Goal: Task Accomplishment & Management: Manage account settings

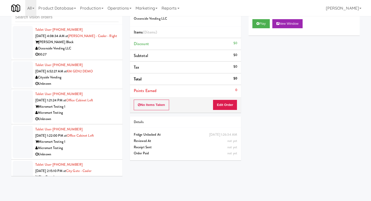
scroll to position [5353, 0]
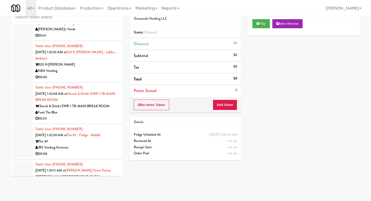
click at [82, 74] on div "00:06" at bounding box center [76, 77] width 83 height 6
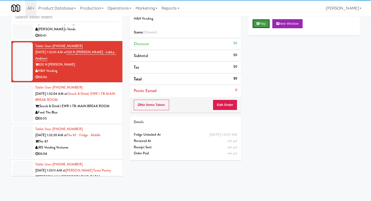
click at [259, 26] on button "Play" at bounding box center [260, 23] width 17 height 9
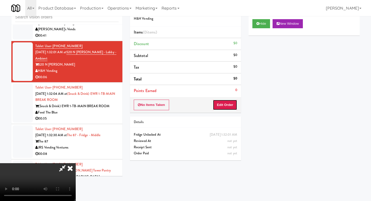
click at [229, 102] on button "Edit Order" at bounding box center [225, 105] width 24 height 11
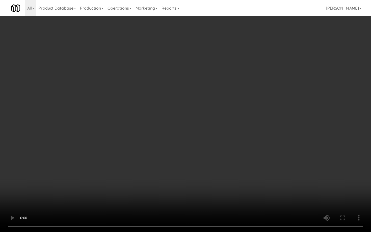
click at [187, 167] on video at bounding box center [185, 116] width 371 height 232
click at [195, 158] on video at bounding box center [185, 116] width 371 height 232
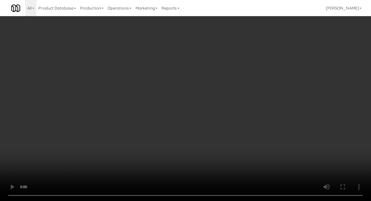
scroll to position [202, 0]
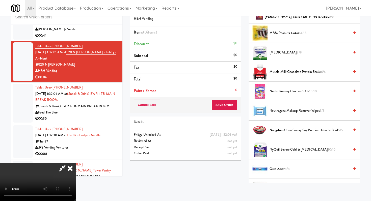
click at [288, 91] on span "Nerds Gummy Clusters 5 oz 10/10" at bounding box center [309, 91] width 80 height 6
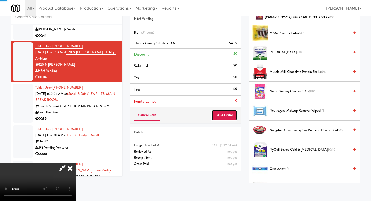
click at [236, 114] on button "Save Order" at bounding box center [224, 115] width 26 height 11
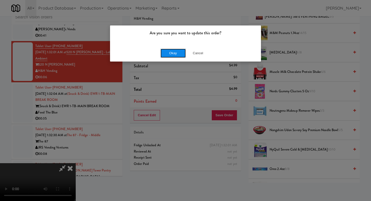
click at [168, 52] on button "Okay" at bounding box center [172, 53] width 25 height 9
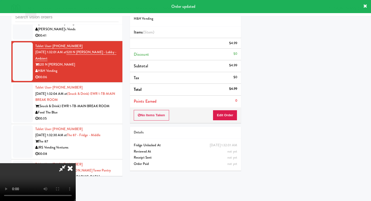
scroll to position [21, 0]
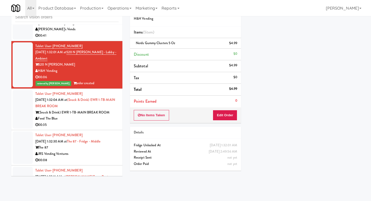
click at [105, 130] on li "Tablet User · (774) 270-8667 [DATE] 1:32:30 AM at The 87 - Fridge - Middle The …" at bounding box center [66, 147] width 111 height 35
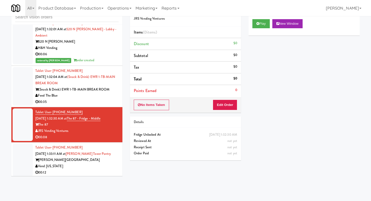
scroll to position [5429, 0]
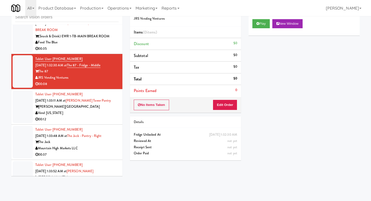
click at [105, 49] on div "00:35" at bounding box center [76, 49] width 83 height 6
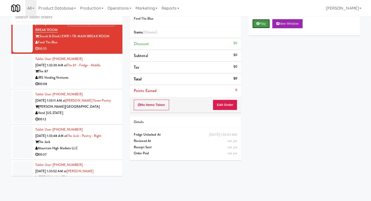
click at [268, 24] on button "Play" at bounding box center [260, 23] width 17 height 9
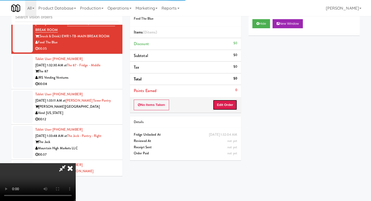
click at [227, 102] on button "Edit Order" at bounding box center [225, 105] width 24 height 11
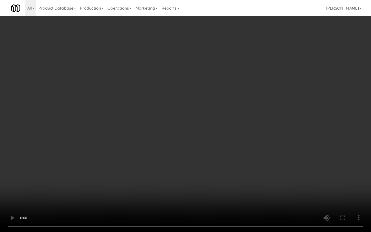
click at [203, 172] on video at bounding box center [185, 116] width 371 height 232
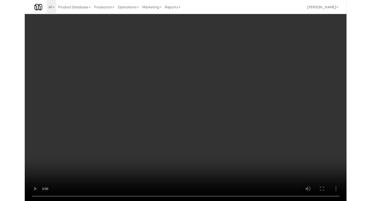
scroll to position [5429, 0]
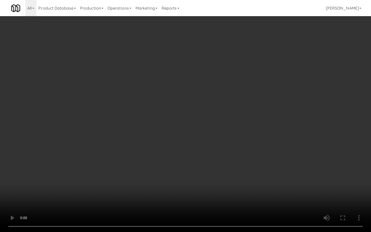
click at [196, 171] on video at bounding box center [185, 116] width 371 height 232
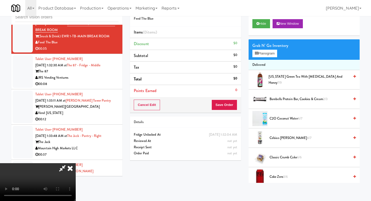
click at [235, 43] on div "$0" at bounding box center [235, 43] width 4 height 6
click at [76, 163] on icon at bounding box center [70, 168] width 11 height 10
click at [41, 20] on input "text" at bounding box center [66, 17] width 103 height 9
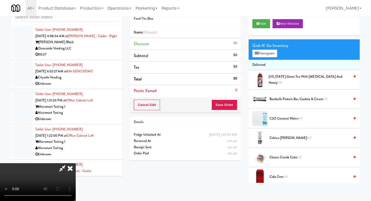
click at [68, 163] on icon at bounding box center [62, 168] width 12 height 10
click at [76, 163] on icon at bounding box center [70, 168] width 11 height 10
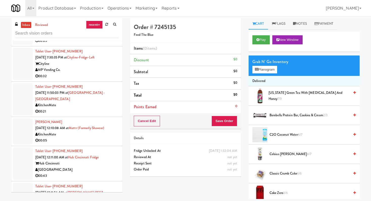
scroll to position [1070, 0]
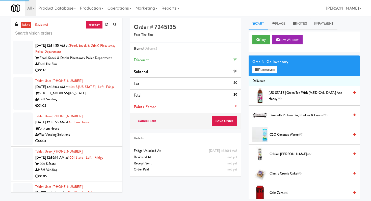
click at [84, 103] on div "01:02" at bounding box center [76, 106] width 83 height 6
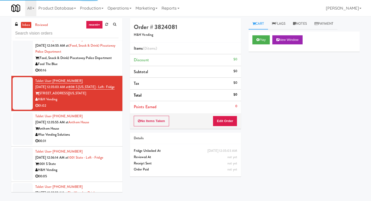
click at [103, 132] on div "Wise Vending Solutions" at bounding box center [76, 135] width 83 height 6
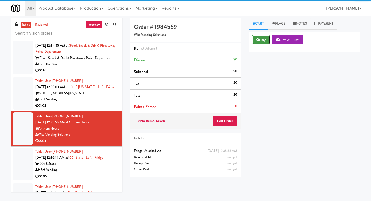
click at [268, 40] on button "Play" at bounding box center [260, 39] width 17 height 9
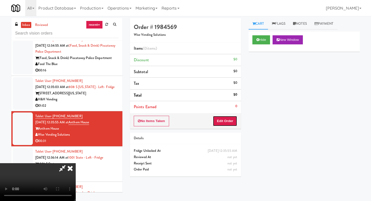
click at [222, 124] on button "Edit Order" at bounding box center [225, 121] width 24 height 11
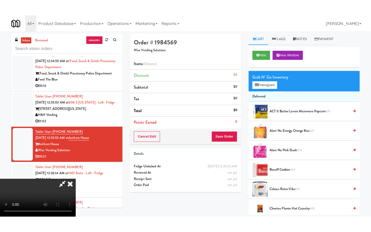
scroll to position [50, 0]
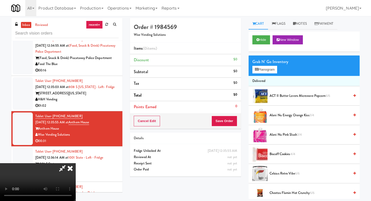
click at [76, 163] on video at bounding box center [38, 182] width 76 height 38
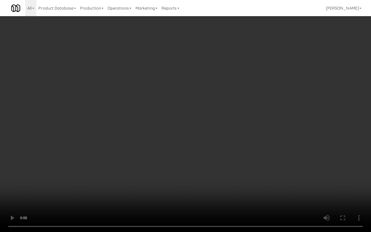
drag, startPoint x: 184, startPoint y: 185, endPoint x: 160, endPoint y: 154, distance: 39.1
click at [184, 185] on video at bounding box center [185, 116] width 371 height 232
click at [155, 149] on video at bounding box center [185, 116] width 371 height 232
click at [255, 172] on video at bounding box center [185, 116] width 371 height 232
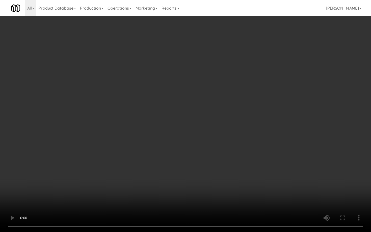
click at [256, 172] on video at bounding box center [185, 116] width 371 height 232
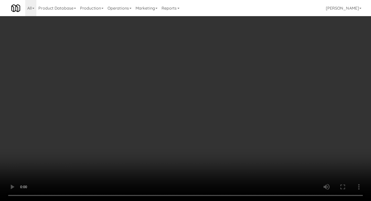
scroll to position [199, 0]
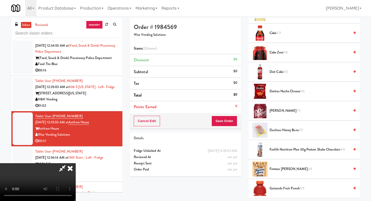
click at [288, 132] on span "Duchess Honey Buns 7/7" at bounding box center [309, 130] width 80 height 6
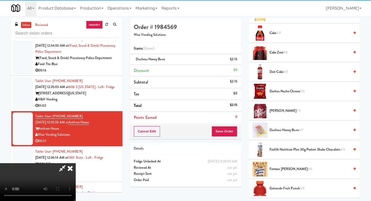
click at [285, 164] on li "Famous [PERSON_NAME] 6/6" at bounding box center [303, 168] width 111 height 19
click at [284, 168] on span "Famous [PERSON_NAME] 6/6" at bounding box center [309, 169] width 80 height 6
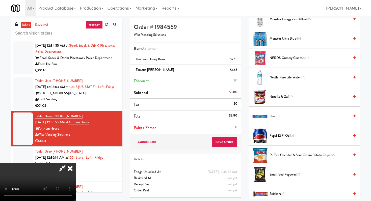
scroll to position [469, 0]
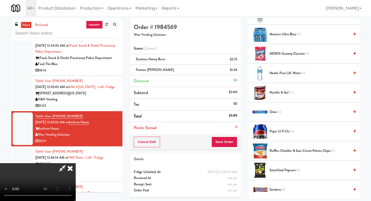
click at [276, 110] on span "Oreo 6/6" at bounding box center [309, 112] width 80 height 6
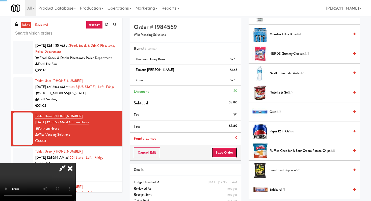
click at [231, 150] on button "Save Order" at bounding box center [224, 152] width 26 height 11
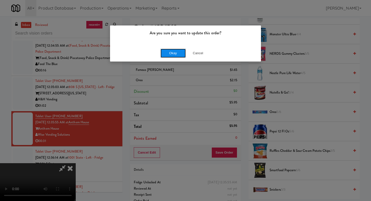
click at [173, 54] on button "Okay" at bounding box center [172, 53] width 25 height 9
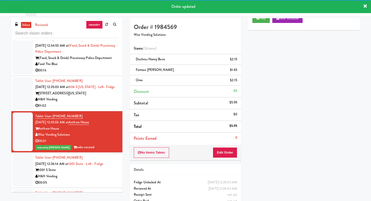
scroll to position [1153, 0]
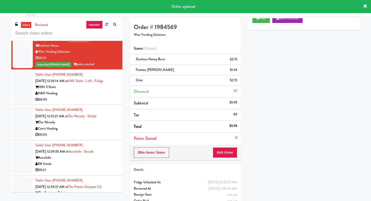
click at [86, 91] on div "H&H Vending" at bounding box center [76, 93] width 83 height 6
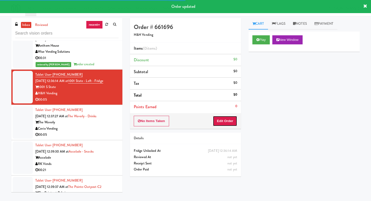
click at [228, 118] on button "Edit Order" at bounding box center [225, 121] width 24 height 11
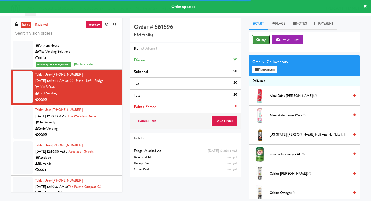
click at [259, 43] on button "Play" at bounding box center [260, 39] width 17 height 9
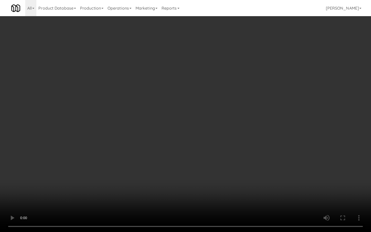
click at [314, 179] on video at bounding box center [185, 116] width 371 height 232
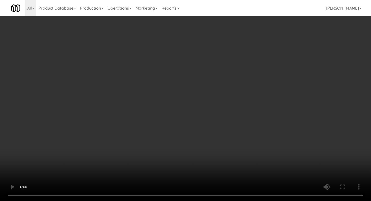
scroll to position [498, 0]
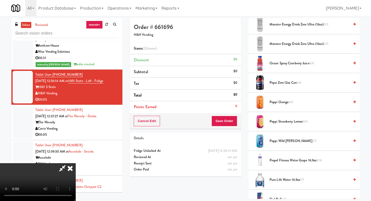
click at [281, 143] on span "Poppi Wild [PERSON_NAME] 7/7" at bounding box center [309, 141] width 80 height 6
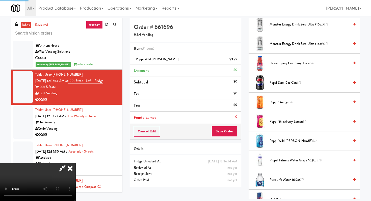
drag, startPoint x: 238, startPoint y: 134, endPoint x: 234, endPoint y: 135, distance: 3.4
click at [236, 134] on div "Cancel Edit Save Order" at bounding box center [185, 132] width 111 height 16
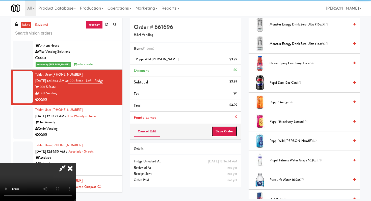
click at [233, 135] on button "Save Order" at bounding box center [224, 131] width 26 height 11
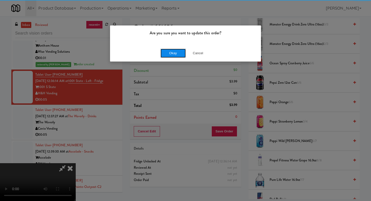
click at [173, 54] on button "Okay" at bounding box center [172, 53] width 25 height 9
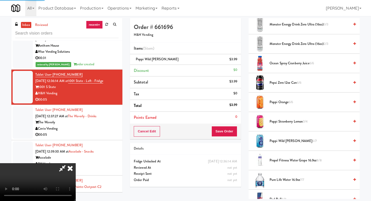
scroll to position [21, 0]
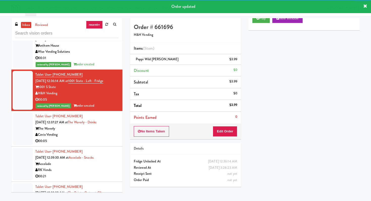
click at [83, 132] on div "Covio Vending" at bounding box center [76, 135] width 83 height 6
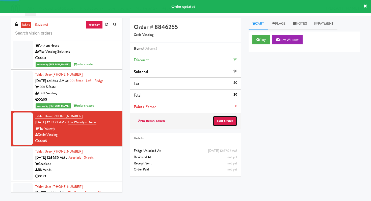
click at [225, 123] on button "Edit Order" at bounding box center [225, 121] width 24 height 11
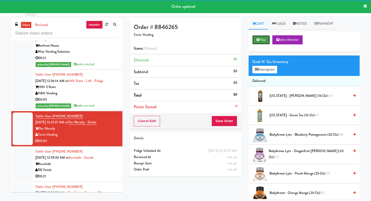
click at [258, 43] on button "Play" at bounding box center [260, 39] width 17 height 9
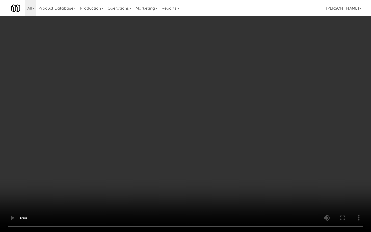
click at [189, 174] on video at bounding box center [185, 116] width 371 height 232
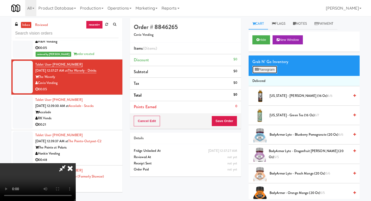
click at [272, 70] on button "Planogram" at bounding box center [264, 70] width 25 height 8
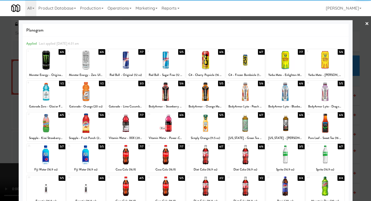
click at [123, 96] on div at bounding box center [125, 91] width 39 height 19
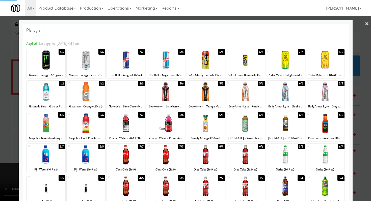
click at [0, 97] on div at bounding box center [185, 100] width 371 height 201
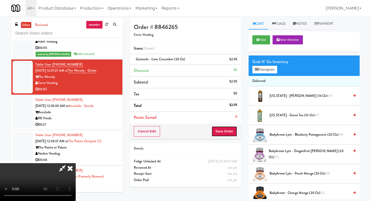
click at [231, 133] on button "Save Order" at bounding box center [224, 131] width 26 height 11
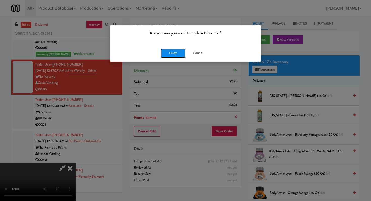
click at [172, 57] on button "Okay" at bounding box center [172, 53] width 25 height 9
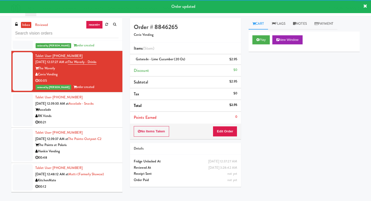
scroll to position [1213, 0]
click at [102, 113] on div "RK Vends" at bounding box center [76, 116] width 83 height 6
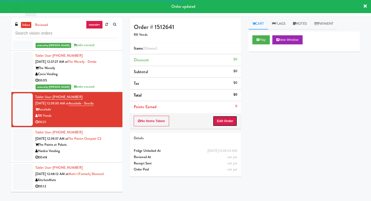
click at [217, 124] on button "Edit Order" at bounding box center [225, 121] width 24 height 11
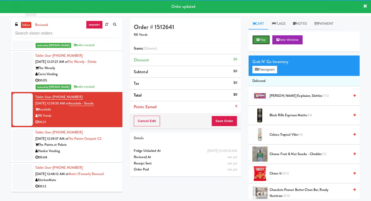
click at [267, 41] on button "Play" at bounding box center [260, 39] width 17 height 9
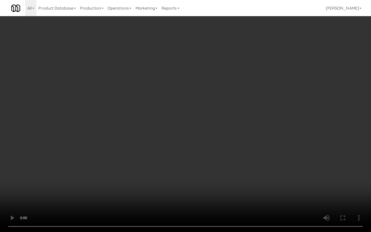
click at [206, 177] on video at bounding box center [185, 116] width 371 height 232
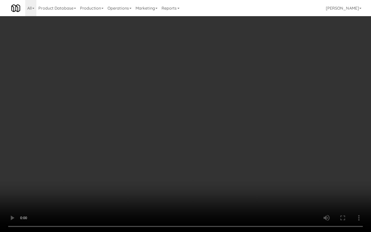
click at [206, 177] on video at bounding box center [185, 116] width 371 height 232
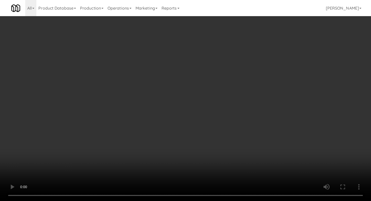
scroll to position [309, 0]
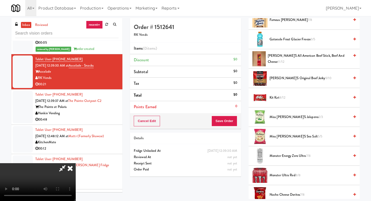
click at [76, 163] on video at bounding box center [38, 182] width 76 height 38
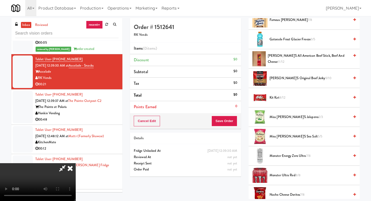
click at [76, 163] on video at bounding box center [38, 182] width 76 height 38
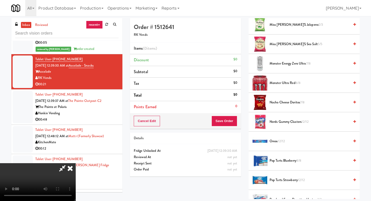
click at [269, 181] on div "Pop Tarts Strawberry 12/12" at bounding box center [311, 180] width 88 height 6
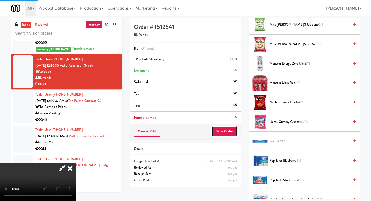
click at [225, 131] on button "Save Order" at bounding box center [224, 131] width 26 height 11
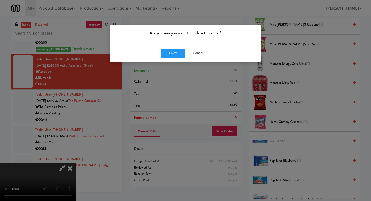
click at [173, 47] on div "Okay Cancel" at bounding box center [185, 53] width 151 height 17
click at [174, 55] on button "Okay" at bounding box center [172, 53] width 25 height 9
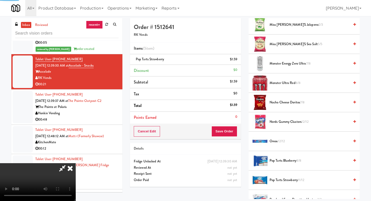
scroll to position [21, 0]
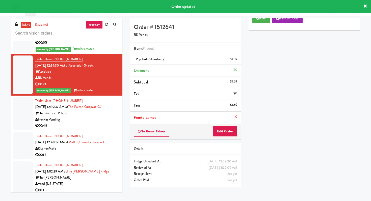
click at [92, 116] on div "Honkin Vending" at bounding box center [76, 119] width 83 height 6
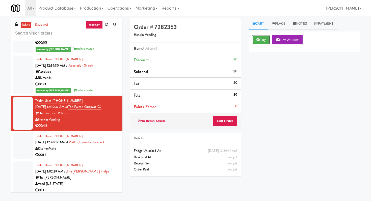
click at [262, 40] on button "Play" at bounding box center [260, 39] width 17 height 9
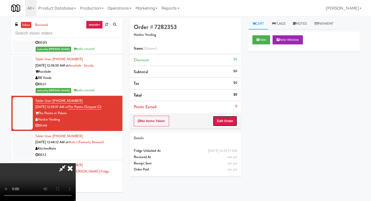
click at [233, 123] on button "Edit Order" at bounding box center [225, 121] width 24 height 11
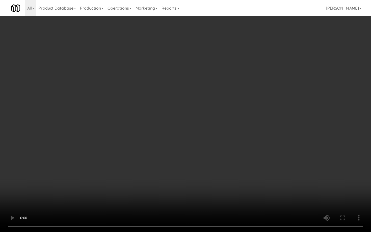
click at [162, 124] on video at bounding box center [185, 116] width 371 height 232
click at [242, 177] on video at bounding box center [185, 116] width 371 height 232
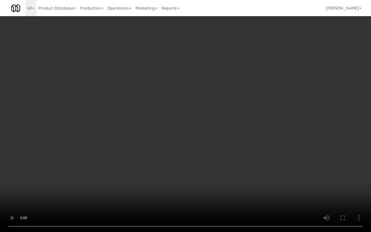
click at [242, 176] on video at bounding box center [185, 116] width 371 height 232
click at [241, 174] on video at bounding box center [185, 116] width 371 height 232
click at [241, 173] on video at bounding box center [185, 116] width 371 height 232
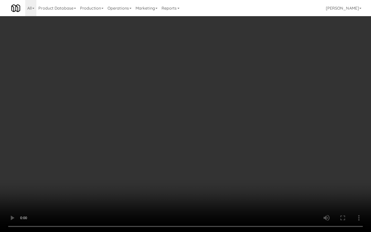
click at [241, 172] on video at bounding box center [185, 116] width 371 height 232
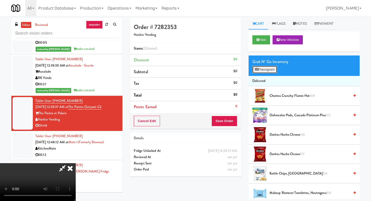
click at [273, 72] on button "Planogram" at bounding box center [264, 70] width 25 height 8
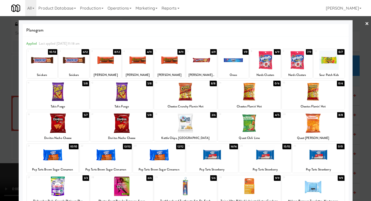
click at [125, 126] on div at bounding box center [121, 122] width 63 height 19
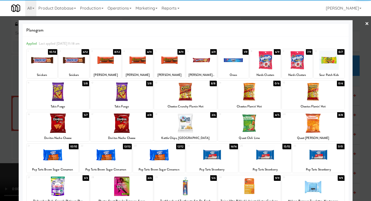
click at [127, 66] on div at bounding box center [137, 59] width 31 height 19
click at [126, 150] on div at bounding box center [106, 154] width 52 height 19
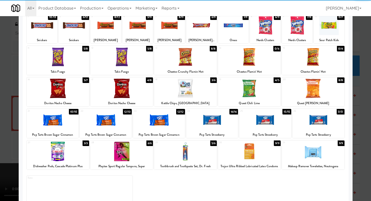
scroll to position [47, 0]
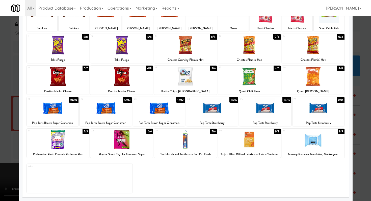
click at [0, 103] on div at bounding box center [185, 100] width 371 height 201
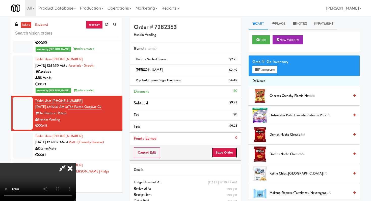
click at [229, 153] on button "Save Order" at bounding box center [224, 152] width 26 height 11
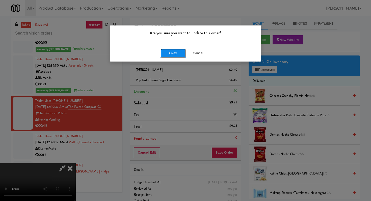
click at [180, 55] on button "Okay" at bounding box center [172, 53] width 25 height 9
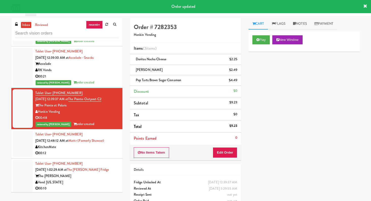
scroll to position [1268, 0]
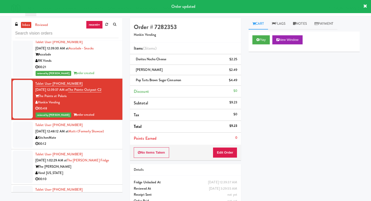
click at [90, 141] on div "00:12" at bounding box center [76, 144] width 83 height 6
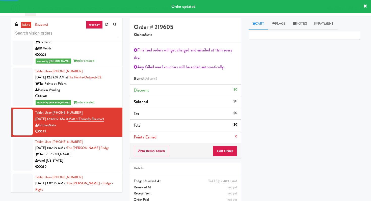
scroll to position [1281, 0]
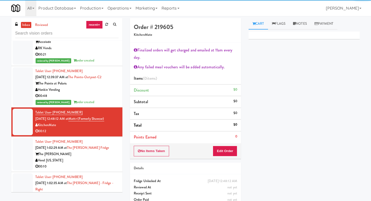
click at [90, 163] on div "00:10" at bounding box center [76, 166] width 83 height 6
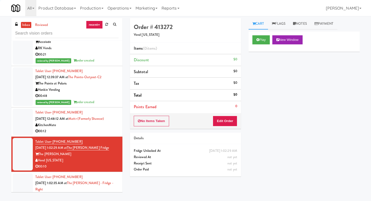
scroll to position [1335, 0]
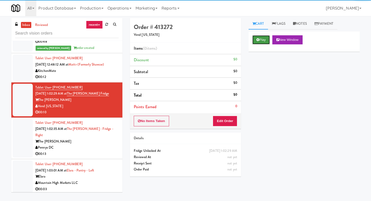
click at [268, 41] on button "Play" at bounding box center [260, 39] width 17 height 9
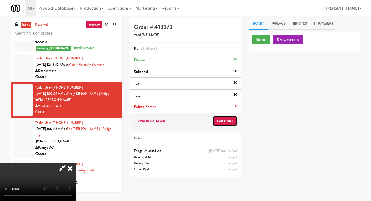
click at [230, 119] on button "Edit Order" at bounding box center [225, 121] width 24 height 11
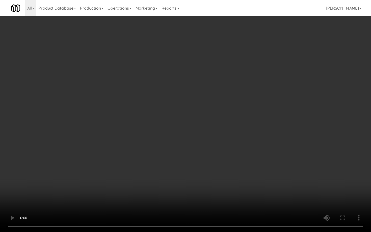
click at [288, 174] on video at bounding box center [185, 116] width 371 height 232
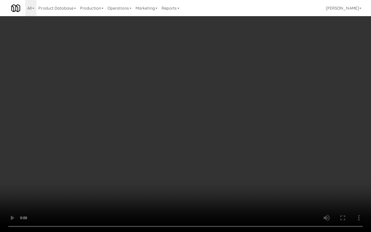
click at [288, 174] on video at bounding box center [185, 116] width 371 height 232
click at [240, 165] on video at bounding box center [185, 116] width 371 height 232
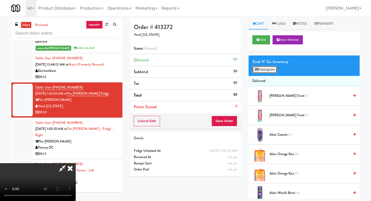
click at [265, 69] on button "Planogram" at bounding box center [264, 70] width 25 height 8
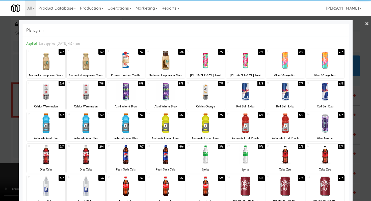
click at [173, 63] on div at bounding box center [165, 59] width 39 height 19
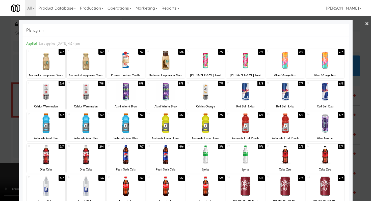
click at [47, 150] on div at bounding box center [46, 154] width 39 height 19
click at [0, 156] on div at bounding box center [185, 100] width 371 height 201
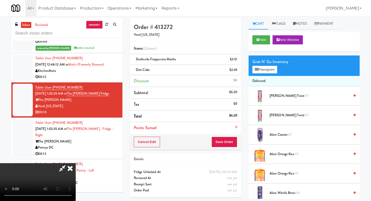
click at [76, 163] on video at bounding box center [38, 182] width 76 height 38
click at [223, 142] on button "Save Order" at bounding box center [224, 142] width 26 height 11
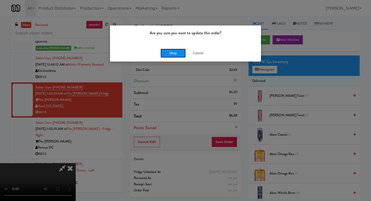
click at [168, 51] on button "Okay" at bounding box center [172, 53] width 25 height 9
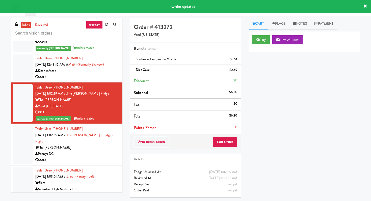
click at [94, 167] on div "Tablet User · (208) 559-0425 [DATE] 1:03:01 AM at [GEOGRAPHIC_DATA] - Left Elar…" at bounding box center [76, 182] width 83 height 31
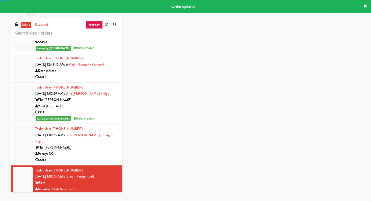
click at [95, 157] on div "00:13" at bounding box center [76, 160] width 83 height 6
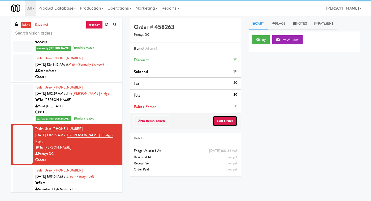
click at [223, 125] on button "Edit Order" at bounding box center [225, 121] width 24 height 11
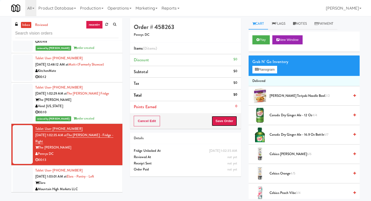
click at [224, 121] on button "Save Order" at bounding box center [224, 121] width 26 height 11
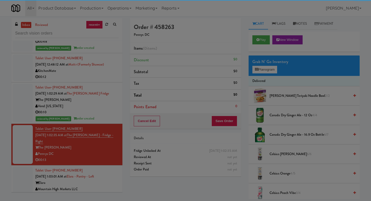
click at [0, 0] on div "Are you sure you want to update this order? Okay Cancel" at bounding box center [0, 0] width 0 height 0
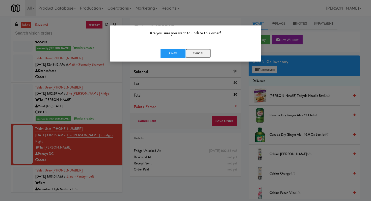
click at [196, 55] on button "Cancel" at bounding box center [197, 53] width 25 height 9
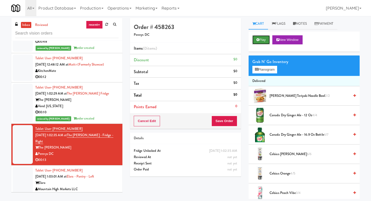
click at [261, 41] on button "Play" at bounding box center [260, 39] width 17 height 9
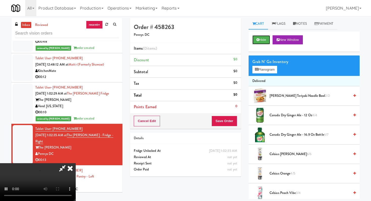
scroll to position [50, 0]
click at [76, 163] on video at bounding box center [38, 182] width 76 height 38
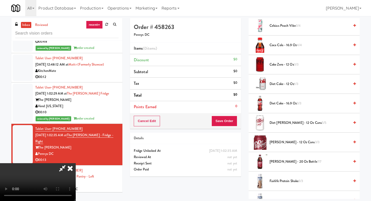
scroll to position [182, 0]
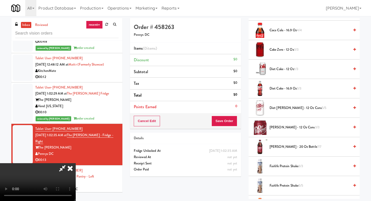
click at [275, 163] on li "Fairlife Protein Shake 3/3" at bounding box center [303, 166] width 111 height 19
click at [274, 165] on span "Fairlife Protein Shake 3/3" at bounding box center [309, 166] width 80 height 6
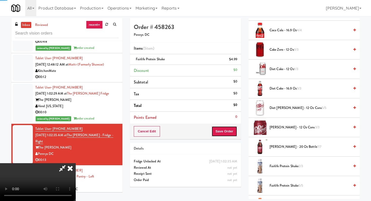
click at [231, 128] on button "Save Order" at bounding box center [224, 131] width 26 height 11
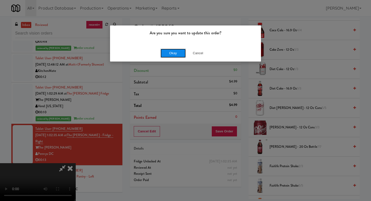
click at [179, 55] on button "Okay" at bounding box center [172, 53] width 25 height 9
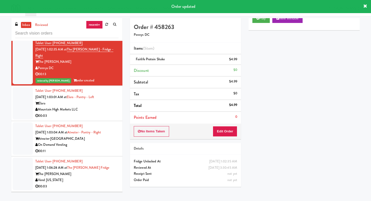
scroll to position [1421, 0]
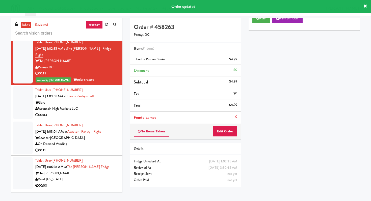
click at [106, 112] on div "00:03" at bounding box center [76, 115] width 83 height 6
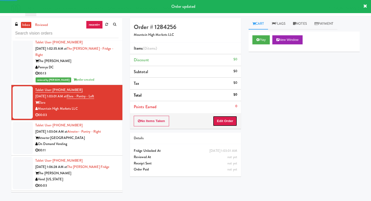
click at [225, 123] on button "Edit Order" at bounding box center [225, 121] width 24 height 11
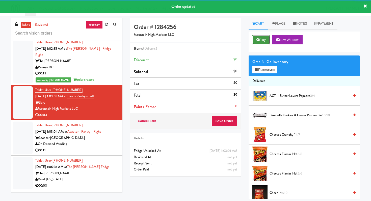
click at [260, 43] on button "Play" at bounding box center [260, 39] width 17 height 9
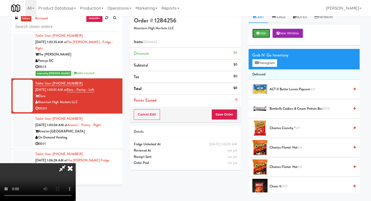
scroll to position [16, 0]
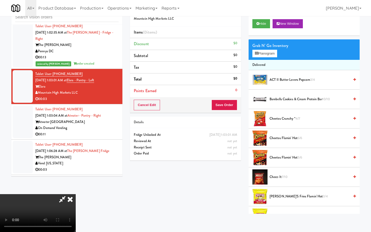
click at [76, 194] on video at bounding box center [38, 213] width 76 height 38
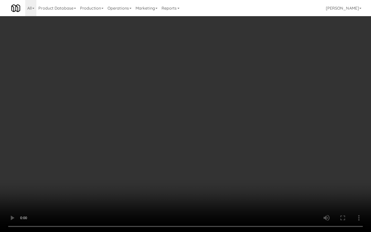
click at [189, 162] on video at bounding box center [185, 116] width 371 height 232
click at [189, 161] on video at bounding box center [185, 116] width 371 height 232
click at [190, 162] on video at bounding box center [185, 116] width 371 height 232
click at [190, 161] on video at bounding box center [185, 116] width 371 height 232
click at [195, 172] on video at bounding box center [185, 116] width 371 height 232
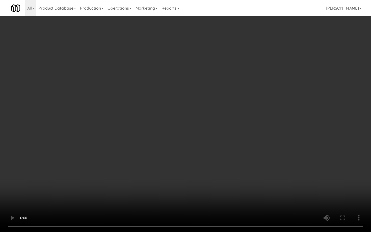
click at [195, 169] on video at bounding box center [185, 116] width 371 height 232
click at [195, 168] on video at bounding box center [185, 116] width 371 height 232
click at [197, 163] on video at bounding box center [185, 116] width 371 height 232
click at [174, 158] on video at bounding box center [185, 116] width 371 height 232
click at [174, 157] on video at bounding box center [185, 116] width 371 height 232
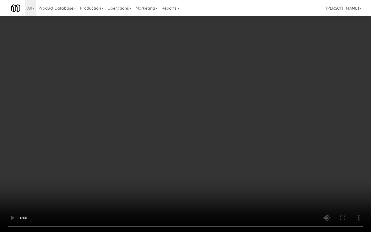
click at [174, 157] on video at bounding box center [185, 116] width 371 height 232
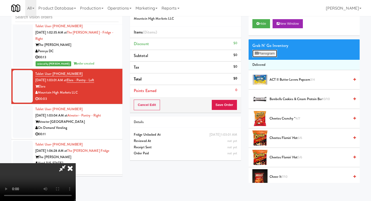
click at [274, 51] on button "Planogram" at bounding box center [264, 54] width 25 height 8
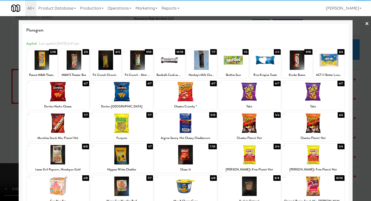
click at [112, 66] on div at bounding box center [105, 59] width 31 height 19
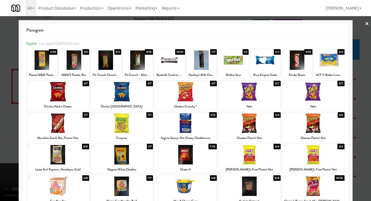
drag, startPoint x: 19, startPoint y: 101, endPoint x: 22, endPoint y: 102, distance: 3.4
click at [19, 101] on div "Planogram Applied Last applied [DATE] 6:37 pm 1 5/10 Peanut M&M Theater Box 2 3…" at bounding box center [186, 133] width 334 height 227
click at [0, 101] on div at bounding box center [185, 100] width 371 height 201
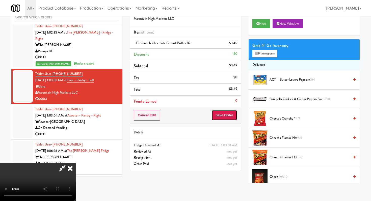
click at [225, 113] on button "Save Order" at bounding box center [224, 115] width 26 height 11
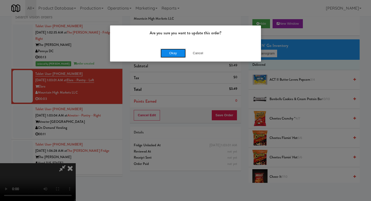
click at [169, 54] on button "Okay" at bounding box center [172, 53] width 25 height 9
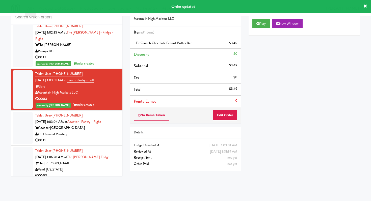
click at [83, 137] on div "00:11" at bounding box center [76, 140] width 83 height 6
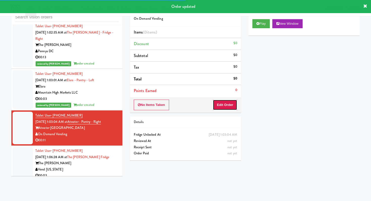
click at [232, 108] on button "Edit Order" at bounding box center [225, 105] width 24 height 11
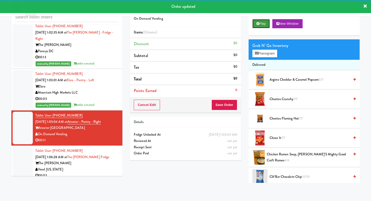
click at [262, 27] on button "Play" at bounding box center [260, 23] width 17 height 9
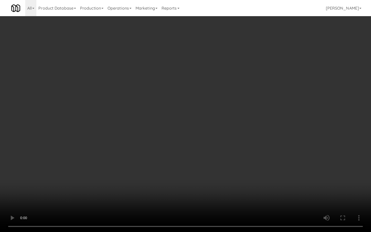
click at [280, 186] on video at bounding box center [185, 116] width 371 height 232
click at [280, 185] on video at bounding box center [185, 116] width 371 height 232
click at [280, 184] on video at bounding box center [185, 116] width 371 height 232
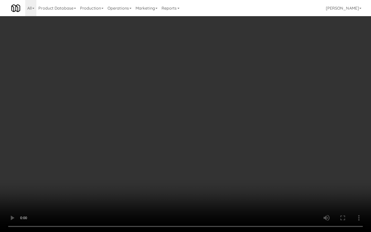
click at [280, 184] on video at bounding box center [185, 116] width 371 height 232
click at [288, 188] on video at bounding box center [185, 116] width 371 height 232
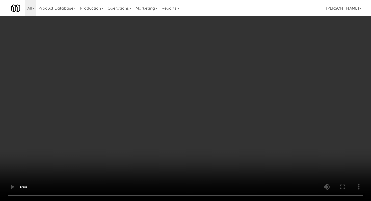
scroll to position [156, 0]
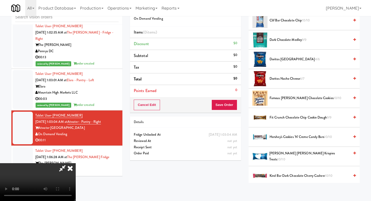
click at [280, 62] on span "Doritos Cool Ranch 4/6" at bounding box center [309, 59] width 80 height 6
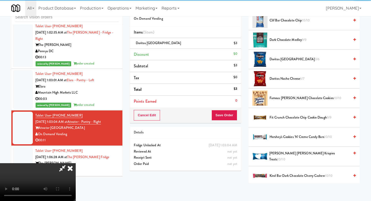
click at [285, 78] on span "Doritos Nacho Cheese 6/7" at bounding box center [309, 79] width 80 height 6
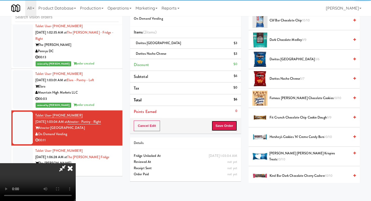
click at [234, 126] on button "Save Order" at bounding box center [224, 126] width 26 height 11
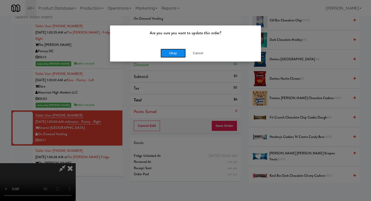
click at [178, 53] on button "Okay" at bounding box center [172, 53] width 25 height 9
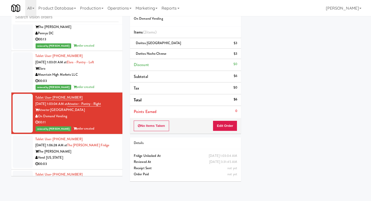
scroll to position [1477, 0]
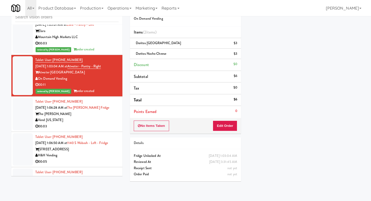
click at [100, 123] on div "00:03" at bounding box center [76, 126] width 83 height 6
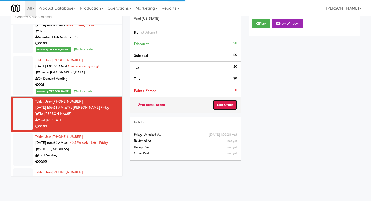
click at [225, 107] on button "Edit Order" at bounding box center [225, 105] width 24 height 11
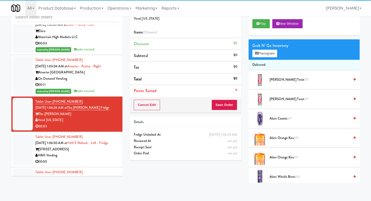
click at [262, 18] on div "Play New Window" at bounding box center [303, 25] width 111 height 20
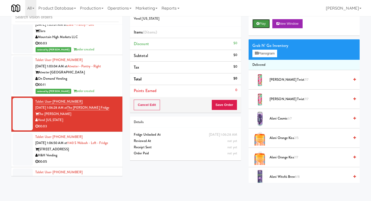
click at [255, 22] on button "Play" at bounding box center [260, 23] width 17 height 9
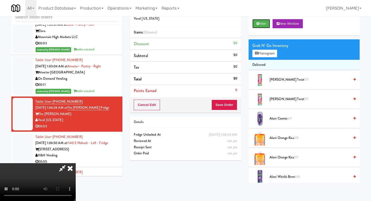
scroll to position [1492, 0]
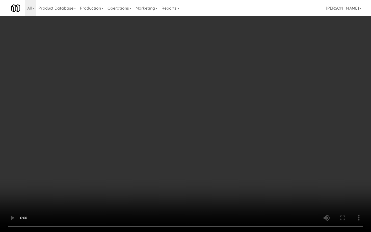
click at [223, 162] on video at bounding box center [185, 116] width 371 height 232
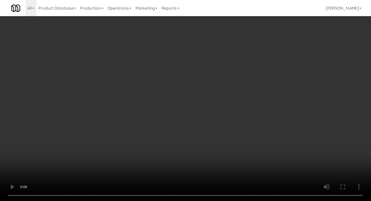
scroll to position [722, 0]
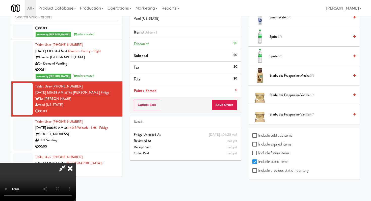
click at [280, 57] on span "5/6" at bounding box center [280, 56] width 5 height 5
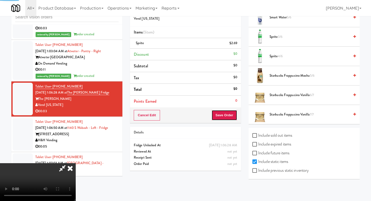
click at [236, 118] on button "Save Order" at bounding box center [224, 115] width 26 height 11
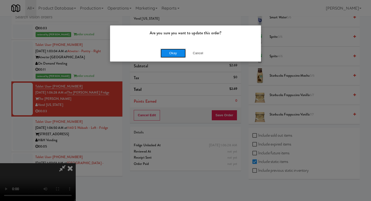
click at [180, 52] on button "Okay" at bounding box center [172, 53] width 25 height 9
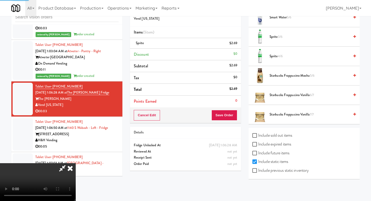
scroll to position [21, 0]
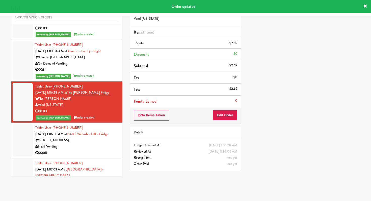
click at [98, 158] on li "Tablet User · (647) 740-8046 [DATE] 1:07:03 AM at [GEOGRAPHIC_DATA] - [GEOGRAPH…" at bounding box center [66, 175] width 111 height 35
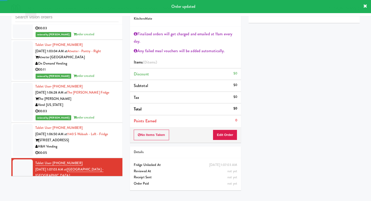
click at [78, 143] on div "H&H Vending" at bounding box center [76, 146] width 83 height 6
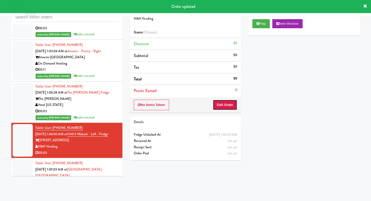
click at [231, 103] on button "Edit Order" at bounding box center [225, 105] width 24 height 11
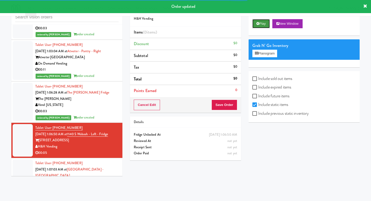
click at [256, 25] on button "Play" at bounding box center [260, 23] width 17 height 9
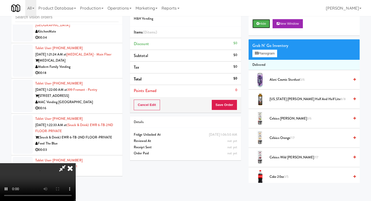
scroll to position [1608, 0]
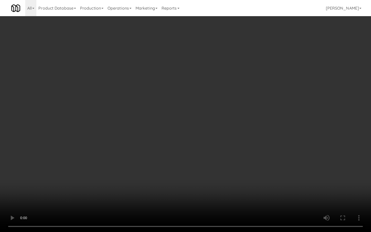
click at [274, 160] on video at bounding box center [185, 116] width 371 height 232
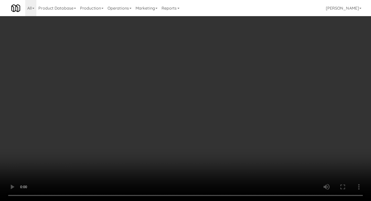
scroll to position [87, 0]
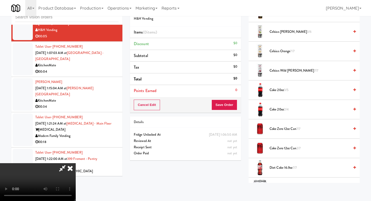
click at [280, 129] on span "Coke Zero 12oz can 7/7" at bounding box center [309, 129] width 80 height 6
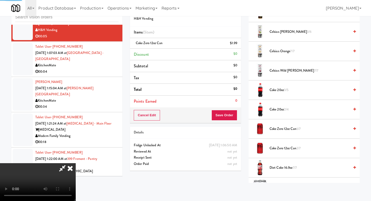
click at [243, 121] on div "Order # 140005 H&H Vending Items (1 item ) Coke Zero 12oz can $1.99 Discount $0…" at bounding box center [185, 88] width 119 height 172
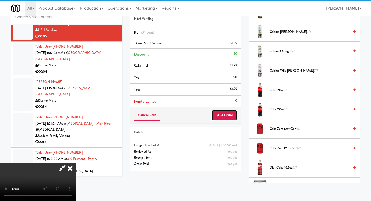
click at [226, 114] on button "Save Order" at bounding box center [224, 115] width 26 height 11
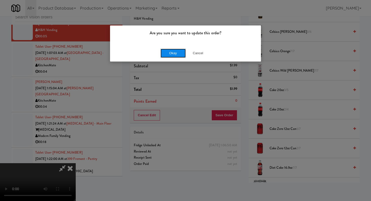
click at [172, 55] on button "Okay" at bounding box center [172, 53] width 25 height 9
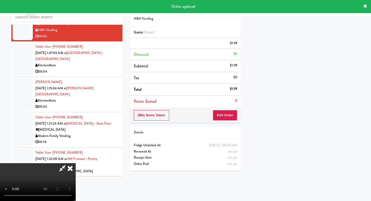
scroll to position [21, 0]
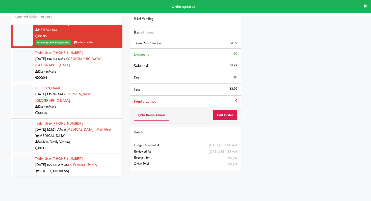
click at [113, 70] on li "Tablet User · (647) 740-8046 [DATE] 1:07:03 AM at [GEOGRAPHIC_DATA] - [GEOGRAPH…" at bounding box center [66, 65] width 111 height 35
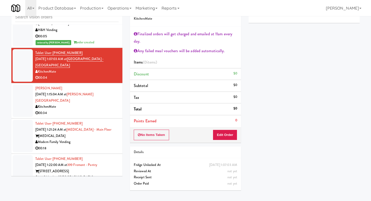
click at [102, 110] on div "00:34" at bounding box center [76, 113] width 83 height 6
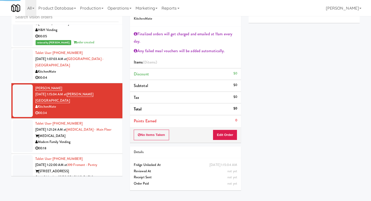
click at [104, 145] on div "00:18" at bounding box center [76, 148] width 83 height 6
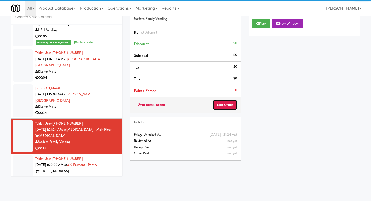
click at [224, 107] on button "Edit Order" at bounding box center [225, 105] width 24 height 11
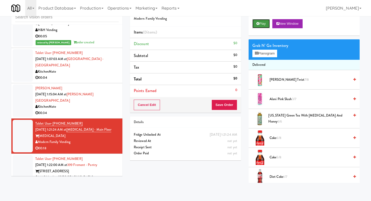
click at [267, 20] on button "Play" at bounding box center [260, 23] width 17 height 9
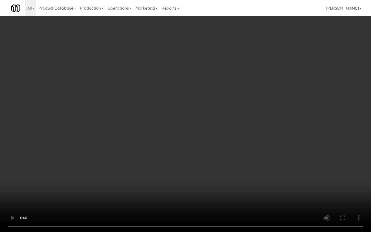
click at [196, 175] on video at bounding box center [185, 116] width 371 height 232
click at [280, 177] on video at bounding box center [185, 116] width 371 height 232
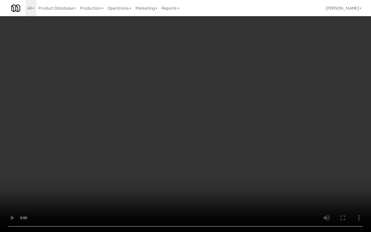
click at [280, 177] on video at bounding box center [185, 116] width 371 height 232
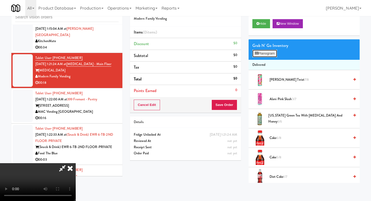
click at [265, 54] on button "Planogram" at bounding box center [264, 54] width 25 height 8
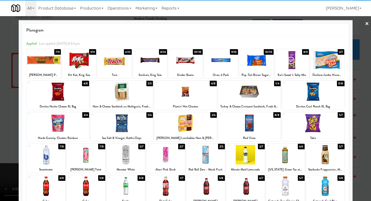
click at [252, 92] on div at bounding box center [249, 91] width 63 height 19
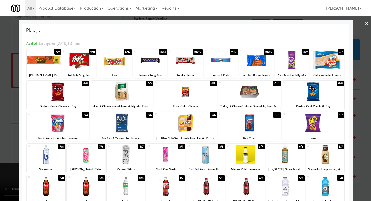
click at [37, 62] on div at bounding box center [44, 59] width 34 height 19
click at [0, 74] on div at bounding box center [185, 100] width 371 height 201
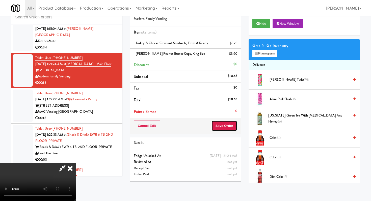
click at [230, 126] on button "Save Order" at bounding box center [224, 126] width 26 height 11
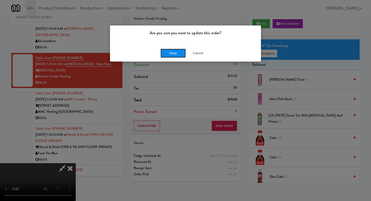
click at [172, 53] on button "Okay" at bounding box center [172, 53] width 25 height 9
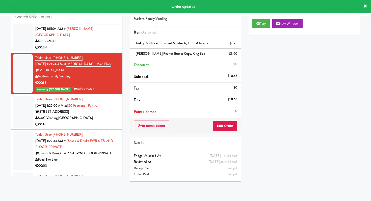
click at [84, 121] on div "00:16" at bounding box center [76, 124] width 83 height 6
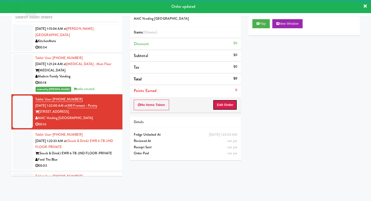
click at [231, 106] on button "Edit Order" at bounding box center [225, 105] width 24 height 11
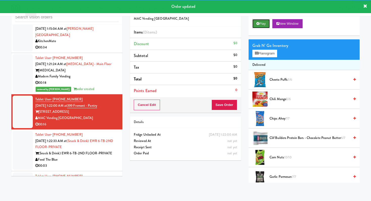
click at [263, 28] on button "Play" at bounding box center [260, 23] width 17 height 9
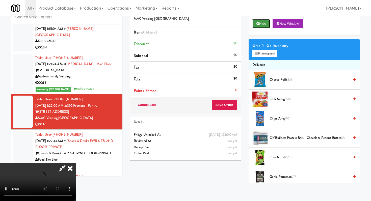
click at [262, 25] on button "Hide" at bounding box center [261, 23] width 18 height 9
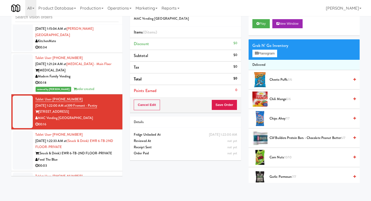
click at [254, 28] on div "Play New Window" at bounding box center [303, 25] width 111 height 20
click at [260, 21] on button "Play" at bounding box center [260, 23] width 17 height 9
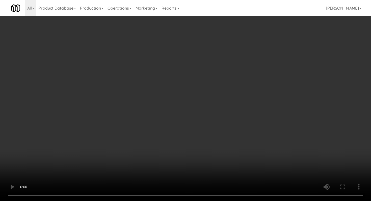
scroll to position [195, 0]
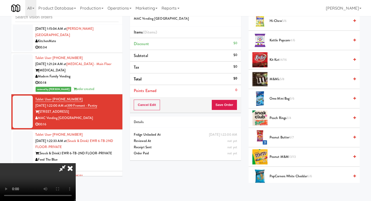
click at [277, 99] on span "Oreo Mini Bag 5/6" at bounding box center [309, 99] width 80 height 6
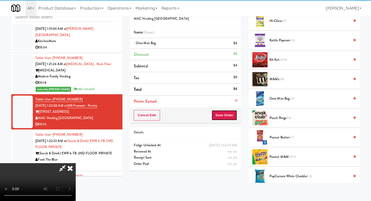
click at [233, 114] on button "Save Order" at bounding box center [224, 115] width 26 height 11
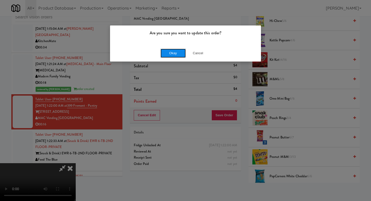
click at [178, 49] on button "Okay" at bounding box center [172, 53] width 25 height 9
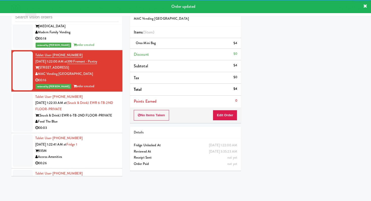
scroll to position [1755, 0]
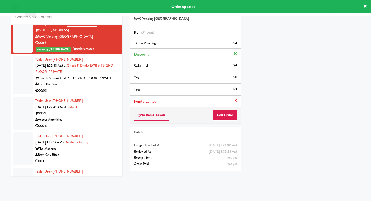
click at [99, 87] on div "00:03" at bounding box center [76, 90] width 83 height 6
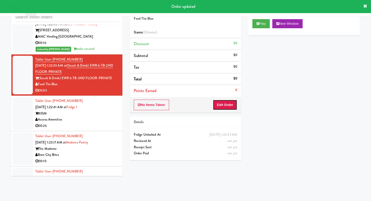
click at [230, 106] on button "Edit Order" at bounding box center [225, 105] width 24 height 11
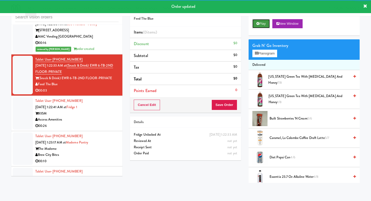
click at [261, 25] on button "Play" at bounding box center [260, 23] width 17 height 9
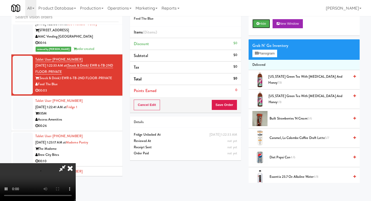
scroll to position [50, 0]
click at [76, 163] on video at bounding box center [38, 182] width 76 height 38
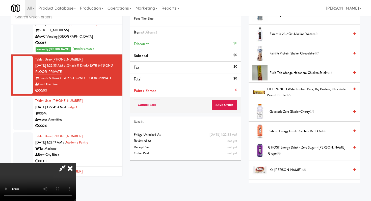
scroll to position [97, 0]
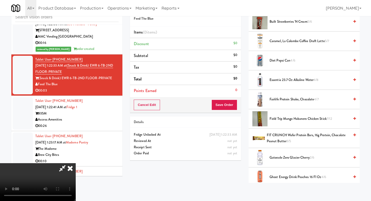
click at [275, 79] on span "Essentia 23.7 oz Alkaline Water 4/8" at bounding box center [309, 80] width 80 height 6
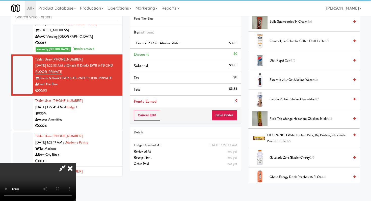
click at [234, 109] on div "Cancel Edit Save Order" at bounding box center [185, 115] width 111 height 16
click at [233, 115] on button "Save Order" at bounding box center [224, 115] width 26 height 11
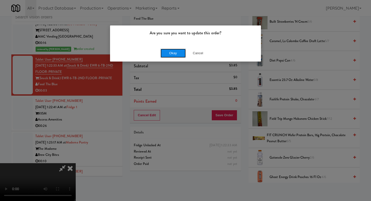
click at [171, 50] on button "Okay" at bounding box center [172, 53] width 25 height 9
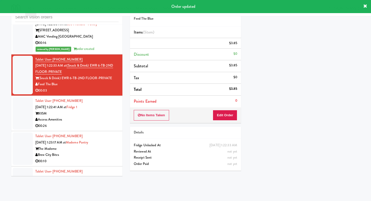
scroll to position [0, 0]
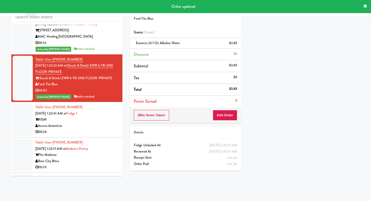
click at [96, 123] on div "Access Amenities" at bounding box center [76, 126] width 83 height 6
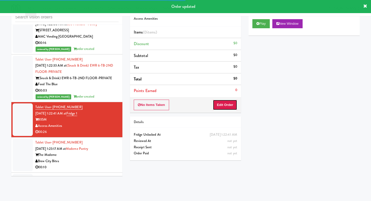
click at [227, 106] on button "Edit Order" at bounding box center [225, 105] width 24 height 11
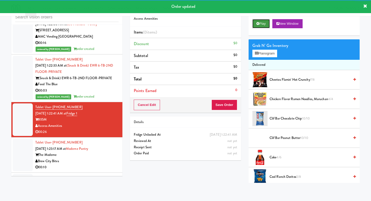
click at [268, 20] on button "Play" at bounding box center [260, 23] width 17 height 9
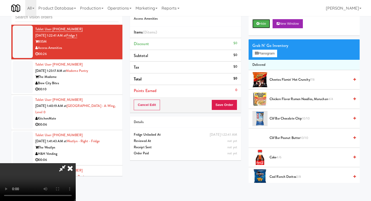
scroll to position [50, 0]
click at [76, 163] on video at bounding box center [38, 182] width 76 height 38
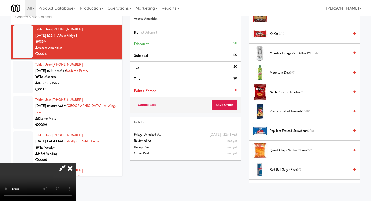
scroll to position [457, 0]
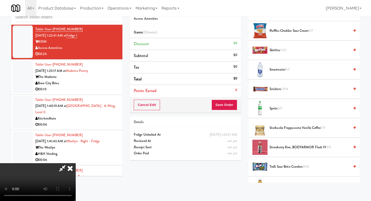
click at [76, 163] on video at bounding box center [38, 182] width 76 height 38
click at [274, 66] on li "Smartwater 5/7" at bounding box center [303, 69] width 111 height 19
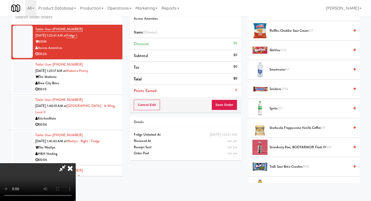
click at [274, 69] on span "Smartwater 5/7" at bounding box center [309, 70] width 80 height 6
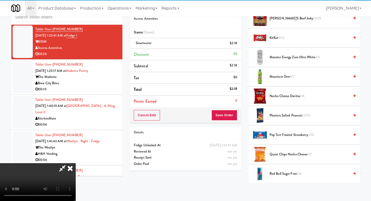
scroll to position [136, 0]
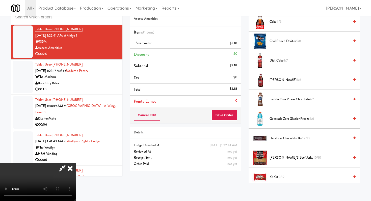
click at [281, 119] on span "Gatorade Zero Glacier Freeze 2/6" at bounding box center [309, 119] width 80 height 6
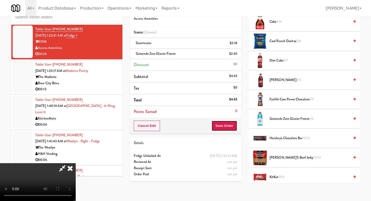
click at [226, 127] on button "Save Order" at bounding box center [224, 126] width 26 height 11
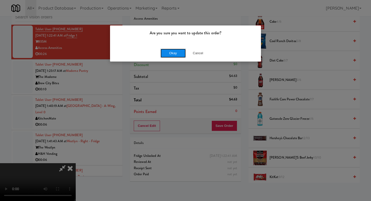
click at [177, 52] on button "Okay" at bounding box center [172, 53] width 25 height 9
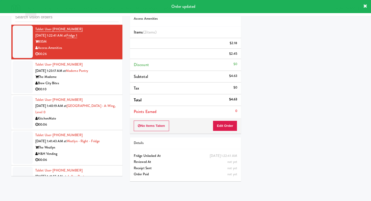
scroll to position [0, 0]
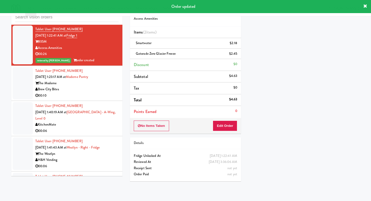
click at [86, 93] on div "00:10" at bounding box center [76, 96] width 83 height 6
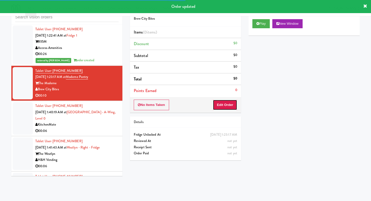
click at [231, 108] on button "Edit Order" at bounding box center [225, 105] width 24 height 11
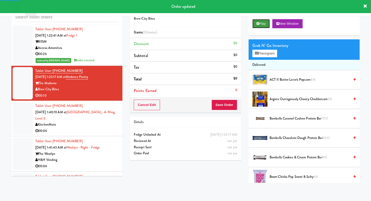
click at [269, 22] on button "Play" at bounding box center [260, 23] width 17 height 9
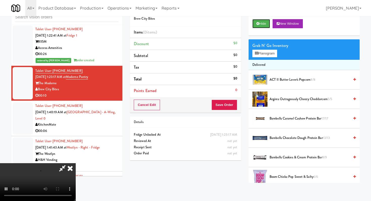
scroll to position [50, 0]
click at [76, 163] on video at bounding box center [38, 182] width 76 height 38
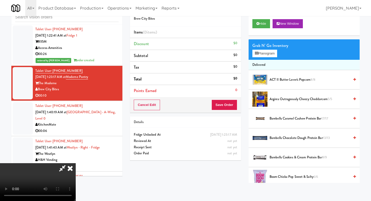
click at [76, 163] on video at bounding box center [38, 182] width 76 height 38
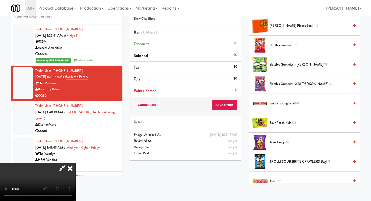
scroll to position [464, 0]
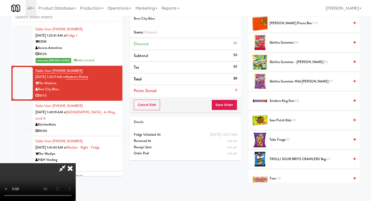
click at [76, 163] on video at bounding box center [38, 182] width 76 height 38
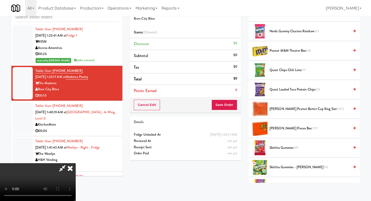
scroll to position [320, 0]
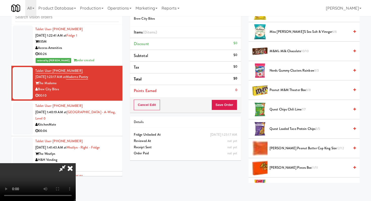
click at [279, 65] on li "Nerds Gummy Clusters Rainbow 3/3" at bounding box center [303, 70] width 111 height 19
click at [280, 70] on span "Nerds Gummy Clusters Rainbow 3/3" at bounding box center [309, 71] width 80 height 6
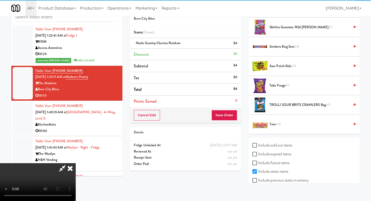
scroll to position [528, 0]
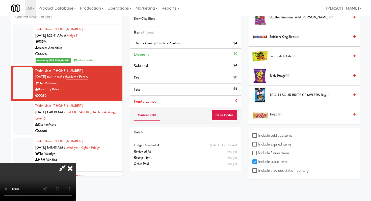
click at [273, 113] on span "Twix 8/9" at bounding box center [309, 114] width 80 height 6
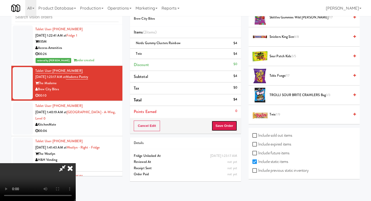
click at [228, 124] on button "Save Order" at bounding box center [224, 126] width 26 height 11
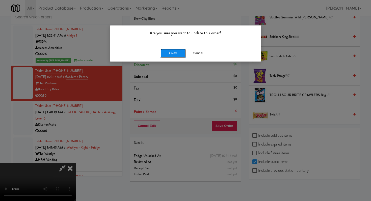
click at [179, 50] on button "Okay" at bounding box center [172, 53] width 25 height 9
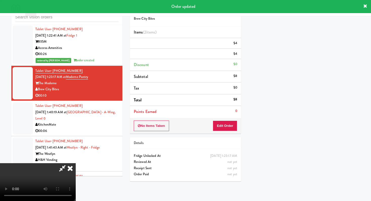
scroll to position [0, 0]
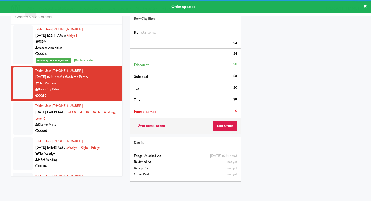
click at [96, 114] on div "Tablet User · (226) 789-8346 [DATE] 1:40:19 AM at [GEOGRAPHIC_DATA] - A-Wing, L…" at bounding box center [76, 118] width 83 height 31
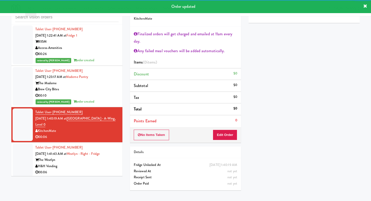
scroll to position [1847, 0]
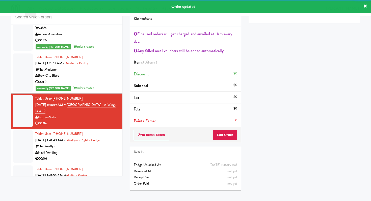
click at [92, 156] on div "00:06" at bounding box center [76, 159] width 83 height 6
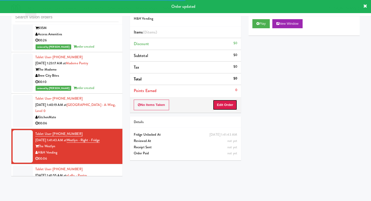
click at [222, 105] on button "Edit Order" at bounding box center [225, 105] width 24 height 11
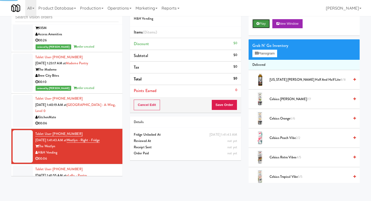
click at [259, 24] on button "Play" at bounding box center [260, 23] width 17 height 9
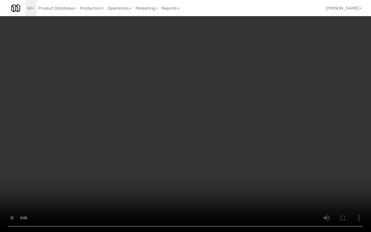
click at [258, 190] on video at bounding box center [185, 116] width 371 height 232
click at [258, 189] on video at bounding box center [185, 116] width 371 height 232
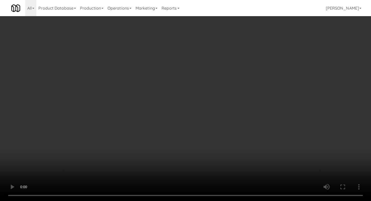
scroll to position [722, 0]
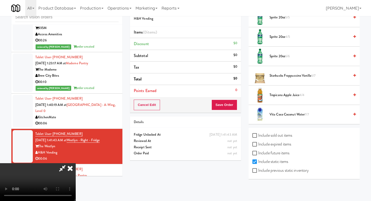
click at [285, 116] on span "Vita Coco Coconut Water 7/7" at bounding box center [309, 114] width 80 height 6
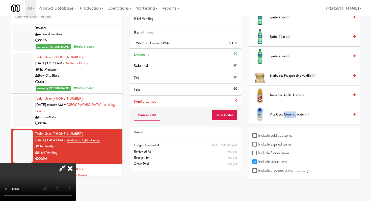
click at [285, 116] on span "Vita Coco Coconut Water 6/7" at bounding box center [309, 114] width 80 height 6
click at [232, 118] on button "Save Order" at bounding box center [224, 115] width 26 height 11
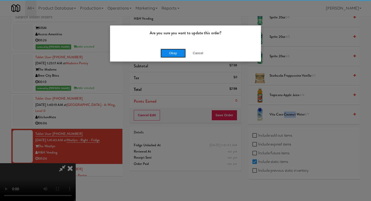
click at [177, 51] on button "Okay" at bounding box center [172, 53] width 25 height 9
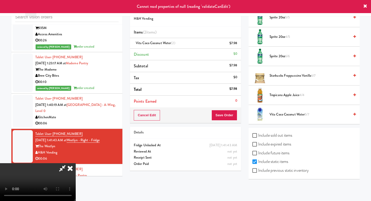
click at [76, 163] on icon at bounding box center [70, 168] width 11 height 10
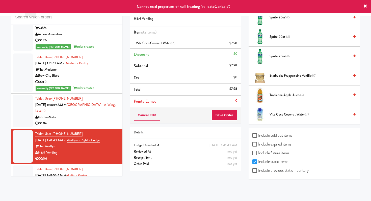
click at [90, 120] on div "00:06" at bounding box center [76, 123] width 83 height 6
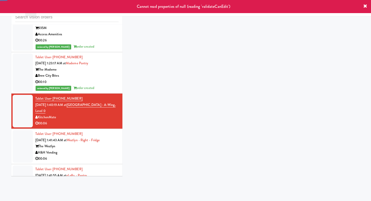
click at [95, 156] on div "00:06" at bounding box center [76, 159] width 83 height 6
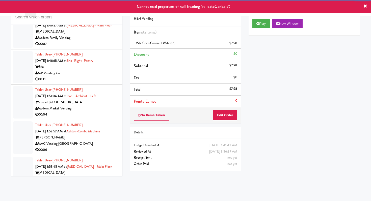
scroll to position [2239, 0]
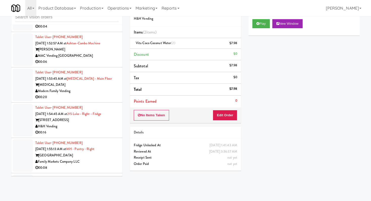
click at [99, 123] on div "H&H Vending" at bounding box center [76, 126] width 83 height 6
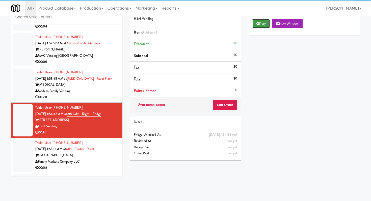
click at [260, 21] on button "Play" at bounding box center [260, 23] width 17 height 9
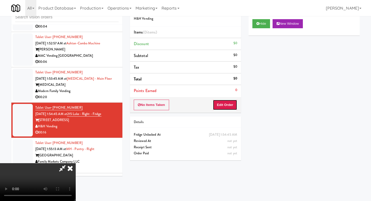
click at [226, 103] on button "Edit Order" at bounding box center [225, 105] width 24 height 11
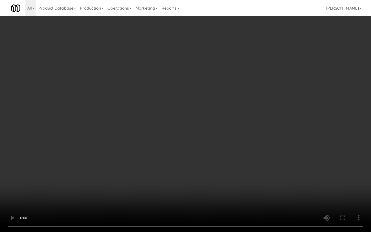
click at [202, 155] on video at bounding box center [185, 116] width 371 height 232
click at [185, 160] on video at bounding box center [185, 116] width 371 height 232
click at [185, 159] on video at bounding box center [185, 116] width 371 height 232
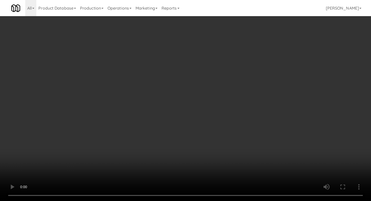
scroll to position [147, 0]
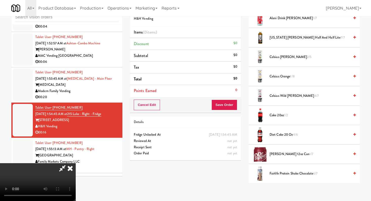
click at [276, 74] on span "Celsius Orange 1/8" at bounding box center [309, 76] width 80 height 6
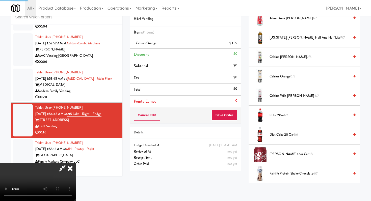
scroll to position [154, 0]
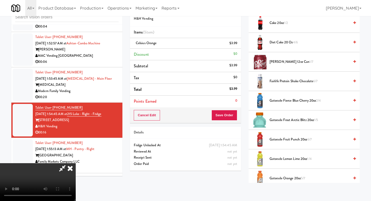
click at [286, 179] on span "Gatorade Orange 20oz 5/7" at bounding box center [309, 178] width 80 height 6
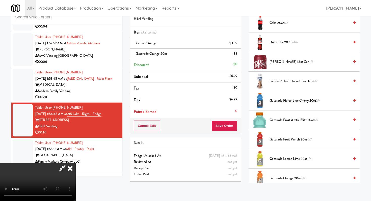
click at [237, 54] on icon at bounding box center [237, 55] width 3 height 3
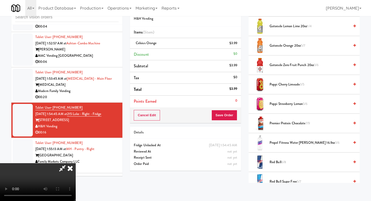
scroll to position [287, 0]
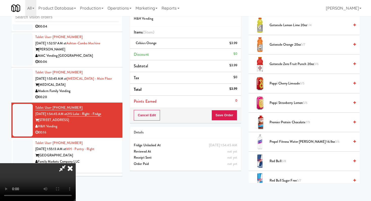
click at [293, 65] on span "Gatorade Zero Fruit Punch 20oz 3/6" at bounding box center [309, 64] width 80 height 6
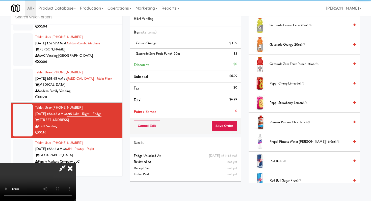
click at [239, 124] on div "Cancel Edit Save Order" at bounding box center [185, 126] width 111 height 16
click at [236, 126] on button "Save Order" at bounding box center [224, 126] width 26 height 11
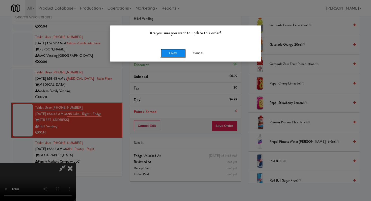
click at [178, 53] on button "Okay" at bounding box center [172, 53] width 25 height 9
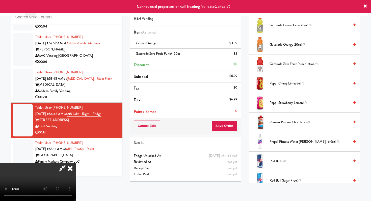
click at [68, 163] on icon at bounding box center [62, 168] width 12 height 10
click at [214, 79] on li "Subtotal $6.99" at bounding box center [185, 77] width 111 height 12
click at [100, 94] on div "00:20" at bounding box center [76, 97] width 83 height 6
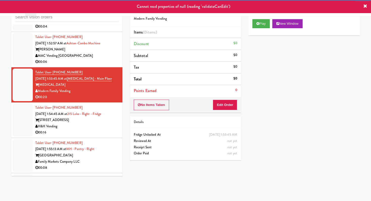
click at [98, 123] on div "H&H Vending" at bounding box center [76, 126] width 83 height 6
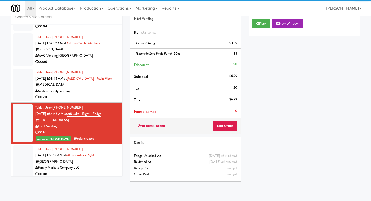
click at [98, 53] on div "MAC Vending [GEOGRAPHIC_DATA]" at bounding box center [76, 56] width 83 height 6
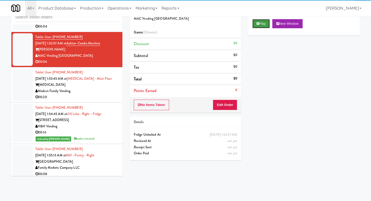
click at [267, 27] on button "Play" at bounding box center [260, 23] width 17 height 9
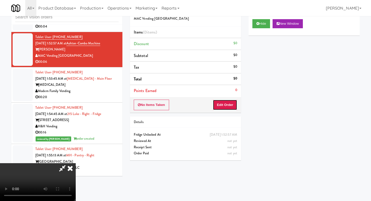
click at [226, 107] on button "Edit Order" at bounding box center [225, 105] width 24 height 11
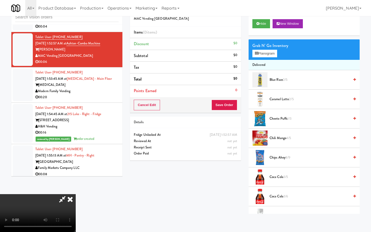
click at [76, 194] on video at bounding box center [38, 213] width 76 height 38
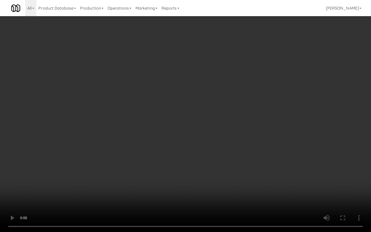
click at [205, 164] on video at bounding box center [185, 116] width 371 height 232
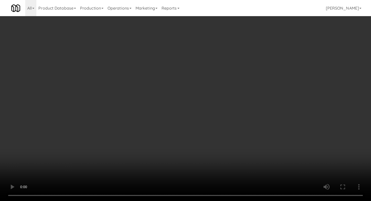
scroll to position [528, 0]
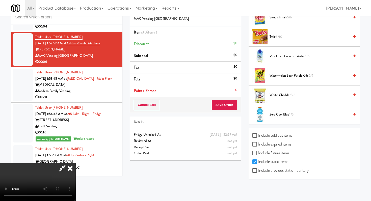
click at [278, 116] on span "Zero Cool Blue 1/5" at bounding box center [309, 114] width 80 height 6
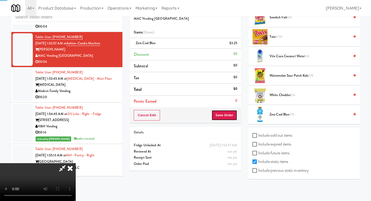
click at [231, 115] on button "Save Order" at bounding box center [224, 115] width 26 height 11
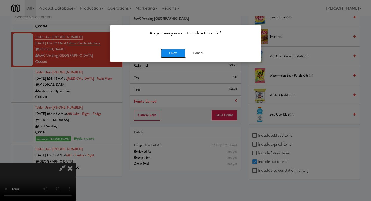
click at [181, 52] on button "Okay" at bounding box center [172, 53] width 25 height 9
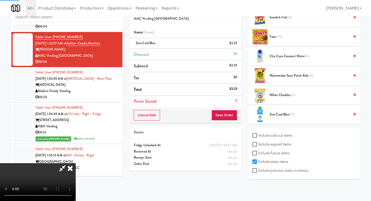
scroll to position [21, 0]
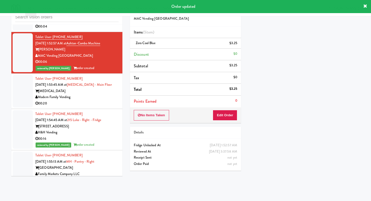
click at [110, 100] on div "00:20" at bounding box center [76, 103] width 83 height 6
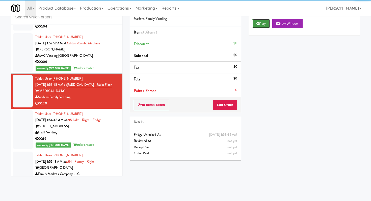
click at [256, 24] on button "Play" at bounding box center [260, 23] width 17 height 9
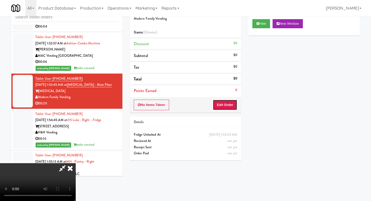
click at [227, 108] on button "Edit Order" at bounding box center [225, 105] width 24 height 11
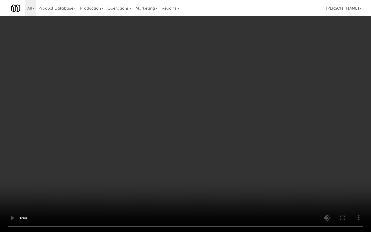
click at [190, 166] on video at bounding box center [185, 116] width 371 height 232
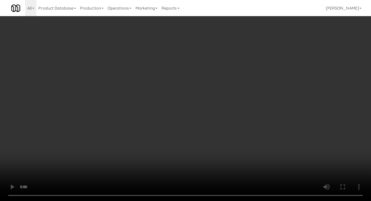
scroll to position [491, 0]
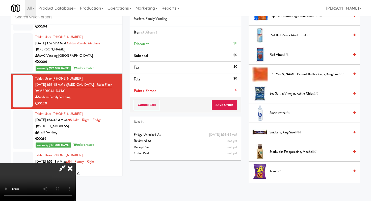
click at [285, 112] on span "Smartwater 7/8" at bounding box center [309, 113] width 80 height 6
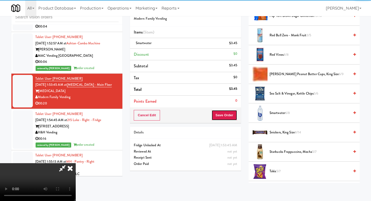
click at [229, 119] on button "Save Order" at bounding box center [224, 115] width 26 height 11
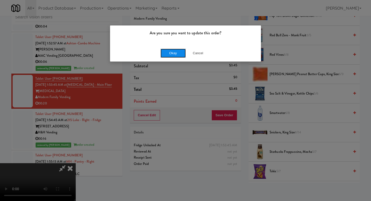
click at [172, 55] on button "Okay" at bounding box center [172, 53] width 25 height 9
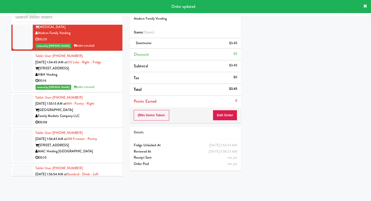
scroll to position [2318, 0]
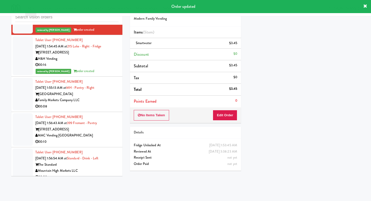
click at [96, 103] on div "00:08" at bounding box center [76, 106] width 83 height 6
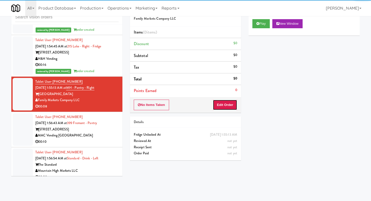
click at [222, 107] on button "Edit Order" at bounding box center [225, 105] width 24 height 11
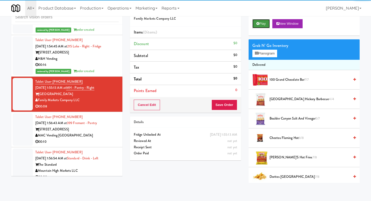
click at [259, 23] on icon at bounding box center [257, 23] width 3 height 3
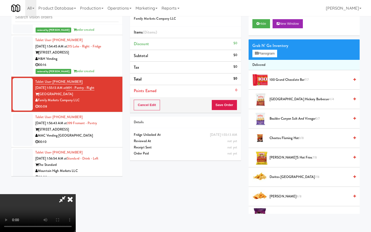
click at [76, 194] on video at bounding box center [38, 213] width 76 height 38
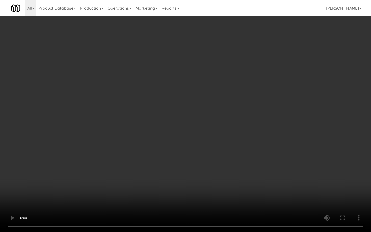
click at [210, 192] on video at bounding box center [185, 116] width 371 height 232
click at [211, 192] on video at bounding box center [185, 116] width 371 height 232
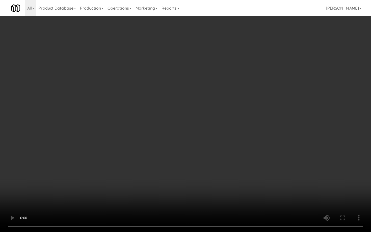
click at [211, 192] on video at bounding box center [185, 116] width 371 height 232
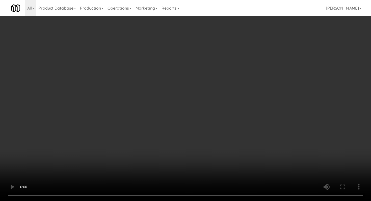
scroll to position [90, 0]
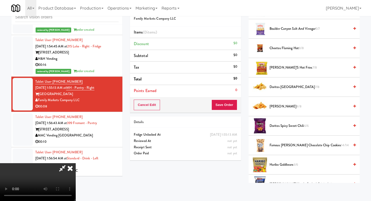
click at [283, 143] on span "Famous [PERSON_NAME] Chocolate Chip Cookies 14/14" at bounding box center [309, 145] width 80 height 6
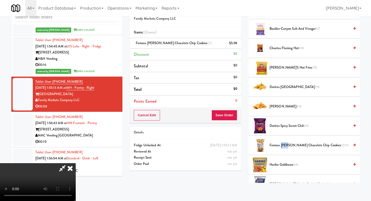
click at [283, 143] on span "Famous [PERSON_NAME] Chocolate Chip Cookies 12/14" at bounding box center [309, 145] width 80 height 6
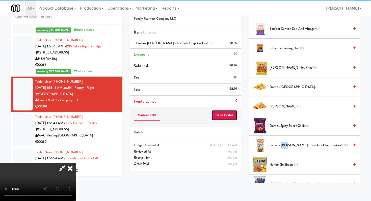
click at [227, 117] on button "Save Order" at bounding box center [224, 115] width 26 height 11
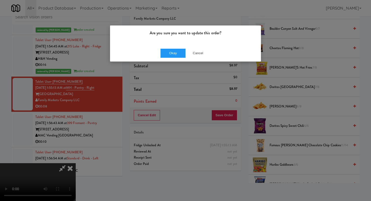
click at [165, 45] on div "Okay Cancel" at bounding box center [185, 53] width 151 height 17
click at [167, 51] on button "Okay" at bounding box center [172, 53] width 25 height 9
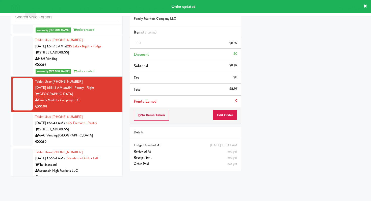
scroll to position [21, 0]
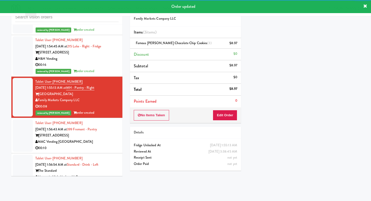
click at [107, 145] on div "00:10" at bounding box center [76, 148] width 83 height 6
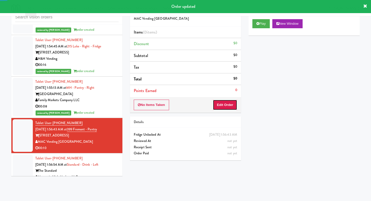
click at [227, 106] on button "Edit Order" at bounding box center [225, 105] width 24 height 11
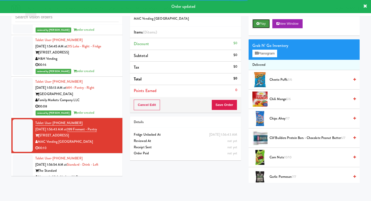
click at [257, 27] on button "Play" at bounding box center [260, 23] width 17 height 9
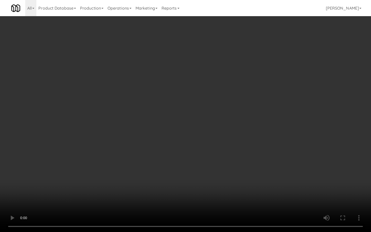
click at [193, 176] on video at bounding box center [185, 116] width 371 height 232
click at [193, 174] on video at bounding box center [185, 116] width 371 height 232
click at [194, 173] on video at bounding box center [185, 116] width 371 height 232
click at [195, 172] on video at bounding box center [185, 116] width 371 height 232
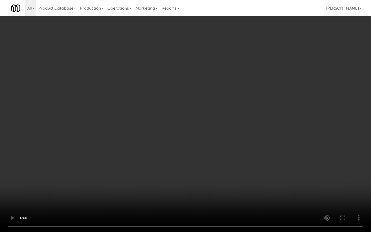
click at [195, 171] on video at bounding box center [185, 116] width 371 height 232
click at [195, 170] on video at bounding box center [185, 116] width 371 height 232
click at [196, 169] on video at bounding box center [185, 116] width 371 height 232
click at [196, 168] on video at bounding box center [185, 116] width 371 height 232
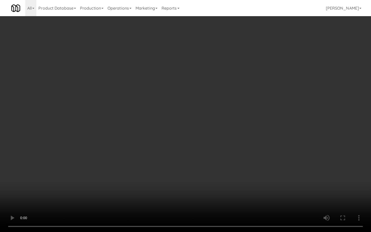
click at [197, 167] on video at bounding box center [185, 116] width 371 height 232
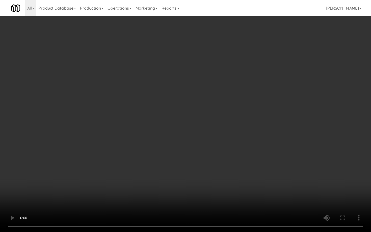
click at [197, 167] on video at bounding box center [185, 116] width 371 height 232
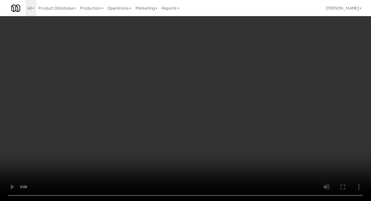
scroll to position [164, 0]
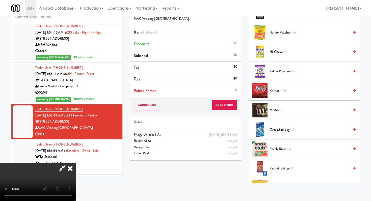
click at [277, 105] on li "M&M's 5/8" at bounding box center [303, 110] width 111 height 19
click at [277, 109] on span "M&M's 5/8" at bounding box center [309, 110] width 80 height 6
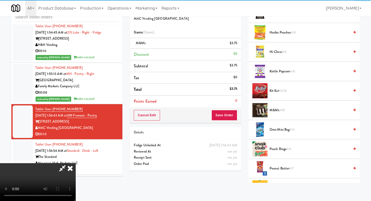
click at [281, 132] on span "Oreo Mini Bag 4/6" at bounding box center [309, 130] width 80 height 6
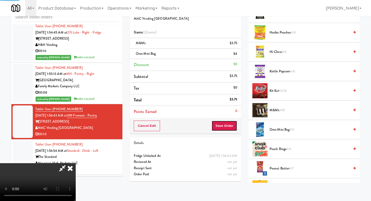
click at [235, 129] on button "Save Order" at bounding box center [224, 126] width 26 height 11
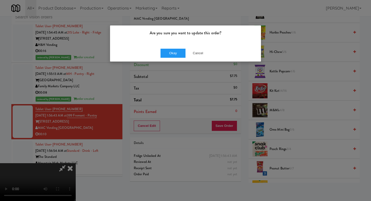
click at [172, 58] on div "Okay Cancel" at bounding box center [185, 53] width 151 height 17
click at [172, 56] on button "Okay" at bounding box center [172, 53] width 25 height 9
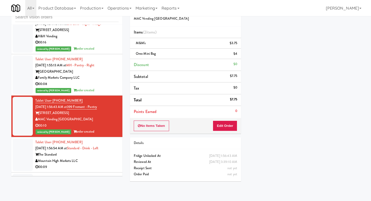
scroll to position [2350, 0]
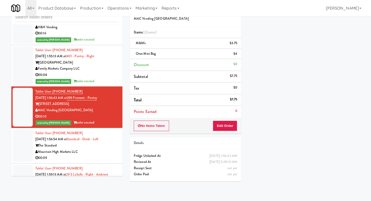
click at [104, 149] on div "Mountain High Markets LLC" at bounding box center [76, 152] width 83 height 6
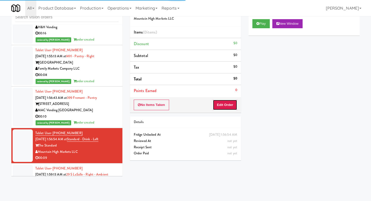
click at [224, 106] on button "Edit Order" at bounding box center [225, 105] width 24 height 11
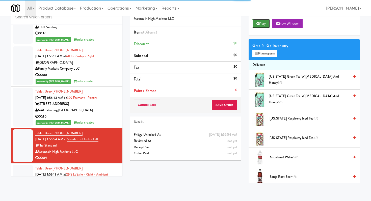
click at [259, 23] on button "Play" at bounding box center [260, 23] width 17 height 9
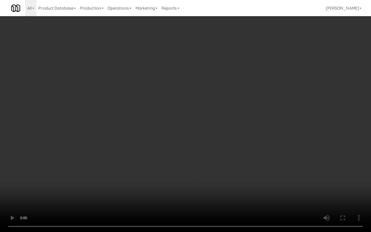
click at [217, 166] on video at bounding box center [185, 116] width 371 height 232
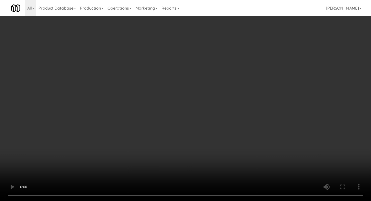
scroll to position [308, 0]
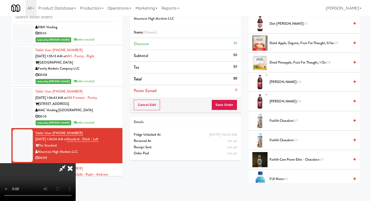
drag, startPoint x: 278, startPoint y: 158, endPoint x: 265, endPoint y: 154, distance: 13.3
click at [278, 158] on span "Fairlife Core Power Elite - Chocolate 6/7" at bounding box center [309, 160] width 80 height 6
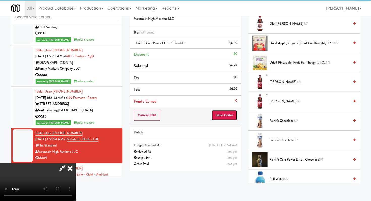
click at [228, 114] on button "Save Order" at bounding box center [224, 115] width 26 height 11
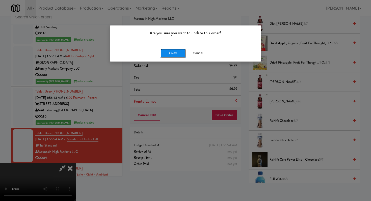
click at [169, 50] on button "Okay" at bounding box center [172, 53] width 25 height 9
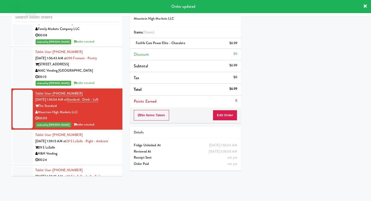
scroll to position [2416, 0]
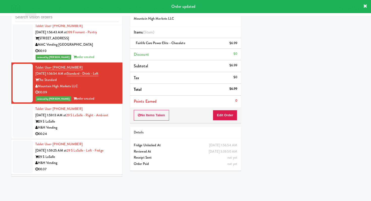
click at [101, 131] on div "00:24" at bounding box center [76, 134] width 83 height 6
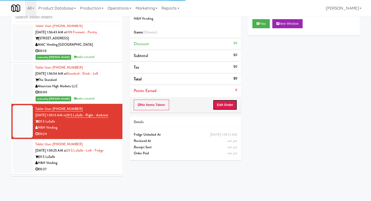
click at [232, 106] on button "Edit Order" at bounding box center [225, 105] width 24 height 11
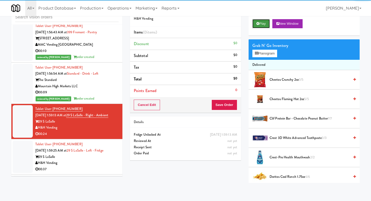
click at [260, 24] on button "Play" at bounding box center [260, 23] width 17 height 9
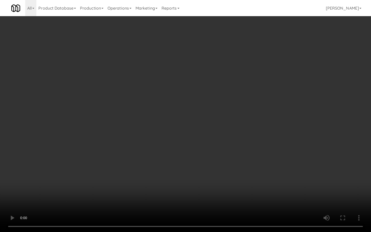
click at [213, 163] on video at bounding box center [185, 116] width 371 height 232
click at [213, 162] on video at bounding box center [185, 116] width 371 height 232
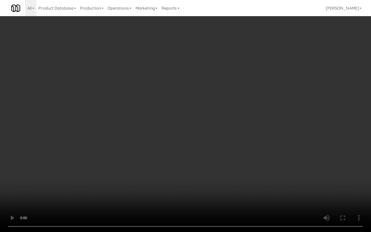
click at [213, 162] on video at bounding box center [185, 116] width 371 height 232
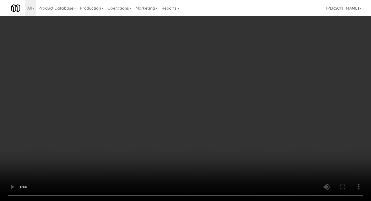
scroll to position [162, 0]
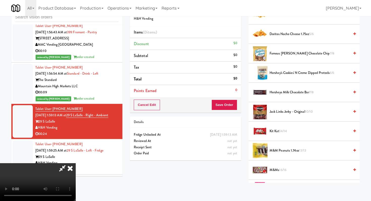
click at [282, 131] on span "14/14" at bounding box center [283, 131] width 8 height 5
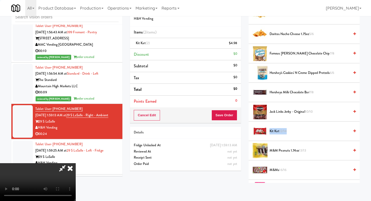
click at [282, 131] on span "12/14" at bounding box center [283, 131] width 8 height 5
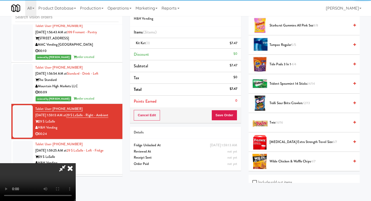
scroll to position [500, 0]
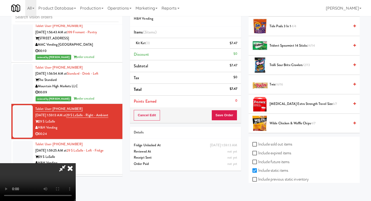
click at [282, 65] on span "Trolli Sour Brite Crawlers 12/13" at bounding box center [309, 65] width 80 height 6
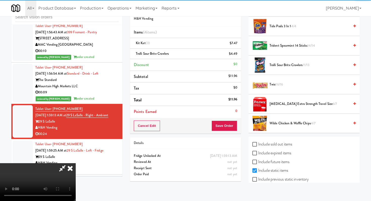
click at [237, 128] on div "Cancel Edit Save Order" at bounding box center [185, 126] width 111 height 16
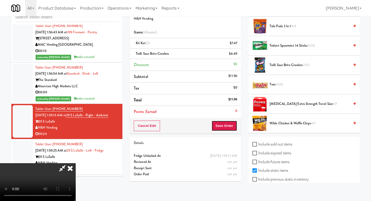
click at [233, 127] on button "Save Order" at bounding box center [224, 126] width 26 height 11
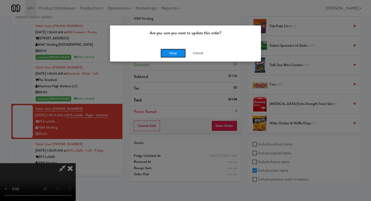
click at [176, 53] on button "Okay" at bounding box center [172, 53] width 25 height 9
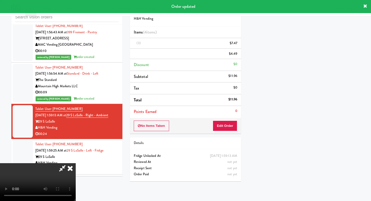
scroll to position [21, 0]
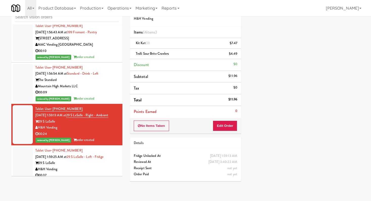
click at [104, 172] on div "00:37" at bounding box center [76, 175] width 83 height 6
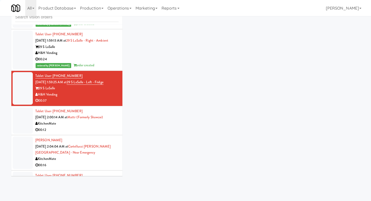
scroll to position [2505, 0]
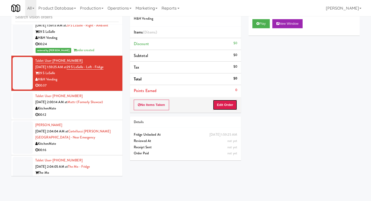
click at [229, 104] on button "Edit Order" at bounding box center [225, 105] width 24 height 11
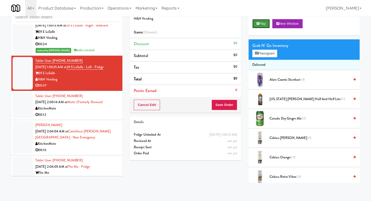
click at [264, 22] on button "Play" at bounding box center [260, 23] width 17 height 9
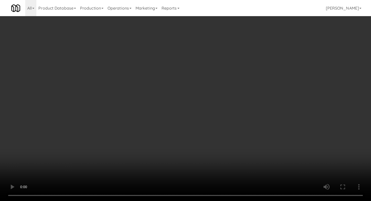
scroll to position [424, 0]
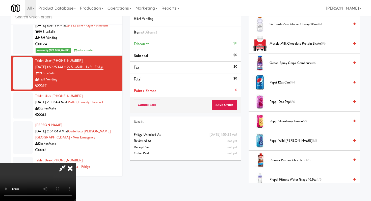
click at [283, 143] on span "Poppi Wild [PERSON_NAME] 5/5" at bounding box center [309, 141] width 80 height 6
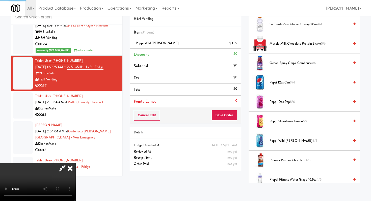
click at [286, 121] on span "Poppi Strawberry Lemon 6/7" at bounding box center [309, 121] width 80 height 6
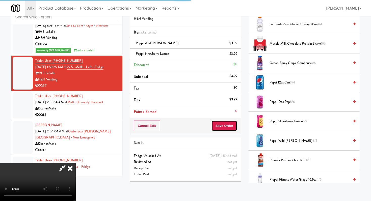
click at [234, 126] on button "Save Order" at bounding box center [224, 126] width 26 height 11
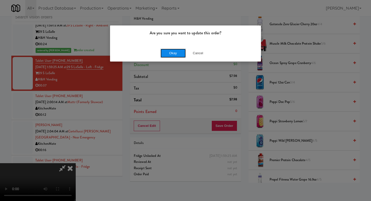
click at [180, 55] on button "Okay" at bounding box center [172, 53] width 25 height 9
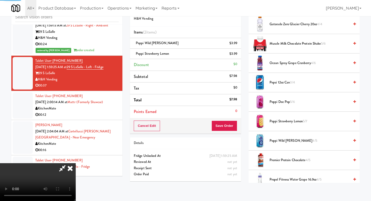
scroll to position [21, 0]
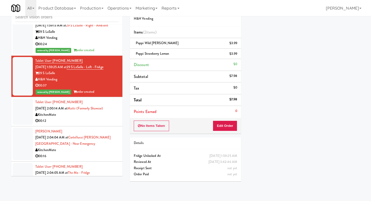
click at [101, 153] on div "00:16" at bounding box center [76, 156] width 83 height 6
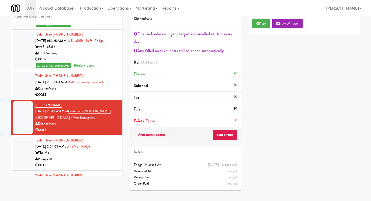
click at [94, 162] on div "00:13" at bounding box center [76, 165] width 83 height 6
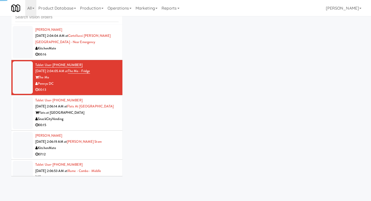
scroll to position [2610, 0]
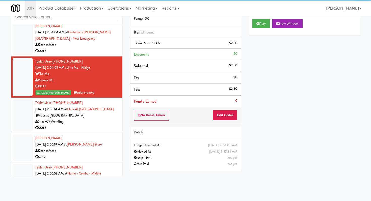
click at [80, 125] on div "00:15" at bounding box center [76, 128] width 83 height 6
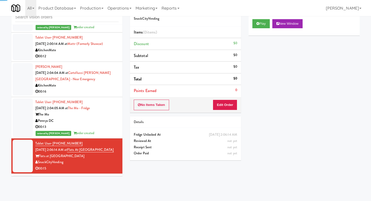
scroll to position [2539, 0]
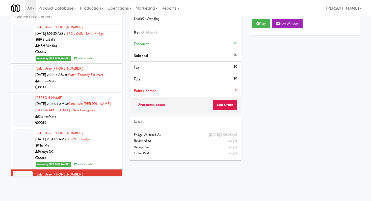
click at [104, 113] on div "KitchenMate" at bounding box center [76, 116] width 83 height 6
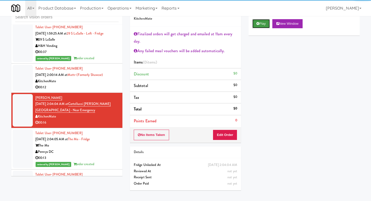
click at [262, 25] on button "Play" at bounding box center [260, 23] width 17 height 9
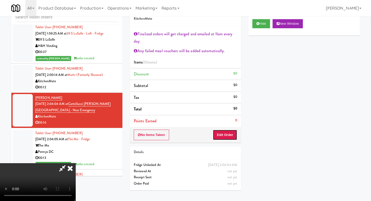
click at [221, 137] on button "Edit Order" at bounding box center [225, 135] width 24 height 11
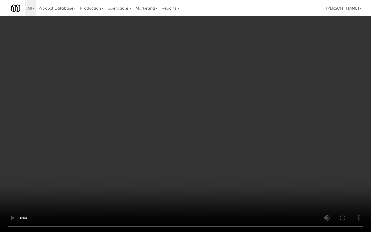
click at [196, 176] on video at bounding box center [185, 116] width 371 height 232
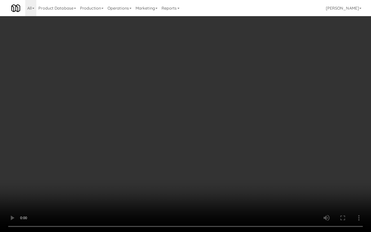
click at [196, 176] on video at bounding box center [185, 116] width 371 height 232
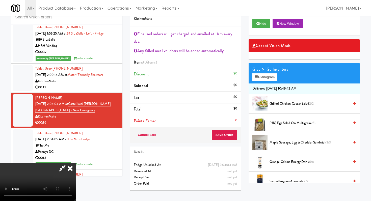
click at [76, 163] on icon at bounding box center [70, 168] width 11 height 10
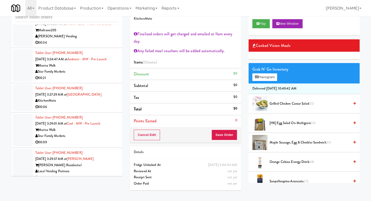
scroll to position [3026, 0]
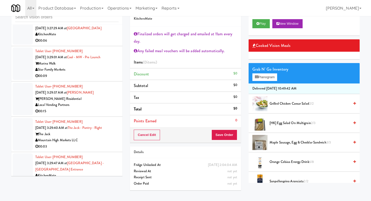
click at [98, 117] on li "Tablet User · (520) 904-5473 [DATE] 3:29:40 AM at The Jack - Pantry - Right The…" at bounding box center [66, 134] width 111 height 35
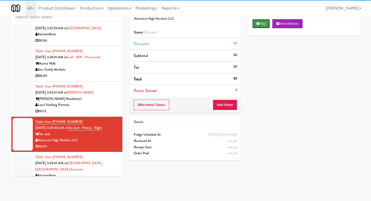
click at [255, 24] on button "Play" at bounding box center [260, 23] width 17 height 9
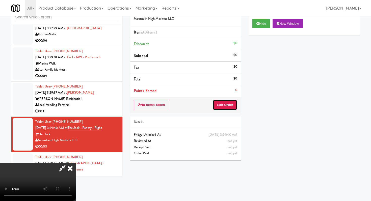
click at [224, 106] on button "Edit Order" at bounding box center [225, 105] width 24 height 11
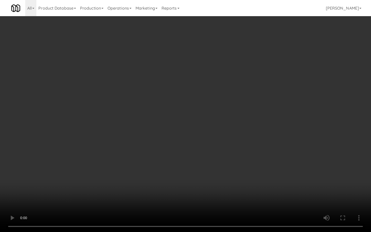
click at [203, 185] on video at bounding box center [185, 116] width 371 height 232
click at [204, 170] on video at bounding box center [185, 116] width 371 height 232
click at [205, 167] on video at bounding box center [185, 116] width 371 height 232
click at [207, 163] on video at bounding box center [185, 116] width 371 height 232
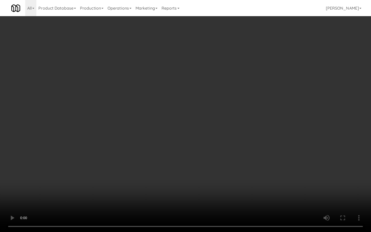
click at [207, 163] on video at bounding box center [185, 116] width 371 height 232
click at [208, 162] on video at bounding box center [185, 116] width 371 height 232
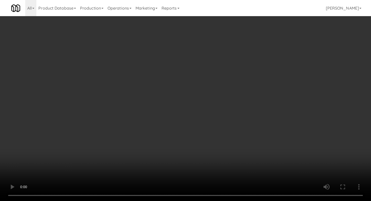
scroll to position [528, 0]
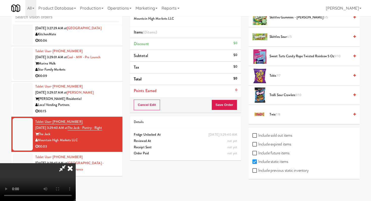
click at [283, 79] on li "Takis 7/7" at bounding box center [303, 75] width 111 height 19
click at [278, 72] on li "Takis 7/7" at bounding box center [303, 75] width 111 height 19
click at [275, 76] on span "Takis 7/7" at bounding box center [309, 76] width 80 height 6
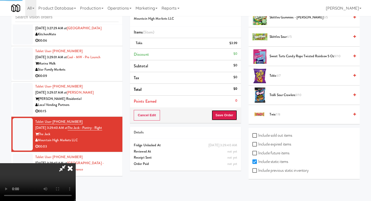
click at [228, 116] on button "Save Order" at bounding box center [224, 115] width 26 height 11
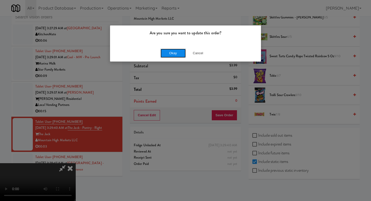
click at [175, 51] on button "Okay" at bounding box center [172, 53] width 25 height 9
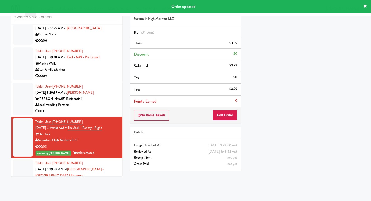
scroll to position [3101, 0]
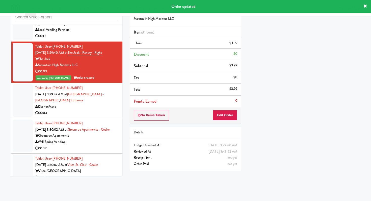
click at [100, 110] on div "00:03" at bounding box center [76, 113] width 83 height 6
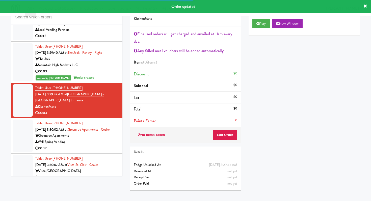
click at [266, 18] on div "Play New Window" at bounding box center [303, 25] width 111 height 20
click at [265, 21] on button "Play" at bounding box center [260, 23] width 17 height 9
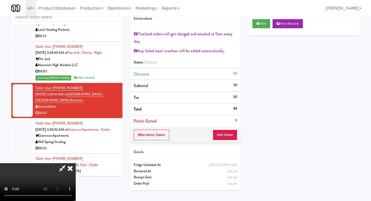
click at [228, 128] on div "No Items Taken Edit Order" at bounding box center [185, 135] width 111 height 16
click at [228, 133] on button "Edit Order" at bounding box center [225, 135] width 24 height 11
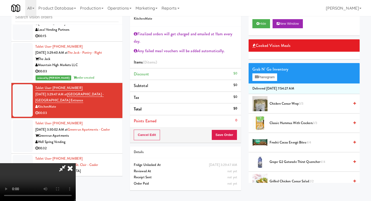
scroll to position [65, 0]
click at [76, 163] on video at bounding box center [38, 182] width 76 height 38
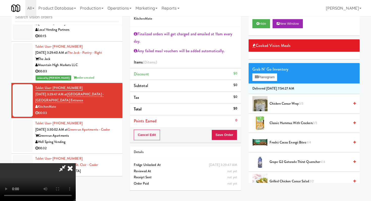
click at [76, 163] on video at bounding box center [38, 182] width 76 height 38
click at [273, 80] on button "Planogram" at bounding box center [264, 77] width 25 height 8
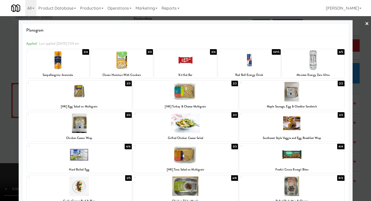
click at [0, 87] on div at bounding box center [185, 100] width 371 height 201
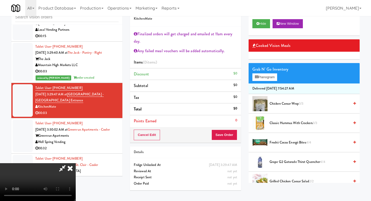
click at [76, 163] on video at bounding box center [38, 182] width 76 height 38
click at [76, 201] on div at bounding box center [38, 182] width 76 height 38
click at [76, 163] on video at bounding box center [38, 182] width 76 height 38
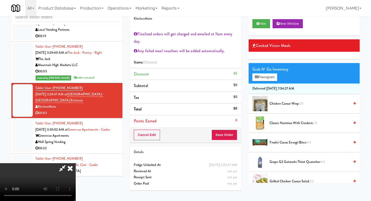
click at [76, 163] on video at bounding box center [38, 182] width 76 height 38
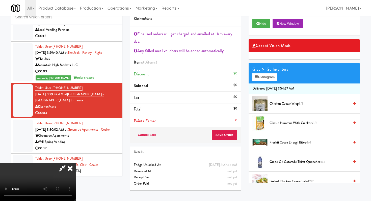
click at [76, 163] on video at bounding box center [38, 182] width 76 height 38
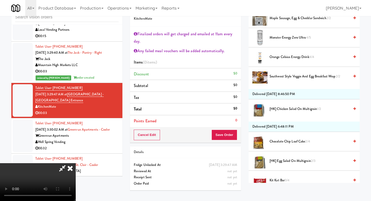
scroll to position [243, 0]
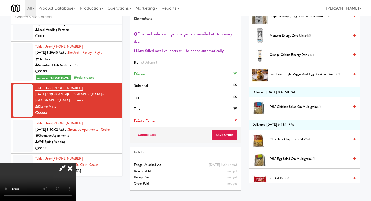
click at [276, 140] on span "Chocolate Chip Loaf Cake 2/4" at bounding box center [309, 139] width 80 height 6
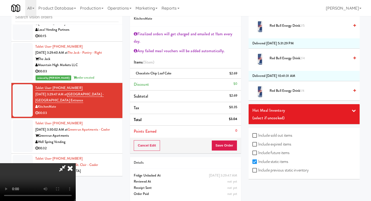
scroll to position [20, 0]
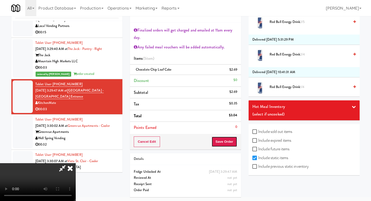
click at [224, 144] on button "Save Order" at bounding box center [224, 141] width 26 height 11
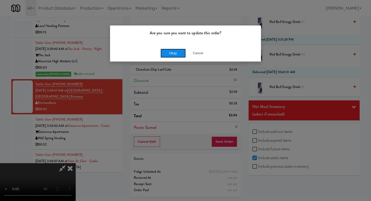
click at [178, 50] on button "Okay" at bounding box center [172, 53] width 25 height 9
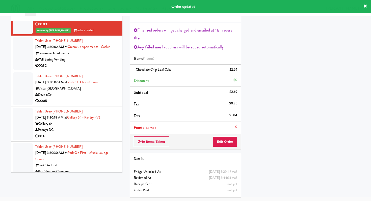
scroll to position [3178, 0]
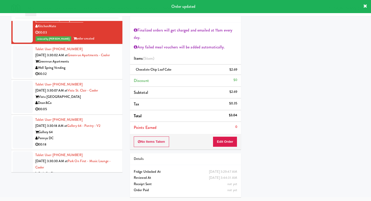
click at [101, 71] on div "00:32" at bounding box center [76, 74] width 83 height 6
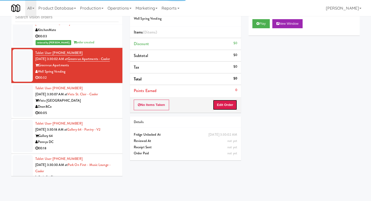
click at [225, 105] on button "Edit Order" at bounding box center [225, 105] width 24 height 11
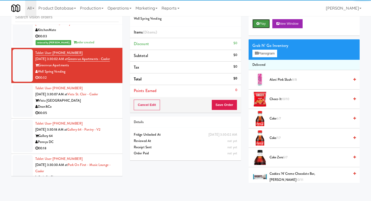
click at [261, 23] on button "Play" at bounding box center [260, 23] width 17 height 9
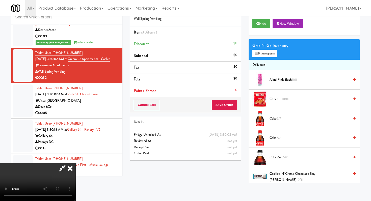
scroll to position [0, 0]
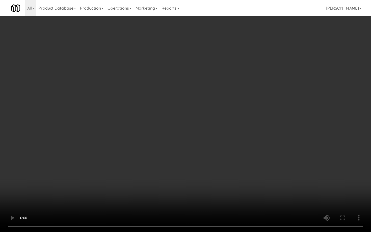
click at [180, 172] on video at bounding box center [185, 116] width 371 height 232
click at [181, 171] on video at bounding box center [185, 116] width 371 height 232
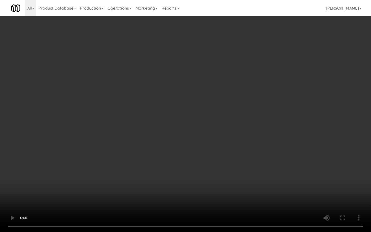
click at [181, 171] on video at bounding box center [185, 116] width 371 height 232
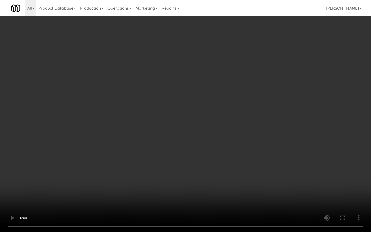
click at [181, 171] on video at bounding box center [185, 116] width 371 height 232
click at [228, 190] on video at bounding box center [185, 116] width 371 height 232
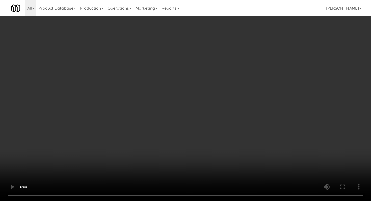
scroll to position [81, 0]
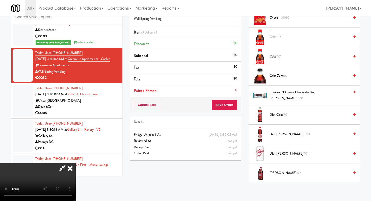
click at [282, 97] on span "Cookies 'n' Creme Chocolate Bar, Hershey's 10/11" at bounding box center [309, 95] width 80 height 12
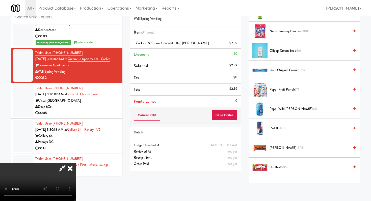
scroll to position [505, 0]
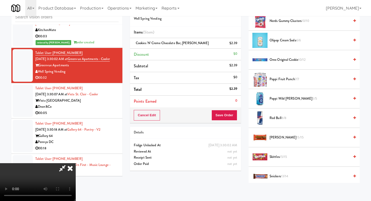
click at [280, 118] on span "Red Bull 8/8" at bounding box center [309, 118] width 80 height 6
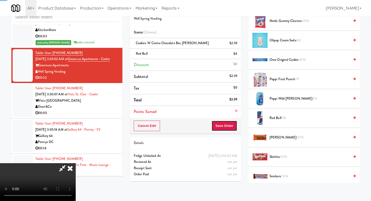
click at [225, 131] on button "Save Order" at bounding box center [224, 126] width 26 height 11
click at [230, 126] on button "Save Order" at bounding box center [224, 126] width 26 height 11
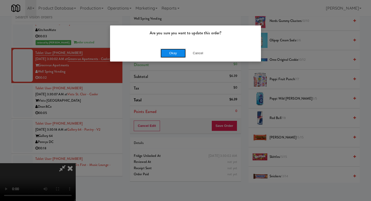
click at [171, 54] on button "Okay" at bounding box center [172, 53] width 25 height 9
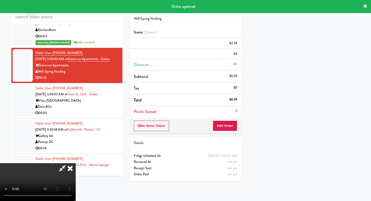
scroll to position [21, 0]
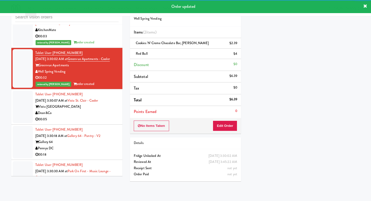
click at [118, 104] on div "Vista [GEOGRAPHIC_DATA]" at bounding box center [76, 107] width 83 height 6
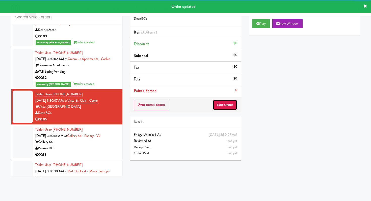
click at [226, 108] on button "Edit Order" at bounding box center [225, 105] width 24 height 11
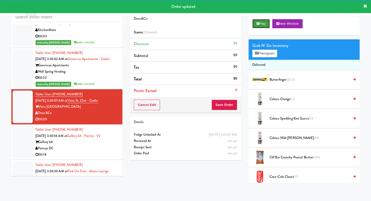
click at [267, 23] on button "Play" at bounding box center [260, 23] width 17 height 9
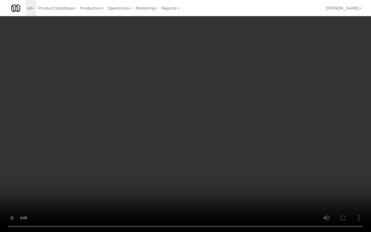
click at [198, 171] on video at bounding box center [185, 116] width 371 height 232
click at [201, 168] on video at bounding box center [185, 116] width 371 height 232
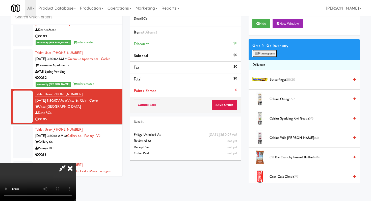
click at [267, 51] on button "Planogram" at bounding box center [264, 54] width 25 height 8
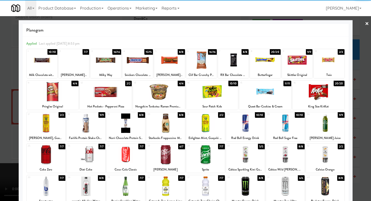
click at [247, 183] on div at bounding box center [245, 186] width 39 height 19
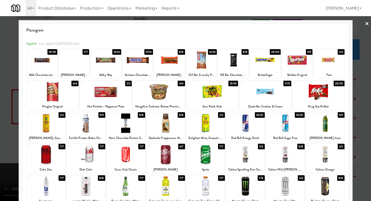
click at [0, 174] on div at bounding box center [185, 100] width 371 height 201
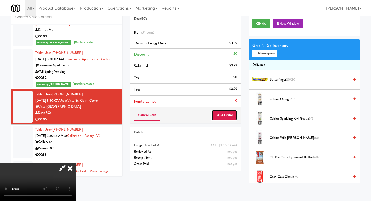
click at [232, 116] on button "Save Order" at bounding box center [224, 115] width 26 height 11
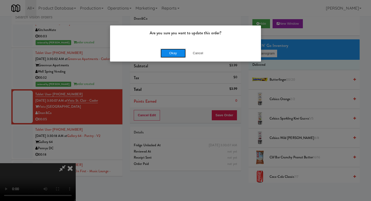
click at [177, 51] on button "Okay" at bounding box center [172, 53] width 25 height 9
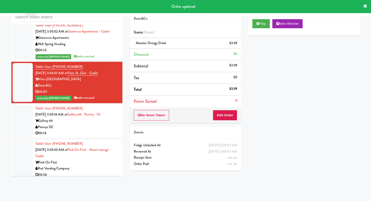
scroll to position [3206, 0]
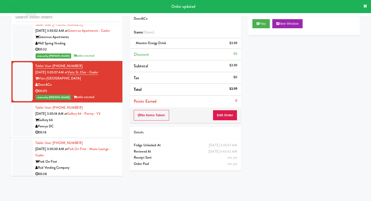
click at [86, 129] on div "00:18" at bounding box center [76, 132] width 83 height 6
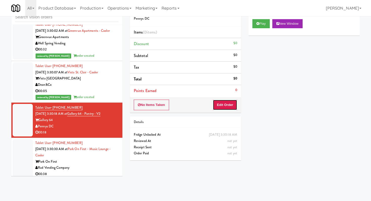
click at [220, 104] on button "Edit Order" at bounding box center [225, 105] width 24 height 11
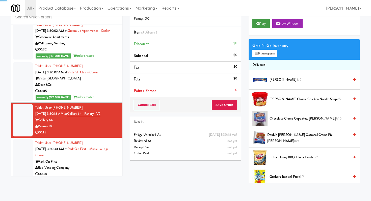
click at [262, 19] on div "Play New Window" at bounding box center [303, 25] width 111 height 20
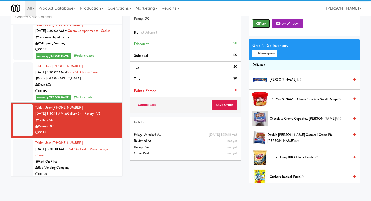
click at [261, 22] on button "Play" at bounding box center [260, 23] width 17 height 9
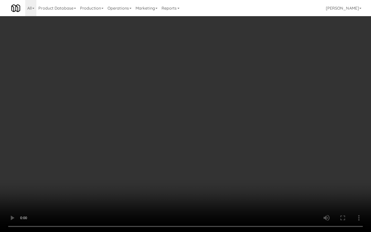
click at [68, 194] on video at bounding box center [185, 116] width 371 height 232
click at [104, 180] on video at bounding box center [185, 116] width 371 height 232
click at [119, 169] on video at bounding box center [185, 116] width 371 height 232
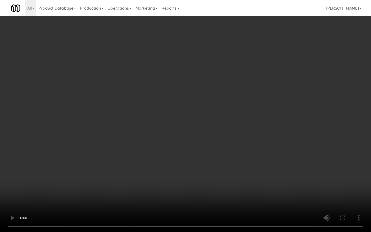
click at [119, 169] on video at bounding box center [185, 116] width 371 height 232
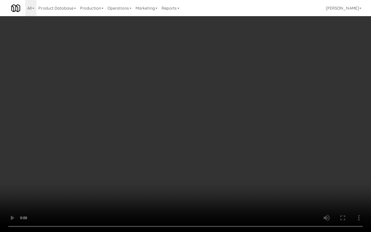
click at [119, 169] on video at bounding box center [185, 116] width 371 height 232
click at [266, 189] on video at bounding box center [185, 116] width 371 height 232
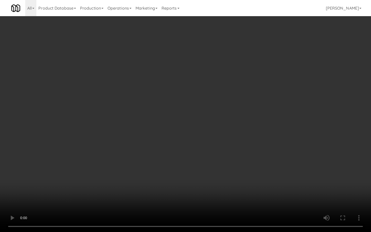
click at [213, 179] on video at bounding box center [185, 116] width 371 height 232
click at [218, 180] on video at bounding box center [185, 116] width 371 height 232
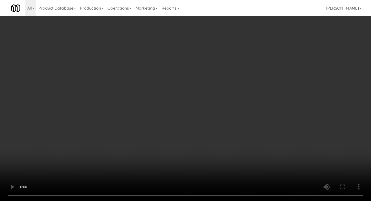
scroll to position [220, 0]
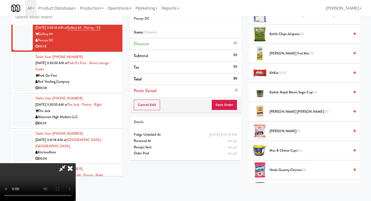
click at [282, 172] on span "Nerds Gummy Clusters 7/8" at bounding box center [309, 170] width 80 height 6
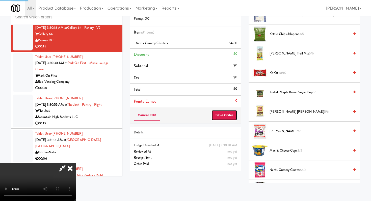
click at [234, 117] on button "Save Order" at bounding box center [224, 115] width 26 height 11
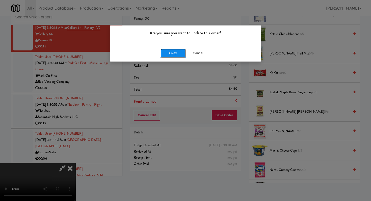
click at [183, 51] on button "Okay" at bounding box center [172, 53] width 25 height 9
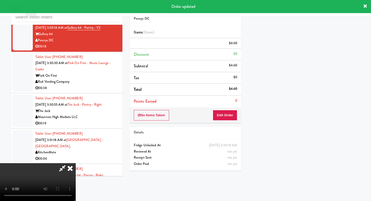
scroll to position [21, 0]
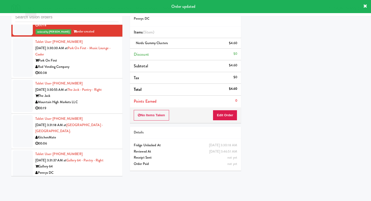
click at [87, 70] on div "00:38" at bounding box center [76, 73] width 83 height 6
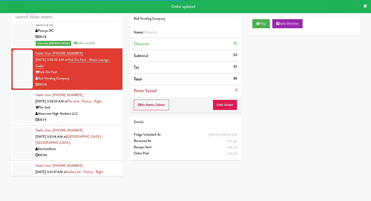
scroll to position [3301, 0]
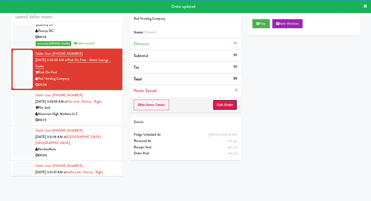
click at [227, 104] on button "Edit Order" at bounding box center [225, 105] width 24 height 11
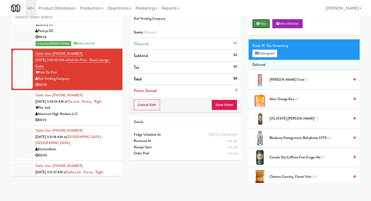
click at [264, 23] on button "Play" at bounding box center [260, 23] width 17 height 9
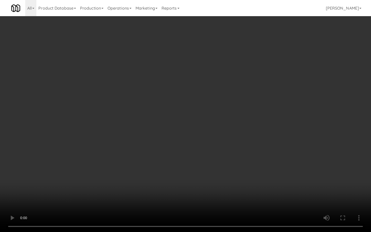
click at [281, 197] on video at bounding box center [185, 116] width 371 height 232
click at [247, 166] on video at bounding box center [185, 116] width 371 height 232
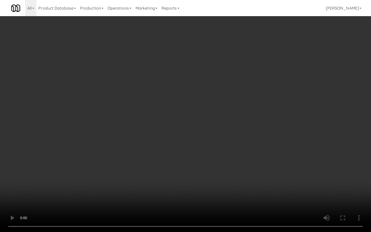
click at [179, 187] on video at bounding box center [185, 116] width 371 height 232
click at [182, 160] on video at bounding box center [185, 116] width 371 height 232
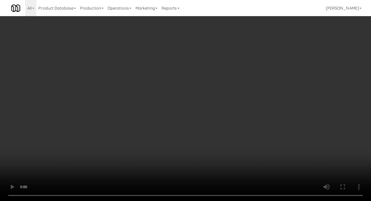
scroll to position [83, 0]
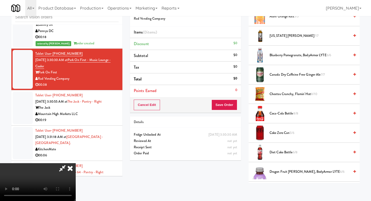
click at [275, 37] on span "[US_STATE] [PERSON_NAME] 7/7" at bounding box center [309, 36] width 80 height 6
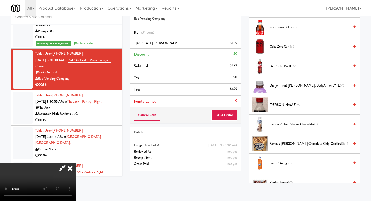
scroll to position [243, 0]
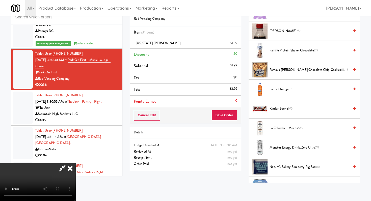
click at [279, 108] on span "Kinder Bueno 9/9" at bounding box center [309, 109] width 80 height 6
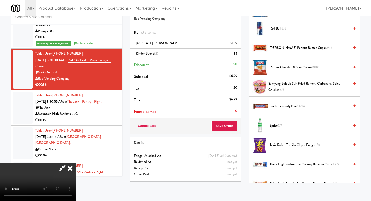
scroll to position [516, 0]
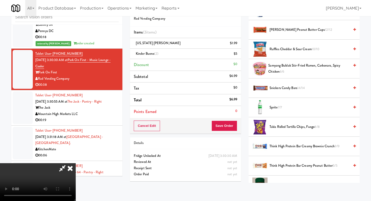
click at [281, 49] on span "Ruffles Cheddar & Sour Cream 10/10" at bounding box center [309, 49] width 80 height 6
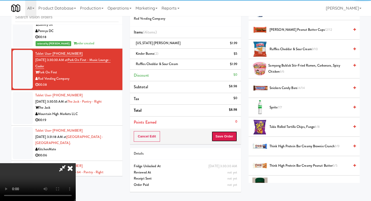
click at [229, 138] on button "Save Order" at bounding box center [224, 136] width 26 height 11
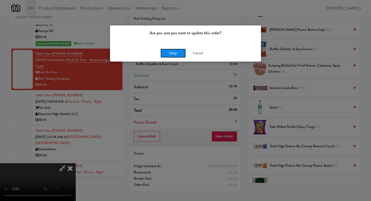
click at [176, 51] on button "Okay" at bounding box center [172, 53] width 25 height 9
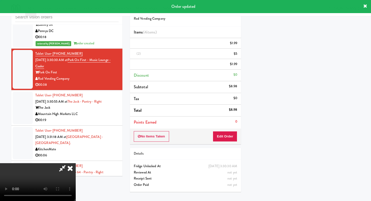
scroll to position [21, 0]
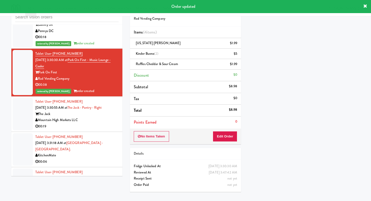
click at [91, 117] on div "Mountain High Markets LLC" at bounding box center [76, 120] width 83 height 6
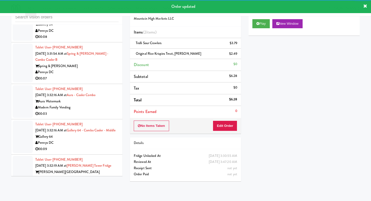
scroll to position [3475, 0]
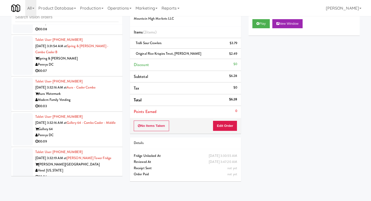
click at [74, 132] on div "Pennys DC" at bounding box center [76, 135] width 83 height 6
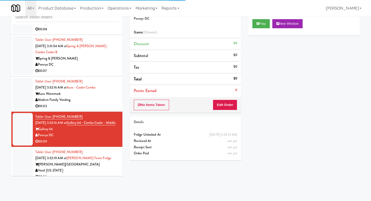
click at [237, 102] on div "No Items Taken Edit Order" at bounding box center [185, 105] width 111 height 16
click at [231, 104] on button "Edit Order" at bounding box center [225, 105] width 24 height 11
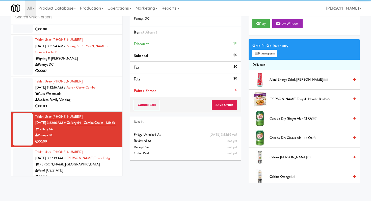
click at [264, 30] on div "Play New Window" at bounding box center [303, 25] width 111 height 20
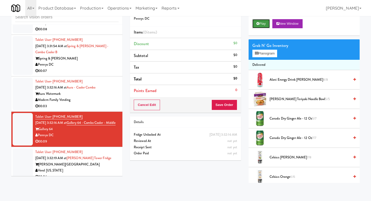
click at [264, 21] on button "Play" at bounding box center [260, 23] width 17 height 9
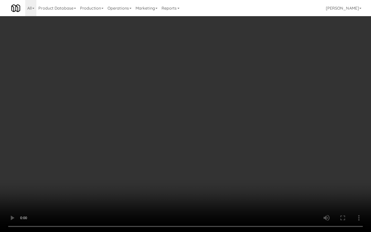
click at [197, 193] on video at bounding box center [185, 116] width 371 height 232
click at [117, 170] on video at bounding box center [185, 116] width 371 height 232
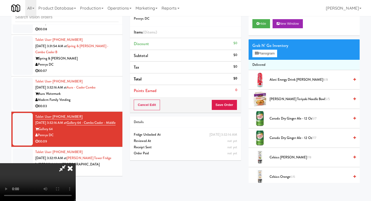
click at [76, 163] on icon at bounding box center [70, 168] width 11 height 10
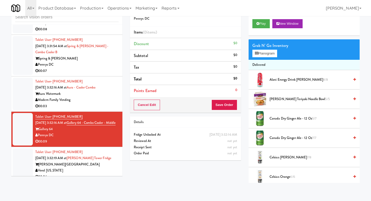
scroll to position [3883, 0]
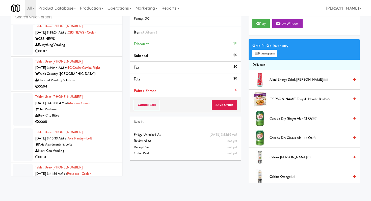
click at [97, 92] on li "Tablet User · (414) 651-5350 [DATE] 3:40:08 AM at [GEOGRAPHIC_DATA] Bites 00:05" at bounding box center [66, 109] width 111 height 35
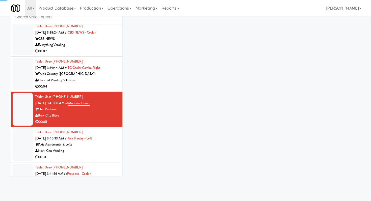
click at [104, 83] on div "00:04" at bounding box center [76, 86] width 83 height 6
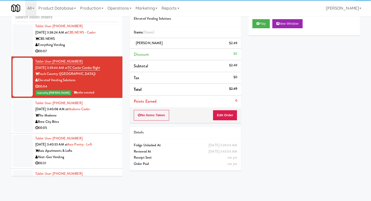
click at [87, 119] on div "Brew City Bites" at bounding box center [76, 122] width 83 height 6
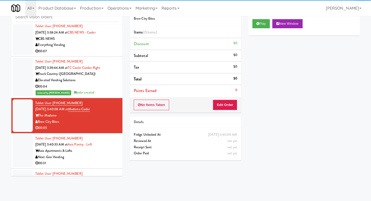
scroll to position [3889, 0]
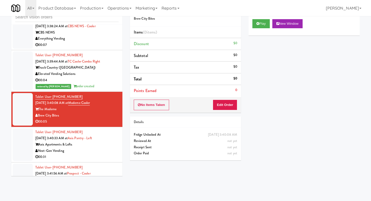
click at [83, 112] on div "Brew City Bites" at bounding box center [76, 115] width 83 height 6
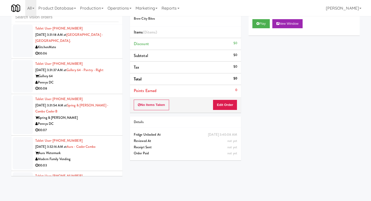
scroll to position [2609, 0]
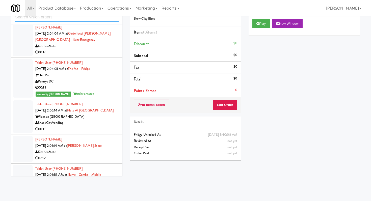
click at [76, 20] on input "text" at bounding box center [66, 17] width 103 height 9
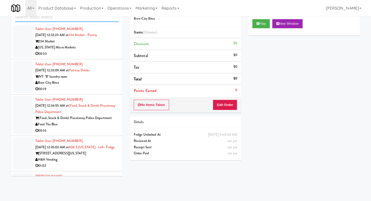
scroll to position [662, 0]
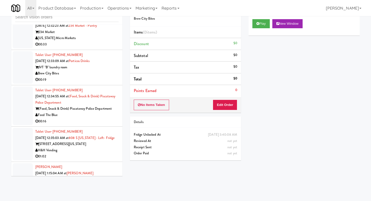
click at [93, 77] on div "00:19" at bounding box center [76, 80] width 83 height 6
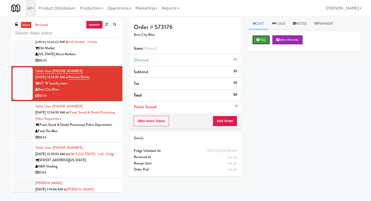
click at [265, 40] on button "Play" at bounding box center [260, 39] width 17 height 9
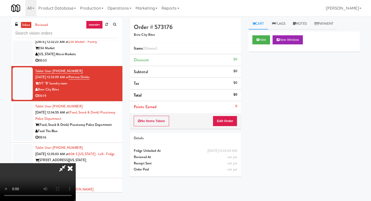
click at [76, 163] on video at bounding box center [38, 182] width 76 height 38
click at [235, 119] on button "Edit Order" at bounding box center [225, 121] width 24 height 11
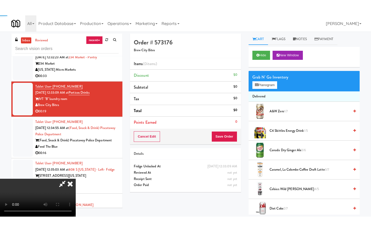
scroll to position [50, 0]
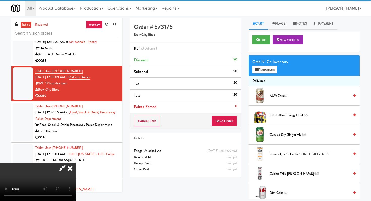
click at [76, 163] on video at bounding box center [38, 182] width 76 height 38
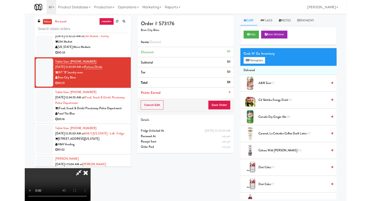
scroll to position [0, 0]
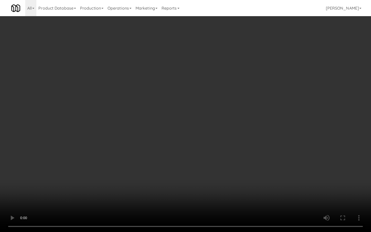
click at [187, 184] on video at bounding box center [185, 116] width 371 height 232
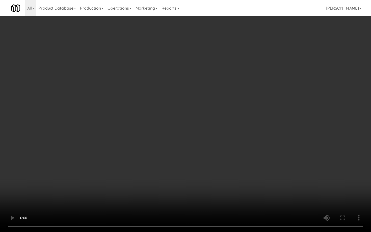
click at [187, 184] on video at bounding box center [185, 116] width 371 height 232
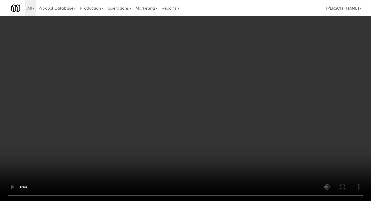
click at [265, 73] on div "Grab N' Go Inventory Planogram" at bounding box center [303, 65] width 111 height 20
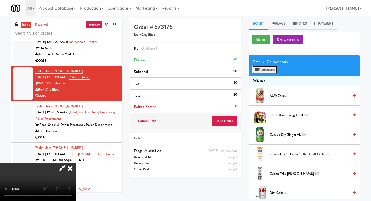
click at [266, 70] on button "Planogram" at bounding box center [264, 70] width 25 height 8
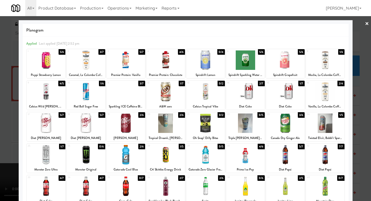
click at [167, 59] on div at bounding box center [165, 59] width 39 height 19
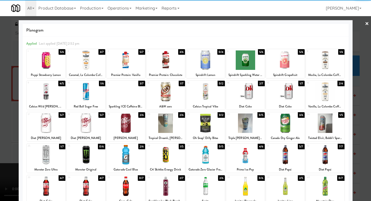
click at [48, 86] on div at bounding box center [46, 91] width 39 height 19
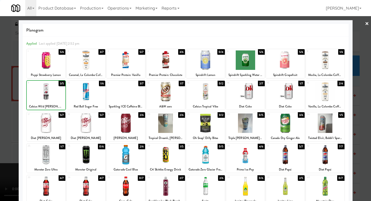
click at [5, 94] on div at bounding box center [185, 100] width 371 height 201
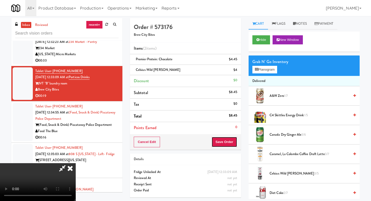
click at [227, 139] on button "Save Order" at bounding box center [224, 142] width 26 height 11
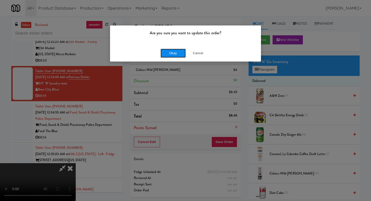
click at [167, 51] on button "Okay" at bounding box center [172, 53] width 25 height 9
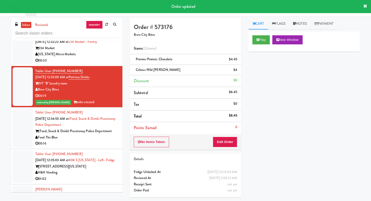
click at [90, 140] on div "00:16" at bounding box center [76, 143] width 83 height 6
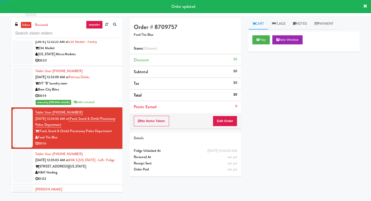
scroll to position [677, 0]
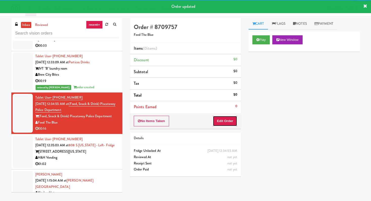
click at [220, 121] on button "Edit Order" at bounding box center [225, 121] width 24 height 11
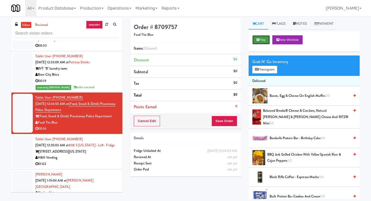
click at [259, 39] on icon at bounding box center [257, 39] width 3 height 3
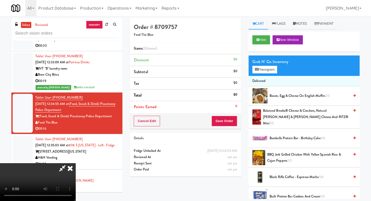
scroll to position [0, 0]
click at [260, 70] on button "Planogram" at bounding box center [264, 70] width 25 height 8
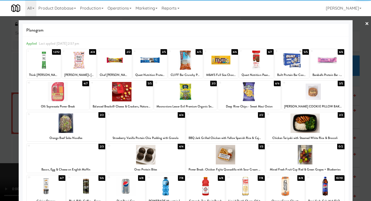
click at [260, 97] on div at bounding box center [249, 91] width 63 height 19
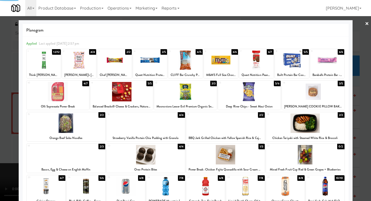
click at [0, 109] on div at bounding box center [185, 100] width 371 height 201
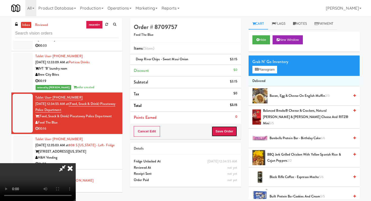
click at [234, 131] on button "Save Order" at bounding box center [224, 131] width 26 height 11
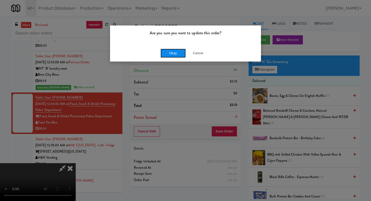
click at [165, 50] on button "Okay" at bounding box center [172, 53] width 25 height 9
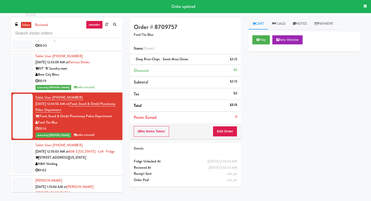
scroll to position [756, 0]
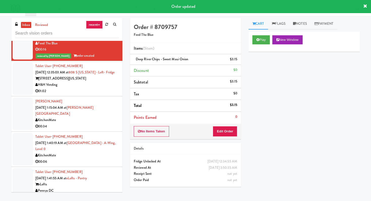
click at [86, 96] on li "[PERSON_NAME] [DATE] 1:15:04 AM at [PERSON_NAME][GEOGRAPHIC_DATA] KitchenMate 0…" at bounding box center [66, 113] width 111 height 35
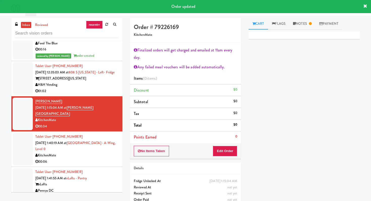
click at [112, 88] on div "01:02" at bounding box center [76, 91] width 83 height 6
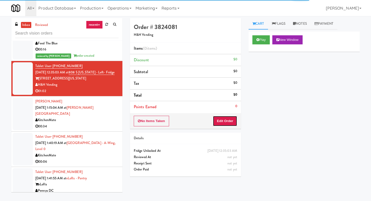
click at [222, 116] on button "Edit Order" at bounding box center [225, 121] width 24 height 11
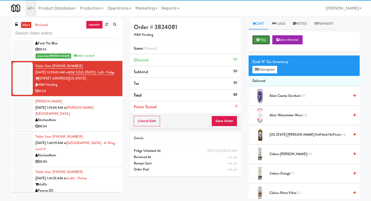
click at [268, 39] on button "Play" at bounding box center [260, 39] width 17 height 9
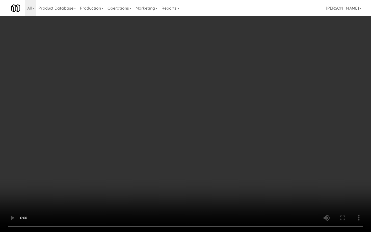
click at [199, 182] on video at bounding box center [185, 116] width 371 height 232
click at [198, 182] on video at bounding box center [185, 116] width 371 height 232
click at [198, 181] on video at bounding box center [185, 116] width 371 height 232
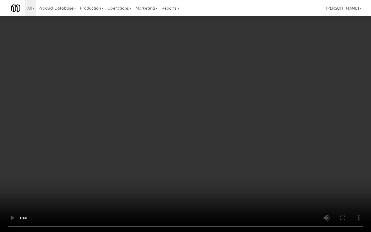
click at [197, 181] on video at bounding box center [185, 116] width 371 height 232
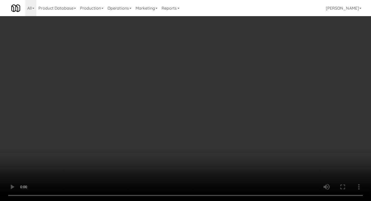
scroll to position [361, 0]
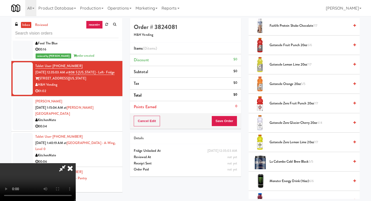
click at [276, 44] on span "Gatorade Fruit Punch 20oz 6/6" at bounding box center [309, 45] width 80 height 6
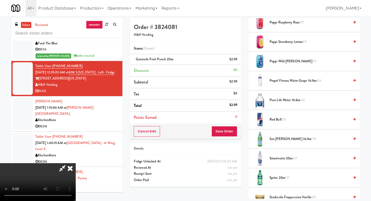
scroll to position [580, 0]
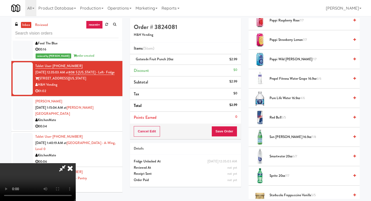
click at [276, 176] on span "Sprite 20oz 7/7" at bounding box center [309, 176] width 80 height 6
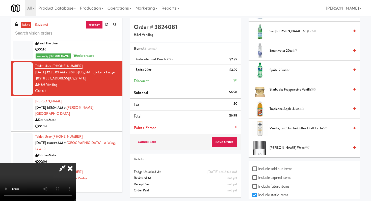
scroll to position [688, 0]
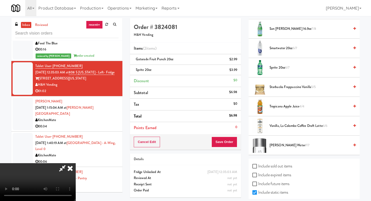
click at [283, 107] on span "Tropicana Apple Juice 4/4" at bounding box center [309, 106] width 80 height 6
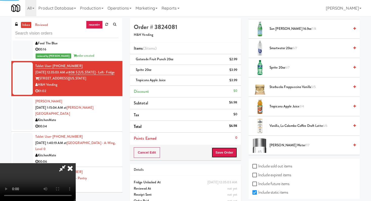
click at [232, 148] on button "Save Order" at bounding box center [224, 152] width 26 height 11
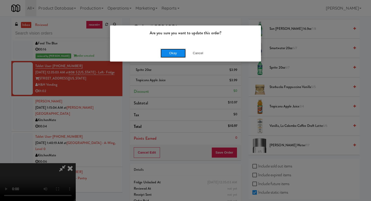
click at [166, 53] on button "Okay" at bounding box center [172, 53] width 25 height 9
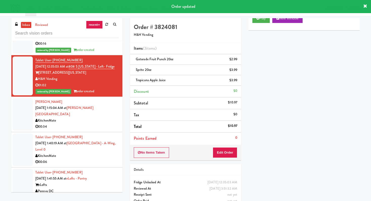
scroll to position [798, 0]
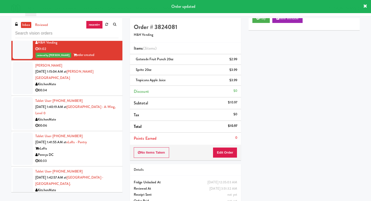
click at [104, 123] on div "00:06" at bounding box center [76, 126] width 83 height 6
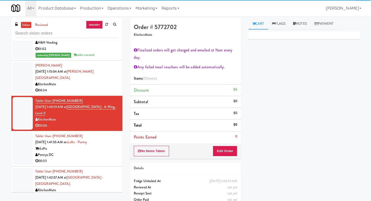
click at [109, 87] on div "00:34" at bounding box center [76, 90] width 83 height 6
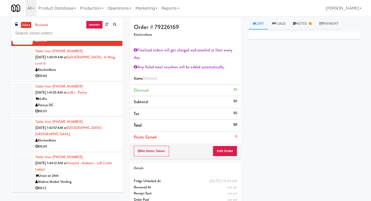
scroll to position [847, 0]
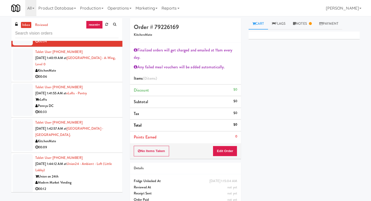
click at [105, 105] on li "Tablet User · (202) 450-0030 [DATE] 1:41:55 AM at eLofts - Pantry eLofts Pennys…" at bounding box center [66, 99] width 111 height 35
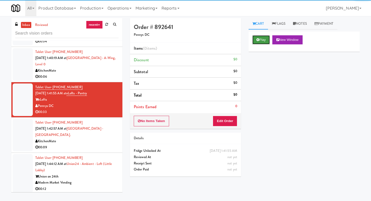
click at [252, 38] on button "Play" at bounding box center [260, 39] width 17 height 9
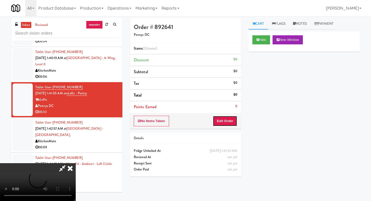
click at [218, 125] on button "Edit Order" at bounding box center [225, 121] width 24 height 11
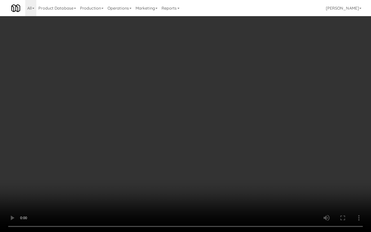
click at [199, 171] on video at bounding box center [185, 116] width 371 height 232
click at [198, 170] on video at bounding box center [185, 116] width 371 height 232
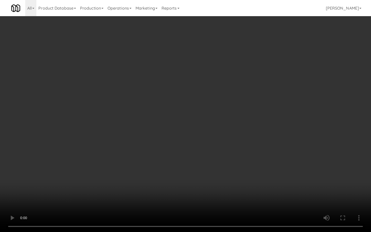
click at [198, 170] on video at bounding box center [185, 116] width 371 height 232
click at [198, 169] on video at bounding box center [185, 116] width 371 height 232
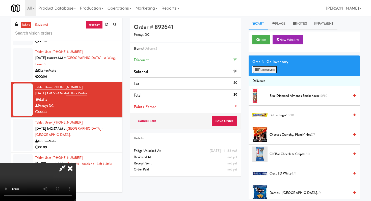
click at [270, 68] on button "Planogram" at bounding box center [264, 70] width 25 height 8
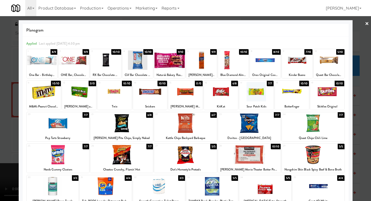
click at [191, 157] on div at bounding box center [185, 154] width 63 height 19
click at [14, 132] on div at bounding box center [185, 100] width 371 height 201
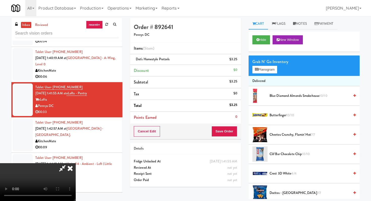
click at [76, 163] on video at bounding box center [38, 182] width 76 height 38
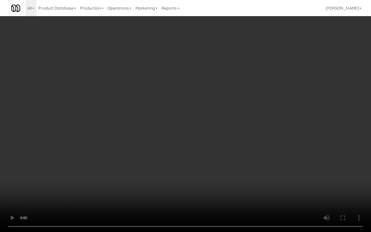
click at [237, 186] on video at bounding box center [185, 116] width 371 height 232
click at [237, 185] on video at bounding box center [185, 116] width 371 height 232
click at [238, 184] on video at bounding box center [185, 116] width 371 height 232
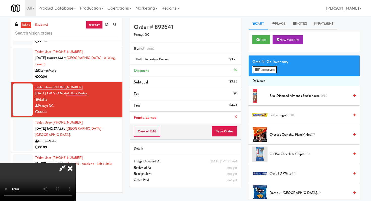
click at [259, 66] on button "Planogram" at bounding box center [264, 70] width 25 height 8
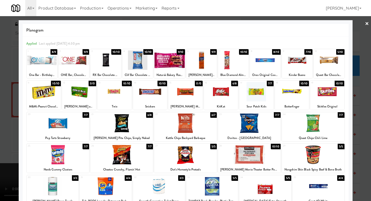
click at [176, 68] on div at bounding box center [169, 59] width 31 height 19
click at [0, 80] on div at bounding box center [185, 100] width 371 height 201
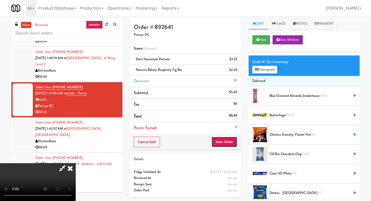
click at [231, 142] on button "Save Order" at bounding box center [224, 142] width 26 height 11
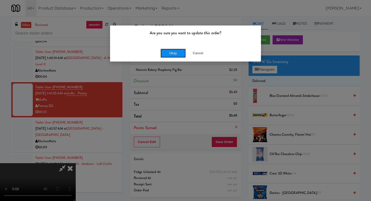
click at [166, 49] on button "Okay" at bounding box center [172, 53] width 25 height 9
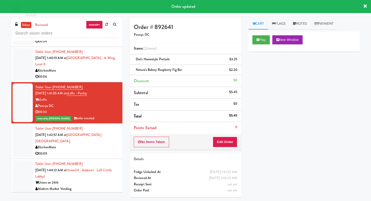
click at [88, 151] on div "00:09" at bounding box center [76, 154] width 83 height 6
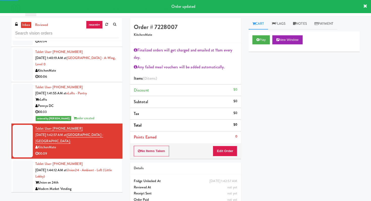
click at [101, 186] on div "Modern Market Vending" at bounding box center [76, 189] width 83 height 6
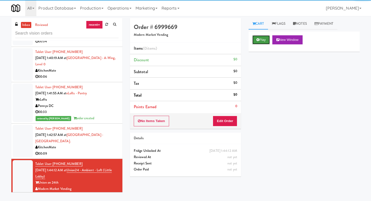
click at [266, 38] on button "Play" at bounding box center [260, 39] width 17 height 9
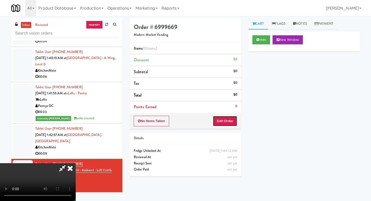
click at [228, 124] on button "Edit Order" at bounding box center [225, 121] width 24 height 11
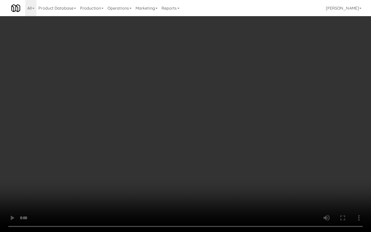
click at [238, 184] on video at bounding box center [185, 116] width 371 height 232
click at [182, 160] on video at bounding box center [185, 116] width 371 height 232
click at [182, 153] on video at bounding box center [185, 116] width 371 height 232
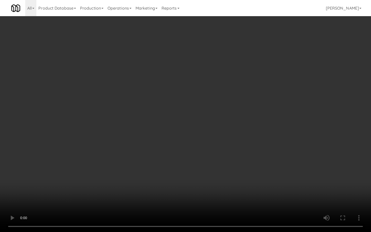
click at [182, 153] on video at bounding box center [185, 116] width 371 height 232
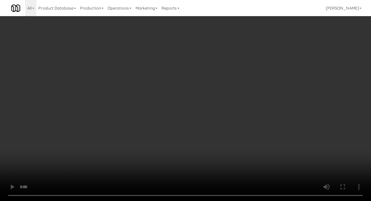
scroll to position [470, 0]
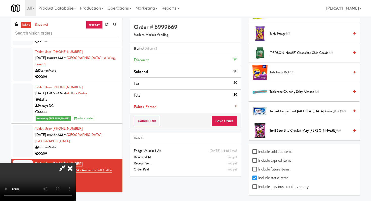
click at [278, 94] on span "Toblerone Crunchy Salty Almond 6/6" at bounding box center [309, 92] width 80 height 6
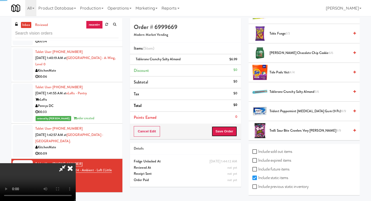
click at [224, 135] on button "Save Order" at bounding box center [224, 131] width 26 height 11
click at [229, 133] on button "Save Order" at bounding box center [224, 131] width 26 height 11
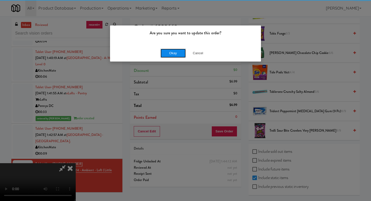
click at [168, 52] on button "Okay" at bounding box center [172, 53] width 25 height 9
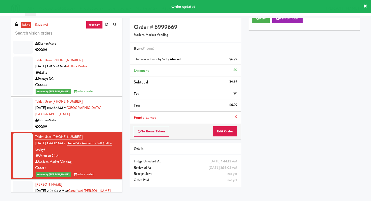
scroll to position [939, 0]
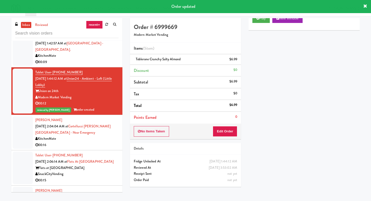
click at [92, 142] on div "00:16" at bounding box center [76, 145] width 83 height 6
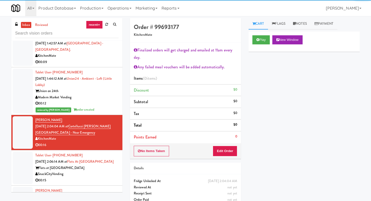
click at [100, 171] on div "SnackCityVending" at bounding box center [76, 174] width 83 height 6
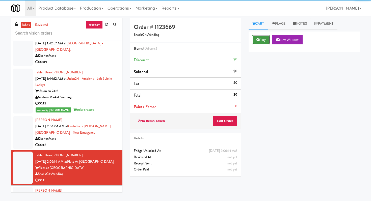
click at [256, 44] on button "Play" at bounding box center [260, 39] width 17 height 9
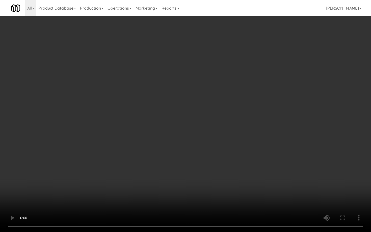
click at [270, 165] on video at bounding box center [185, 116] width 371 height 232
click at [269, 165] on video at bounding box center [185, 116] width 371 height 232
click at [269, 164] on video at bounding box center [185, 116] width 371 height 232
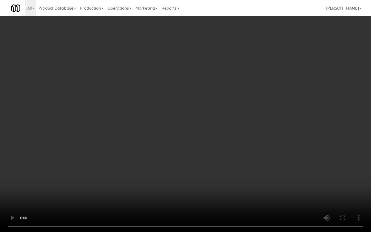
click at [269, 164] on video at bounding box center [185, 116] width 371 height 232
click at [277, 177] on video at bounding box center [185, 116] width 371 height 232
click at [226, 187] on video at bounding box center [185, 116] width 371 height 232
click at [210, 173] on video at bounding box center [185, 116] width 371 height 232
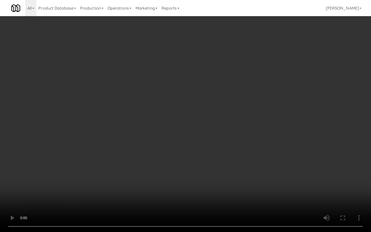
click at [210, 171] on video at bounding box center [185, 116] width 371 height 232
click at [210, 170] on video at bounding box center [185, 116] width 371 height 232
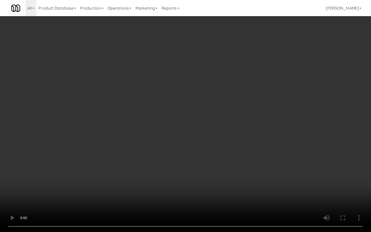
click at [210, 170] on video at bounding box center [185, 116] width 371 height 232
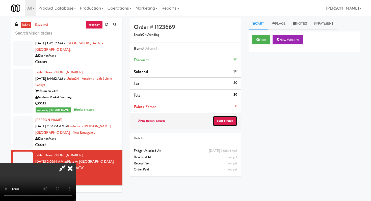
click at [228, 119] on button "Edit Order" at bounding box center [225, 121] width 24 height 11
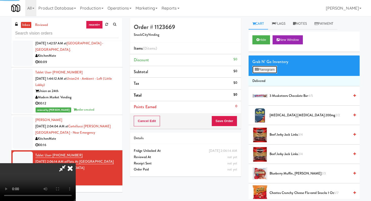
click at [259, 72] on button "Planogram" at bounding box center [264, 70] width 25 height 8
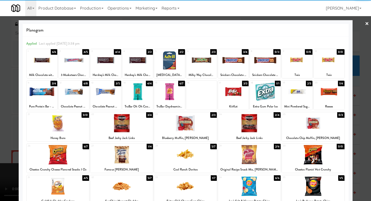
click at [67, 158] on div at bounding box center [58, 154] width 63 height 19
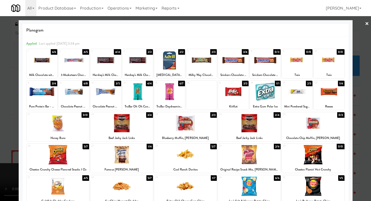
click at [252, 151] on div at bounding box center [249, 154] width 63 height 19
click at [83, 87] on div at bounding box center [73, 91] width 31 height 19
click at [0, 107] on div at bounding box center [185, 100] width 371 height 201
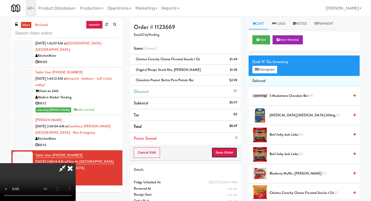
click at [226, 151] on button "Save Order" at bounding box center [224, 152] width 26 height 11
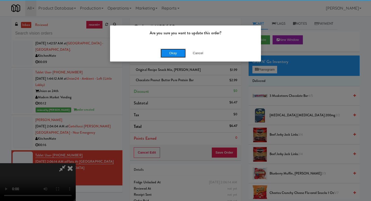
click at [168, 57] on button "Okay" at bounding box center [172, 53] width 25 height 9
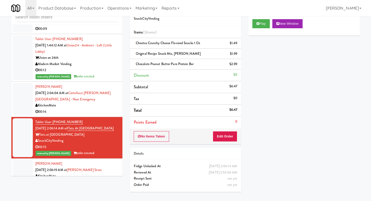
scroll to position [956, 0]
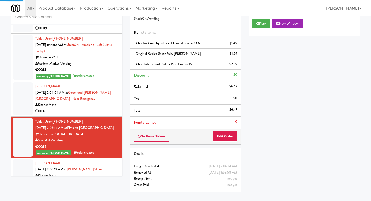
click at [92, 167] on li "[PERSON_NAME] [DATE] 2:06:19 AM at [PERSON_NAME][GEOGRAPHIC_DATA] 07:12" at bounding box center [66, 172] width 111 height 29
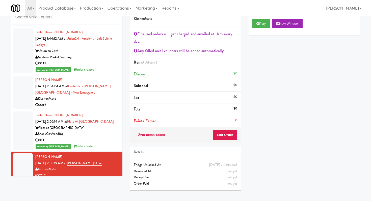
scroll to position [1055, 0]
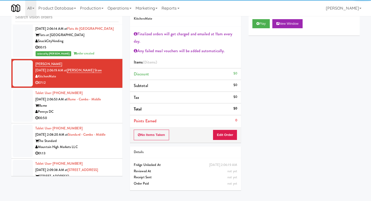
click at [101, 109] on div "Pennys DC" at bounding box center [76, 112] width 83 height 6
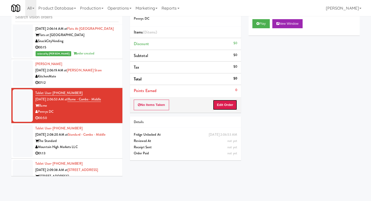
click at [222, 107] on button "Edit Order" at bounding box center [225, 105] width 24 height 11
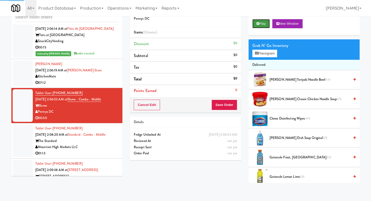
click at [255, 24] on button "Play" at bounding box center [260, 23] width 17 height 9
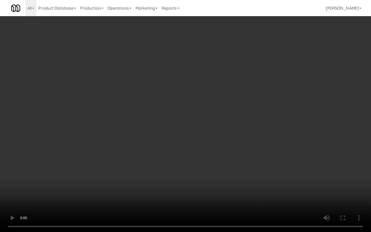
click at [219, 179] on video at bounding box center [185, 116] width 371 height 232
click at [218, 177] on video at bounding box center [185, 116] width 371 height 232
click at [107, 193] on video at bounding box center [185, 116] width 371 height 232
click at [156, 181] on video at bounding box center [185, 116] width 371 height 232
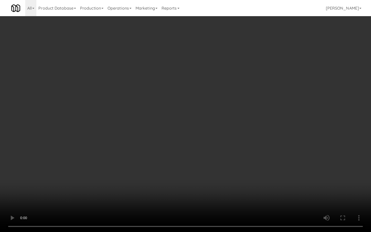
click at [151, 182] on video at bounding box center [185, 116] width 371 height 232
click at [151, 178] on video at bounding box center [185, 116] width 371 height 232
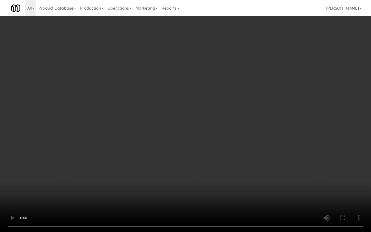
click at [151, 178] on video at bounding box center [185, 116] width 371 height 232
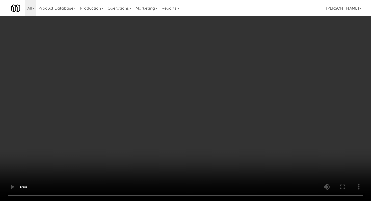
scroll to position [93, 0]
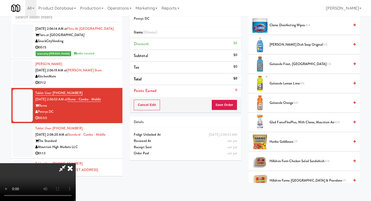
click at [283, 145] on li "Haribo Goldbears 7/7" at bounding box center [303, 141] width 111 height 19
click at [283, 143] on span "Haribo Goldbears 7/7" at bounding box center [309, 142] width 80 height 6
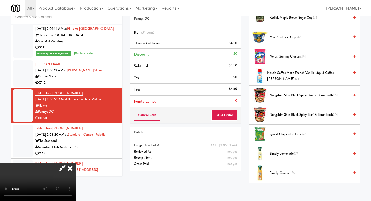
scroll to position [294, 0]
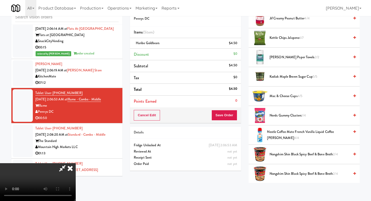
click at [284, 117] on span "Nerds Gummy Clusters 1/4" at bounding box center [309, 115] width 80 height 6
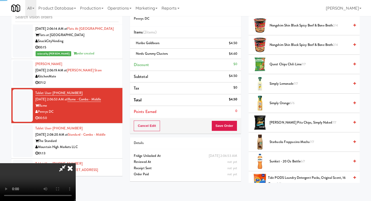
scroll to position [487, 0]
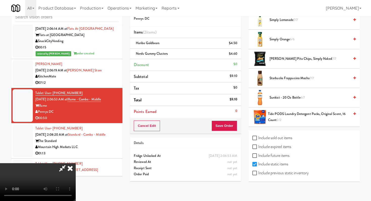
click at [283, 82] on li "Starbucks Frappucino Mocha 7/7" at bounding box center [303, 78] width 111 height 19
click at [283, 78] on span "Starbucks Frappucino Mocha 7/7" at bounding box center [309, 78] width 80 height 6
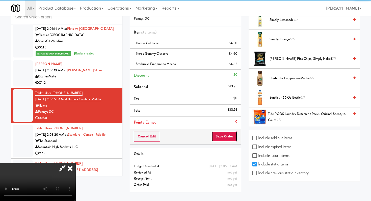
click at [233, 136] on button "Save Order" at bounding box center [224, 136] width 26 height 11
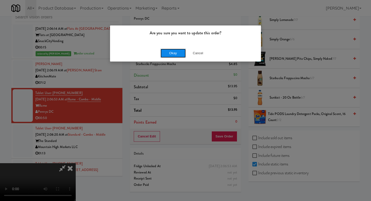
click at [173, 54] on button "Okay" at bounding box center [172, 53] width 25 height 9
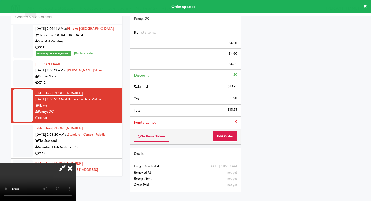
scroll to position [21, 0]
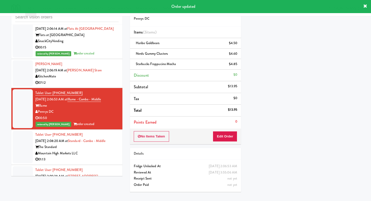
click at [110, 156] on div "01:13" at bounding box center [76, 159] width 83 height 6
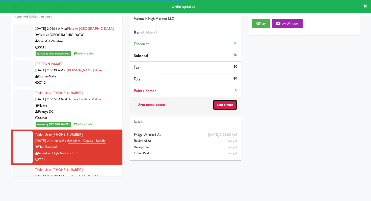
click at [221, 105] on button "Edit Order" at bounding box center [225, 105] width 24 height 11
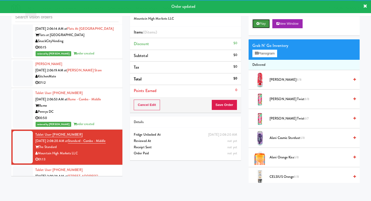
click at [261, 24] on button "Play" at bounding box center [260, 23] width 17 height 9
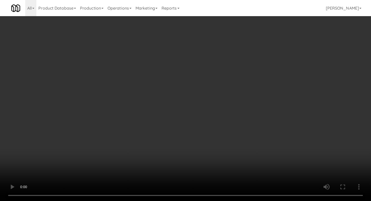
click at [311, 149] on li "Alani Orange Kiss 6/8" at bounding box center [303, 157] width 111 height 19
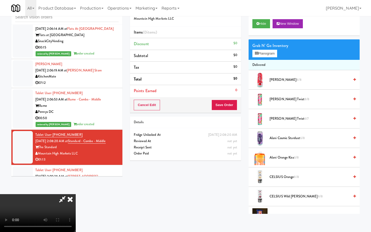
click at [76, 194] on video at bounding box center [38, 213] width 76 height 38
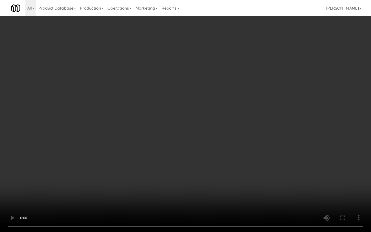
click at [115, 162] on video at bounding box center [185, 116] width 371 height 232
click at [242, 187] on video at bounding box center [185, 116] width 371 height 232
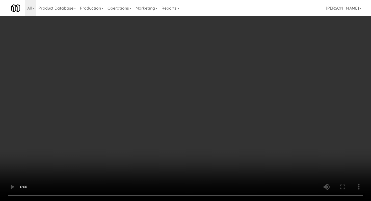
scroll to position [284, 0]
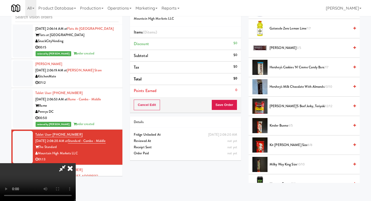
drag, startPoint x: 280, startPoint y: 124, endPoint x: 274, endPoint y: 124, distance: 5.5
click at [280, 123] on span "Kinder Bueno 4/5" at bounding box center [309, 126] width 80 height 6
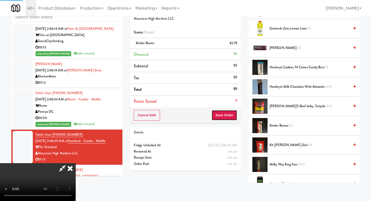
click at [224, 120] on button "Save Order" at bounding box center [224, 115] width 26 height 11
click at [232, 115] on button "Save Order" at bounding box center [224, 115] width 26 height 11
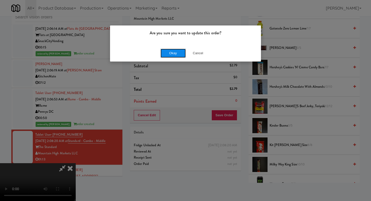
click at [175, 50] on button "Okay" at bounding box center [172, 53] width 25 height 9
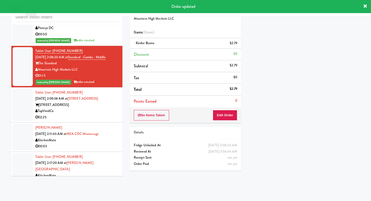
scroll to position [1156, 0]
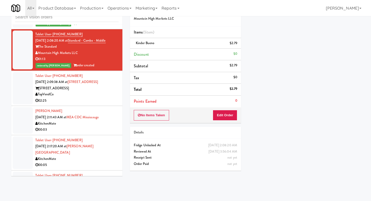
click at [82, 98] on div "02:25" at bounding box center [76, 101] width 83 height 6
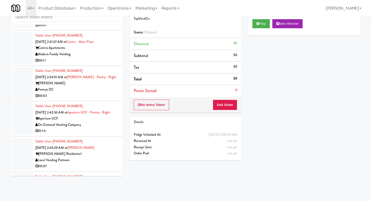
scroll to position [1470, 0]
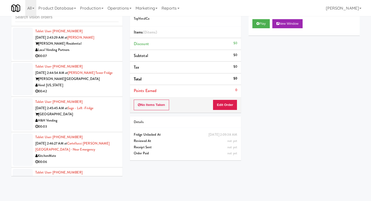
click at [88, 106] on li "Tablet User · (312) 961-7680 [DATE] 2:45:45 AM at Sage - Left -[GEOGRAPHIC_DATA…" at bounding box center [66, 114] width 111 height 35
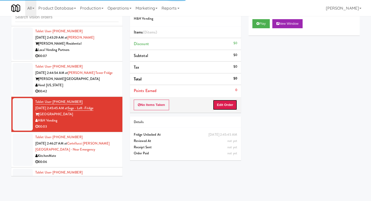
click at [216, 103] on button "Edit Order" at bounding box center [225, 105] width 24 height 11
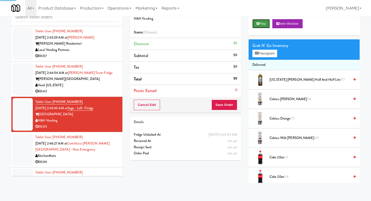
click at [256, 24] on icon at bounding box center [257, 23] width 3 height 3
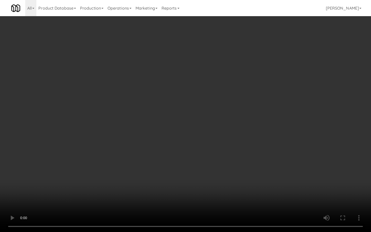
click at [248, 172] on video at bounding box center [185, 116] width 371 height 232
click at [248, 171] on video at bounding box center [185, 116] width 371 height 232
click at [265, 158] on video at bounding box center [185, 116] width 371 height 232
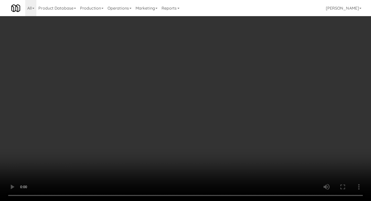
scroll to position [154, 0]
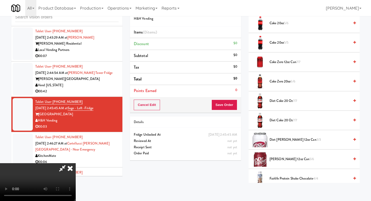
click at [280, 45] on span "Coke 20oz 5/5" at bounding box center [309, 43] width 80 height 6
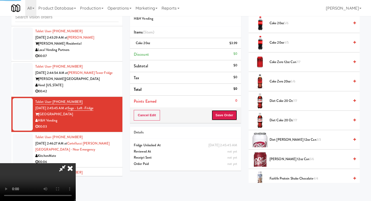
click at [231, 115] on button "Save Order" at bounding box center [224, 115] width 26 height 11
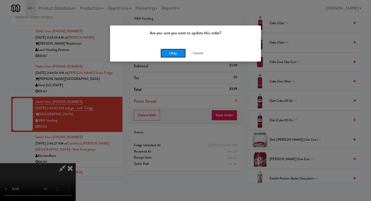
click at [172, 50] on button "Okay" at bounding box center [172, 53] width 25 height 9
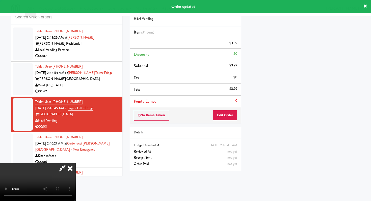
scroll to position [21, 0]
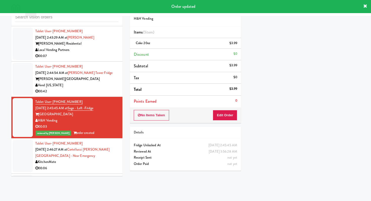
click at [81, 140] on div "Tablet User · (647) 937-6792 [DATE] 2:46:27 AM at [GEOGRAPHIC_DATA][PERSON_NAME…" at bounding box center [76, 155] width 83 height 31
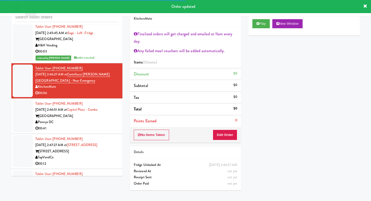
scroll to position [1553, 0]
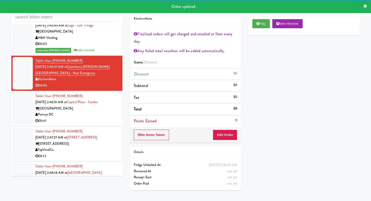
click at [94, 118] on div "00:41" at bounding box center [76, 121] width 83 height 6
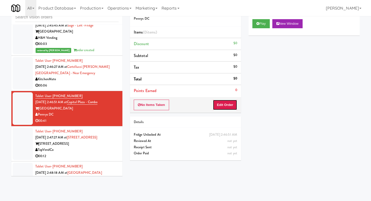
click at [229, 107] on button "Edit Order" at bounding box center [225, 105] width 24 height 11
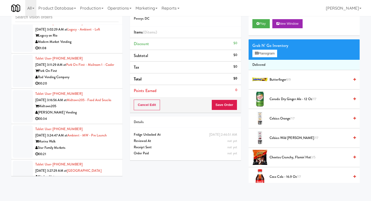
scroll to position [2178, 0]
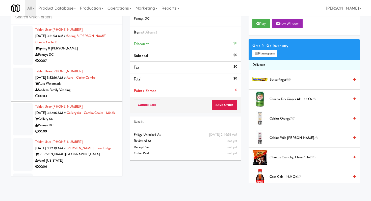
click at [84, 93] on div "00:03" at bounding box center [76, 96] width 83 height 6
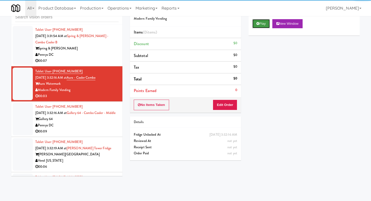
click at [257, 26] on button "Play" at bounding box center [260, 23] width 17 height 9
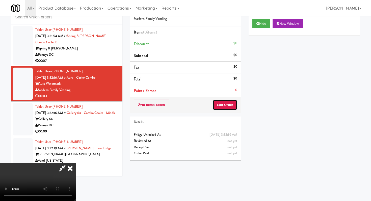
click at [228, 105] on button "Edit Order" at bounding box center [225, 105] width 24 height 11
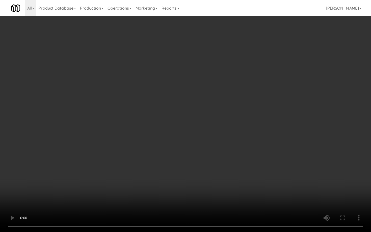
click at [200, 187] on video at bounding box center [185, 116] width 371 height 232
click at [199, 184] on video at bounding box center [185, 116] width 371 height 232
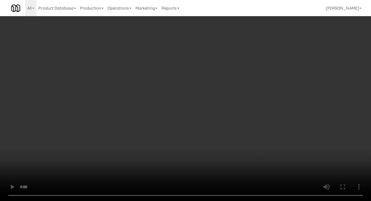
scroll to position [294, 0]
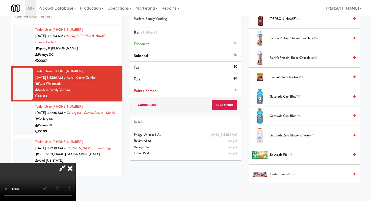
click at [291, 75] on span "Flamin’ Hot Cheetos 3/8" at bounding box center [309, 77] width 80 height 6
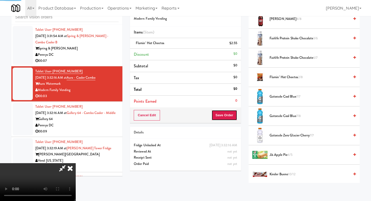
click at [230, 114] on button "Save Order" at bounding box center [224, 115] width 26 height 11
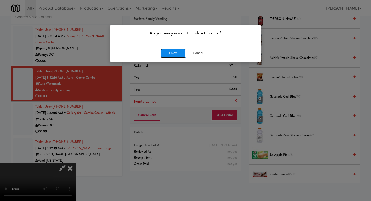
click at [167, 49] on button "Okay" at bounding box center [172, 53] width 25 height 9
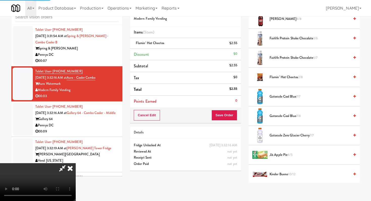
scroll to position [21, 0]
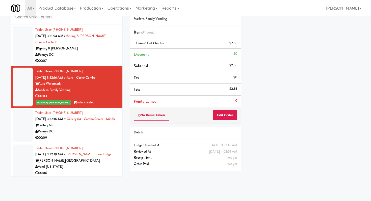
click at [96, 122] on div "Gallery 64" at bounding box center [76, 125] width 83 height 6
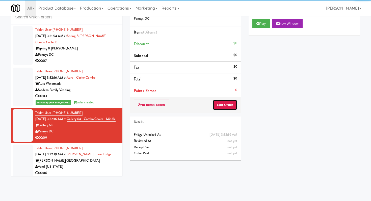
click at [229, 103] on button "Edit Order" at bounding box center [225, 105] width 24 height 11
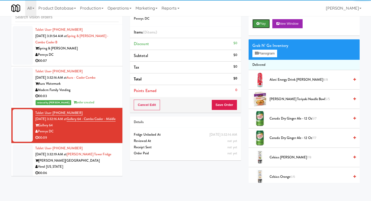
click at [263, 24] on button "Play" at bounding box center [260, 23] width 17 height 9
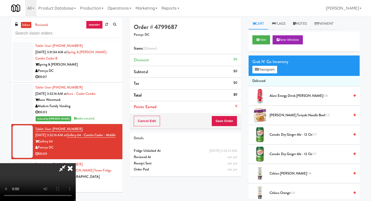
click at [224, 15] on div "All 325 Vending [URL][DOMAIN_NAME] 901 Smrt Mrkt [URL][DOMAIN_NAME] 9518002 [GE…" at bounding box center [185, 8] width 348 height 16
drag, startPoint x: 219, startPoint y: 24, endPoint x: 211, endPoint y: 35, distance: 13.5
click at [76, 163] on icon at bounding box center [70, 168] width 11 height 10
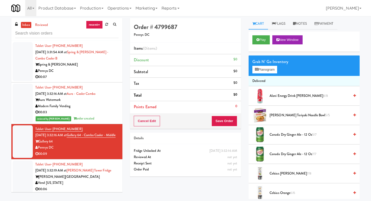
click at [160, 125] on div "Cancel Edit Save Order" at bounding box center [185, 121] width 111 height 16
click at [156, 124] on button "Cancel Edit" at bounding box center [147, 121] width 26 height 11
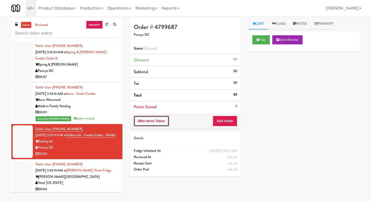
click at [156, 124] on button "No Items Taken" at bounding box center [151, 121] width 35 height 11
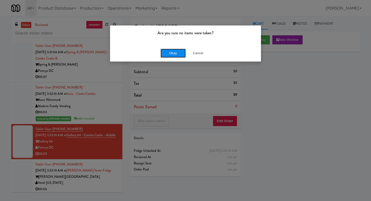
click at [170, 49] on button "Okay" at bounding box center [172, 53] width 25 height 9
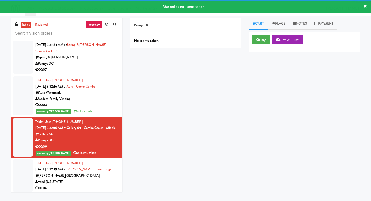
scroll to position [2191, 0]
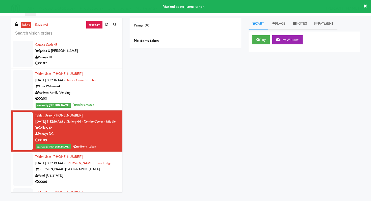
click at [92, 172] on div "Vend [US_STATE]" at bounding box center [76, 175] width 83 height 6
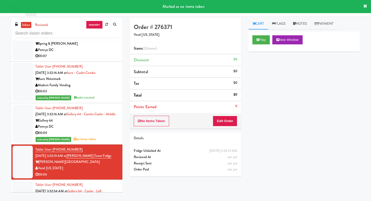
scroll to position [2207, 0]
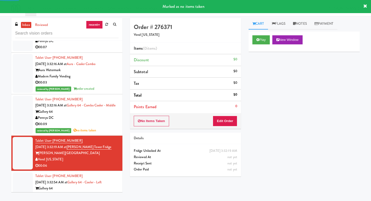
click at [226, 127] on div "No Items Taken Edit Order" at bounding box center [185, 121] width 111 height 16
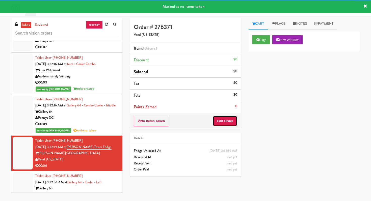
click at [232, 121] on button "Edit Order" at bounding box center [225, 121] width 24 height 11
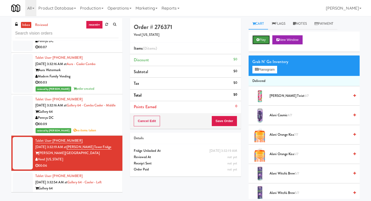
click at [255, 37] on button "Play" at bounding box center [260, 39] width 17 height 9
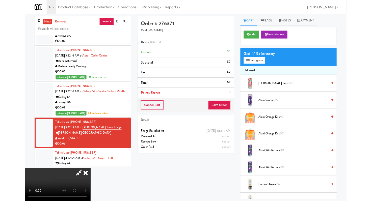
scroll to position [0, 0]
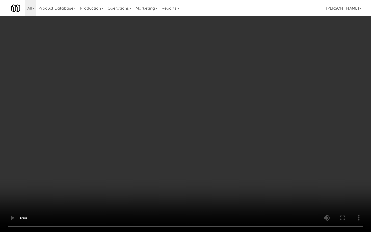
click at [201, 163] on video at bounding box center [185, 116] width 371 height 232
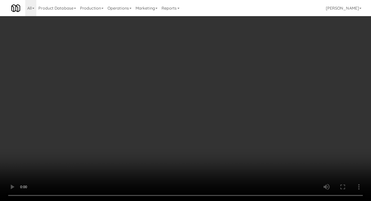
scroll to position [327, 0]
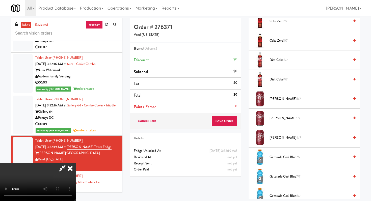
click at [276, 158] on span "Gatorade Cool Blue 7/7" at bounding box center [309, 157] width 80 height 6
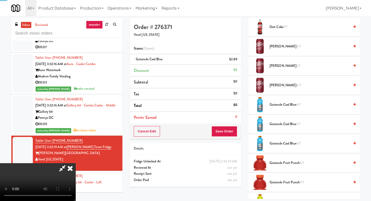
scroll to position [418, 0]
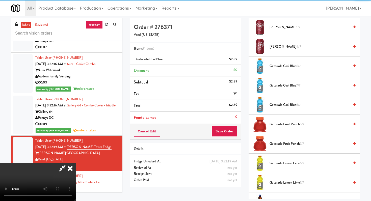
click at [281, 125] on span "Gatorade Fruit Punch 5/7" at bounding box center [309, 124] width 80 height 6
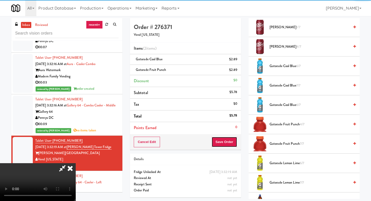
click at [233, 142] on button "Save Order" at bounding box center [224, 142] width 26 height 11
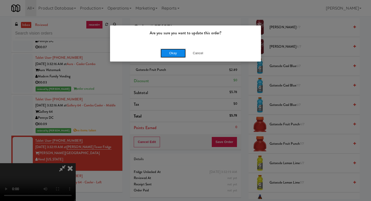
click at [173, 57] on button "Okay" at bounding box center [172, 53] width 25 height 9
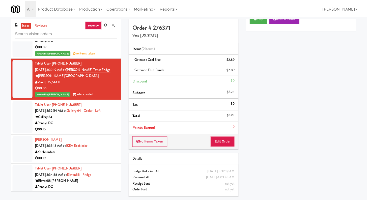
scroll to position [2281, 0]
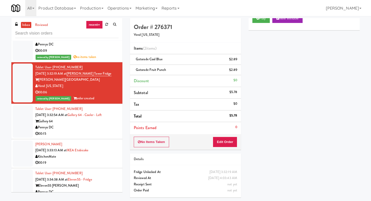
click at [107, 131] on div "00:15" at bounding box center [76, 134] width 83 height 6
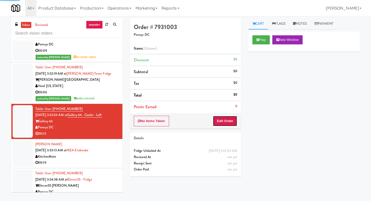
click at [230, 122] on button "Edit Order" at bounding box center [225, 121] width 24 height 11
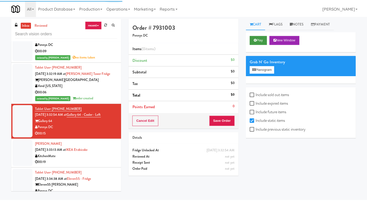
scroll to position [2318, 0]
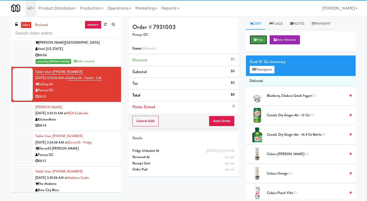
click at [260, 38] on button "Play" at bounding box center [258, 39] width 17 height 9
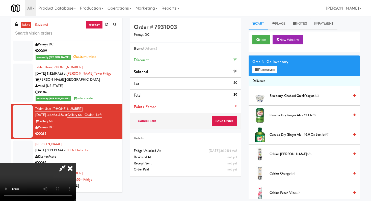
scroll to position [0, 0]
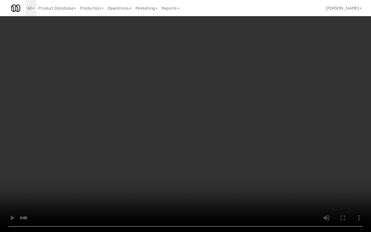
click at [187, 165] on video at bounding box center [185, 116] width 371 height 232
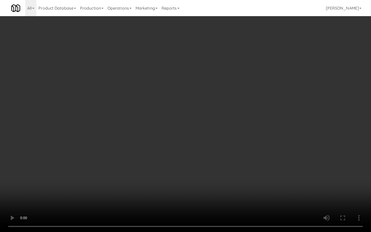
click at [187, 165] on video at bounding box center [185, 116] width 371 height 232
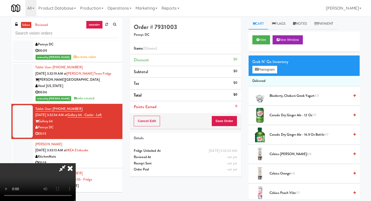
click at [274, 136] on span "Canada Dry Ginger Ale - 16.9 oz Bottle 6/7" at bounding box center [309, 135] width 80 height 6
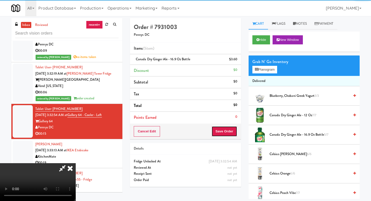
click at [228, 129] on button "Save Order" at bounding box center [224, 131] width 26 height 11
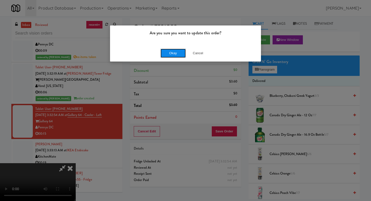
click at [181, 53] on button "Okay" at bounding box center [172, 53] width 25 height 9
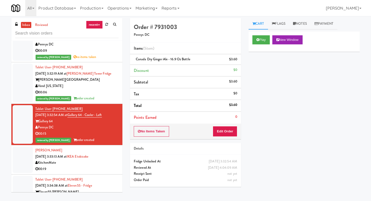
scroll to position [2371, 0]
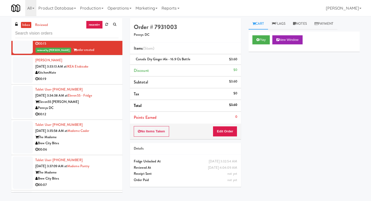
click at [104, 111] on div "00:12" at bounding box center [76, 114] width 83 height 6
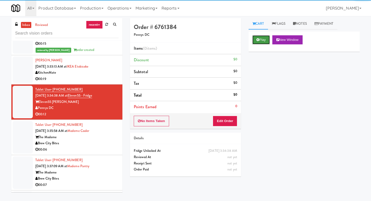
click at [256, 43] on button "Play" at bounding box center [260, 39] width 17 height 9
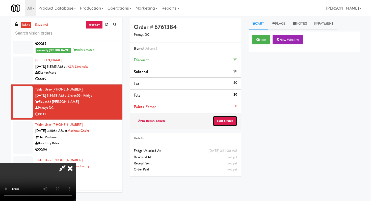
click at [222, 122] on button "Edit Order" at bounding box center [225, 121] width 24 height 11
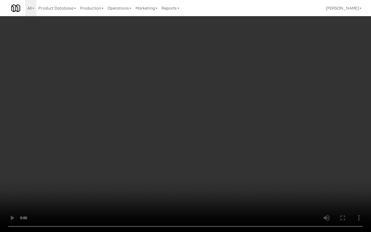
click at [269, 188] on video at bounding box center [185, 116] width 371 height 232
click at [268, 186] on video at bounding box center [185, 116] width 371 height 232
click at [268, 185] on video at bounding box center [185, 116] width 371 height 232
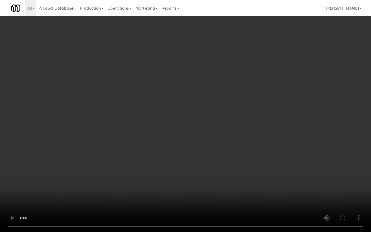
click at [268, 185] on video at bounding box center [185, 116] width 371 height 232
click at [269, 183] on video at bounding box center [185, 116] width 371 height 232
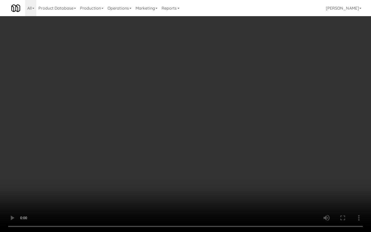
click at [269, 183] on video at bounding box center [185, 116] width 371 height 232
click at [270, 180] on video at bounding box center [185, 116] width 371 height 232
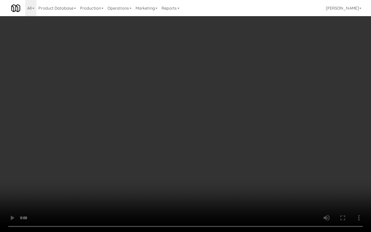
click at [270, 180] on video at bounding box center [185, 116] width 371 height 232
click at [270, 179] on video at bounding box center [185, 116] width 371 height 232
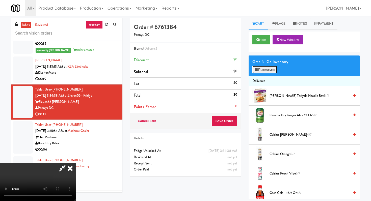
click at [269, 73] on button "Planogram" at bounding box center [264, 70] width 25 height 8
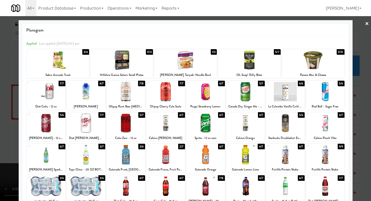
click at [94, 93] on div at bounding box center [86, 91] width 39 height 19
click at [177, 93] on div at bounding box center [165, 91] width 39 height 19
click at [0, 93] on div at bounding box center [185, 100] width 371 height 201
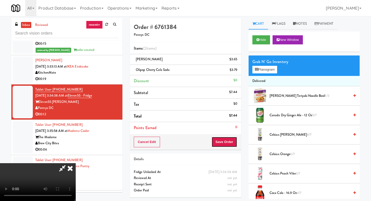
click at [225, 137] on button "Save Order" at bounding box center [224, 142] width 26 height 11
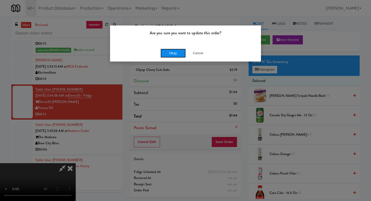
click at [178, 56] on button "Okay" at bounding box center [172, 53] width 25 height 9
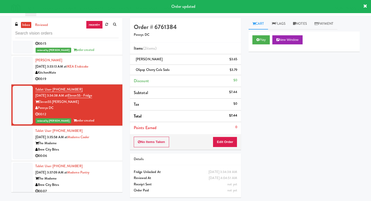
click at [105, 153] on div "00:06" at bounding box center [76, 156] width 83 height 6
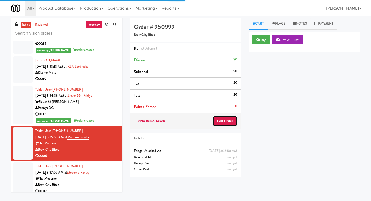
click at [227, 121] on button "Edit Order" at bounding box center [225, 121] width 24 height 11
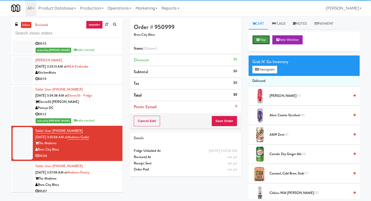
click at [263, 41] on button "Play" at bounding box center [260, 39] width 17 height 9
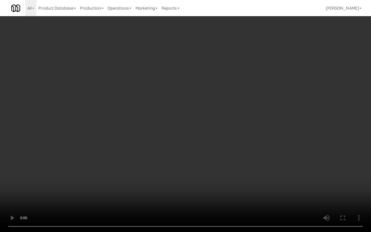
click at [193, 174] on video at bounding box center [185, 116] width 371 height 232
click at [202, 181] on video at bounding box center [185, 116] width 371 height 232
drag, startPoint x: 202, startPoint y: 179, endPoint x: 217, endPoint y: 178, distance: 14.9
click at [202, 179] on video at bounding box center [185, 116] width 371 height 232
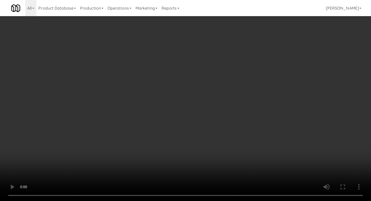
scroll to position [408, 0]
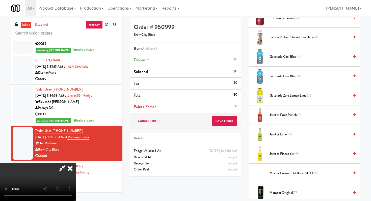
click at [277, 152] on span "Jarritos Pineapple 4/5" at bounding box center [309, 154] width 80 height 6
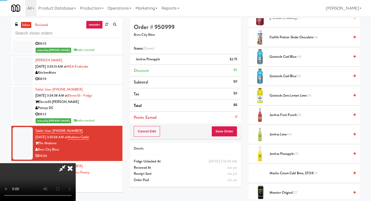
click at [234, 139] on div "Cancel Edit Save Order" at bounding box center [185, 132] width 111 height 16
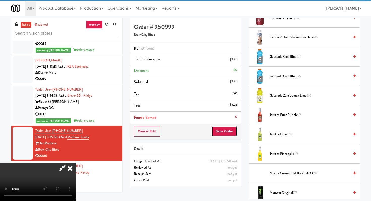
click at [232, 131] on button "Save Order" at bounding box center [224, 131] width 26 height 11
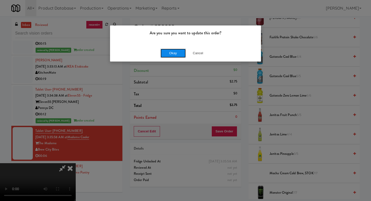
click at [170, 56] on button "Okay" at bounding box center [172, 53] width 25 height 9
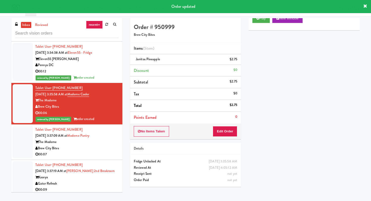
scroll to position [2449, 0]
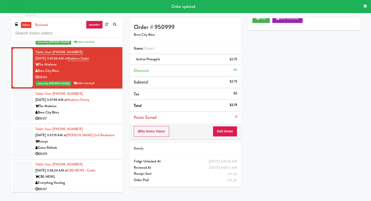
click at [98, 115] on div "00:07" at bounding box center [76, 118] width 83 height 6
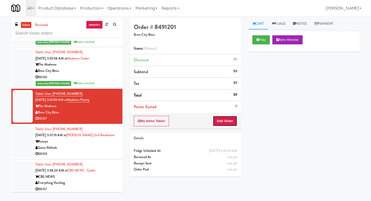
click at [219, 121] on button "Edit Order" at bounding box center [225, 121] width 24 height 11
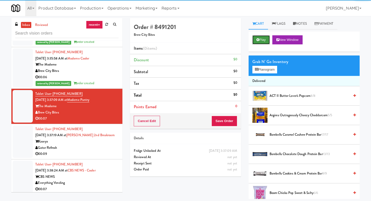
click at [261, 41] on button "Play" at bounding box center [260, 39] width 17 height 9
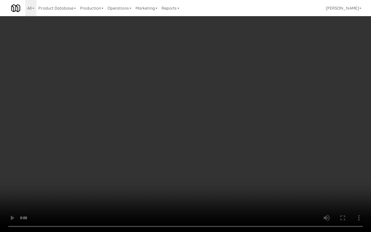
click at [203, 178] on video at bounding box center [185, 116] width 371 height 232
click at [212, 169] on video at bounding box center [185, 116] width 371 height 232
click at [273, 172] on video at bounding box center [185, 116] width 371 height 232
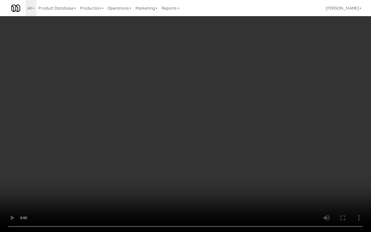
click at [229, 175] on video at bounding box center [185, 116] width 371 height 232
click at [232, 161] on video at bounding box center [185, 116] width 371 height 232
click at [232, 159] on video at bounding box center [185, 116] width 371 height 232
click at [232, 160] on video at bounding box center [185, 116] width 371 height 232
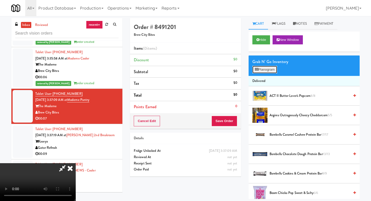
click at [275, 66] on button "Planogram" at bounding box center [264, 70] width 25 height 8
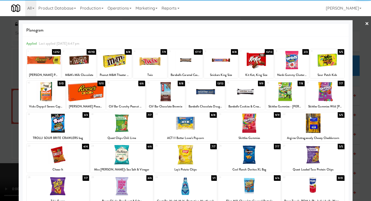
click at [325, 92] on div at bounding box center [325, 91] width 39 height 19
click at [265, 149] on div at bounding box center [249, 154] width 63 height 19
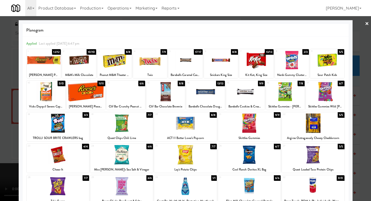
click at [0, 139] on div at bounding box center [185, 100] width 371 height 201
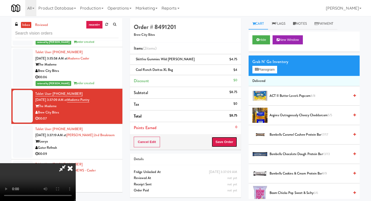
click at [233, 142] on button "Save Order" at bounding box center [224, 142] width 26 height 11
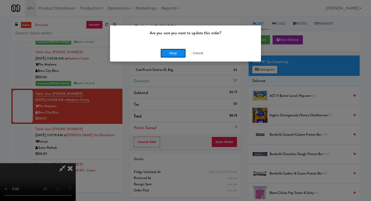
click at [174, 52] on button "Okay" at bounding box center [172, 53] width 25 height 9
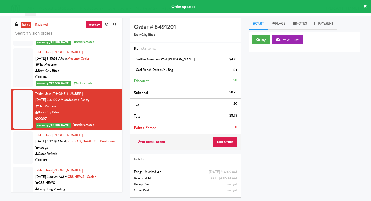
click at [89, 154] on li "Tablet User · (321) 536-5365 [DATE] 3:37:19 AM at [GEOGRAPHIC_DATA] Kaseya Gato…" at bounding box center [66, 147] width 111 height 35
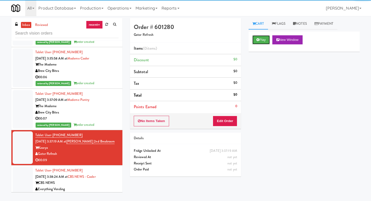
drag, startPoint x: 254, startPoint y: 40, endPoint x: 250, endPoint y: 59, distance: 19.4
click at [254, 41] on button "Play" at bounding box center [260, 39] width 17 height 9
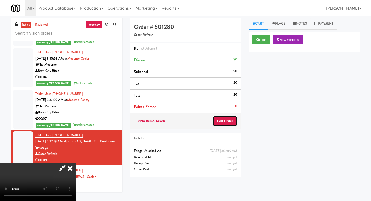
click at [223, 122] on button "Edit Order" at bounding box center [225, 121] width 24 height 11
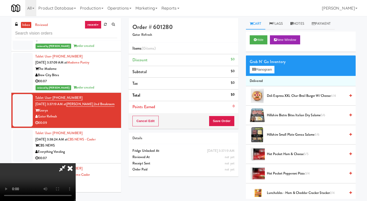
scroll to position [43, 0]
click at [76, 163] on video at bounding box center [38, 182] width 76 height 38
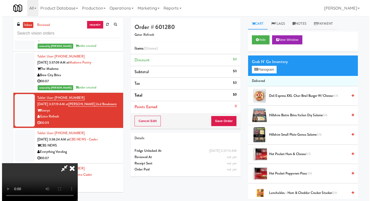
scroll to position [2449, 0]
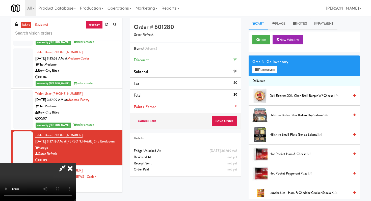
click at [274, 113] on span "Hillshire Bistro Bites Italian Dry Salame 5/6" at bounding box center [309, 115] width 80 height 6
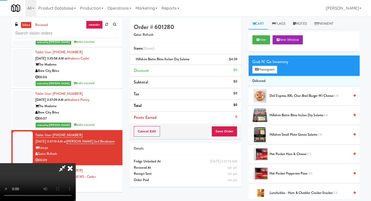
click at [274, 115] on span "Hillshire Bistro Bites Italian Dry Salame 4/6" at bounding box center [309, 115] width 80 height 6
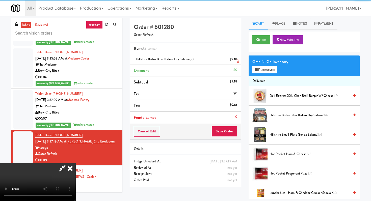
click at [238, 62] on icon at bounding box center [237, 61] width 3 height 3
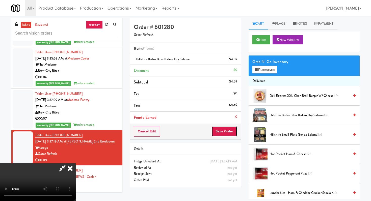
click at [231, 134] on button "Save Order" at bounding box center [224, 131] width 26 height 11
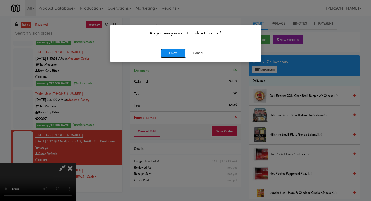
click at [173, 49] on button "Okay" at bounding box center [172, 53] width 25 height 9
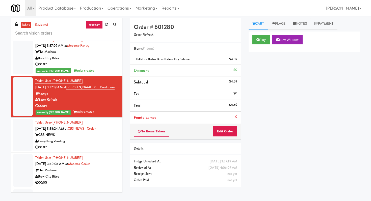
scroll to position [2504, 0]
click at [99, 138] on div "Everything Vending" at bounding box center [76, 141] width 83 height 6
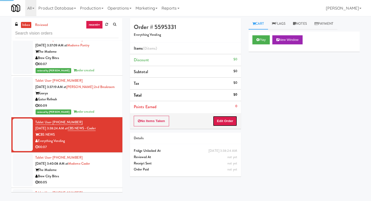
click at [224, 121] on button "Edit Order" at bounding box center [225, 121] width 24 height 11
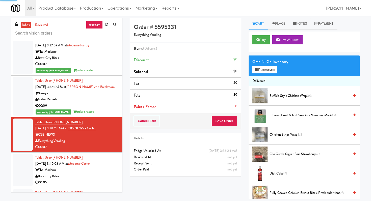
click at [260, 44] on div "Play New Window" at bounding box center [303, 42] width 111 height 20
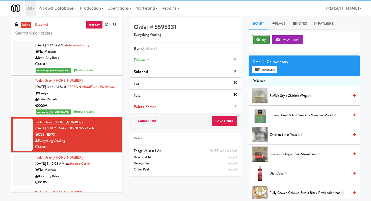
click at [261, 37] on button "Play" at bounding box center [260, 39] width 17 height 9
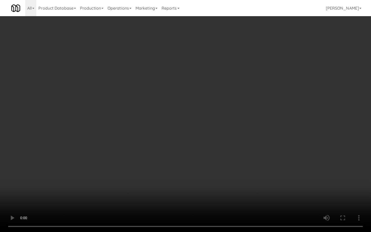
click at [198, 176] on video at bounding box center [185, 116] width 371 height 232
click at [203, 169] on video at bounding box center [185, 116] width 371 height 232
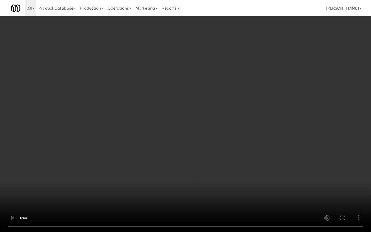
click at [194, 170] on video at bounding box center [185, 116] width 371 height 232
click at [196, 165] on video at bounding box center [185, 116] width 371 height 232
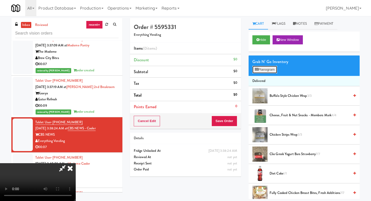
click at [265, 71] on button "Planogram" at bounding box center [264, 70] width 25 height 8
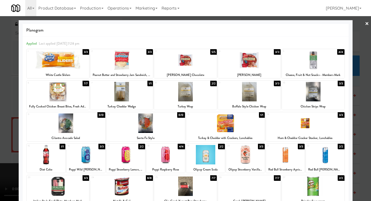
click at [51, 161] on div at bounding box center [46, 154] width 39 height 19
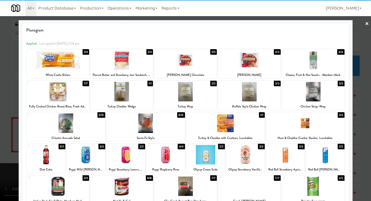
click at [193, 64] on div at bounding box center [185, 59] width 63 height 19
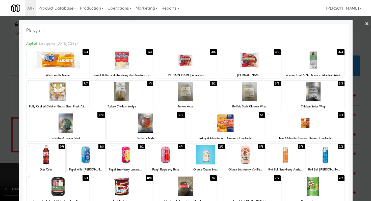
drag, startPoint x: 0, startPoint y: 94, endPoint x: 24, endPoint y: 85, distance: 25.4
click at [0, 94] on div at bounding box center [185, 100] width 371 height 201
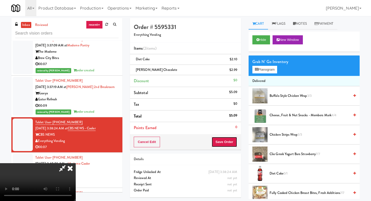
click at [228, 142] on button "Save Order" at bounding box center [224, 142] width 26 height 11
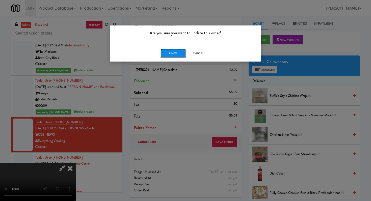
click at [174, 52] on button "Okay" at bounding box center [172, 53] width 25 height 9
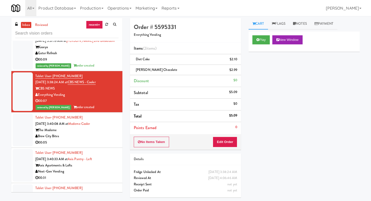
scroll to position [2578, 0]
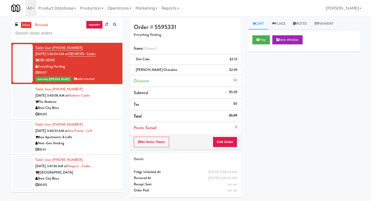
click at [96, 111] on div "00:05" at bounding box center [76, 114] width 83 height 6
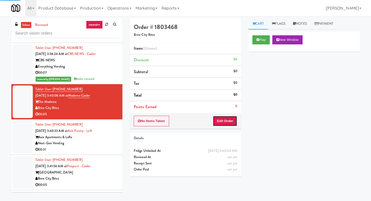
click at [227, 120] on button "Edit Order" at bounding box center [225, 121] width 24 height 11
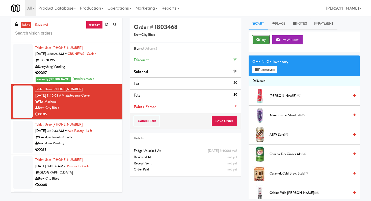
click at [266, 42] on button "Play" at bounding box center [260, 39] width 17 height 9
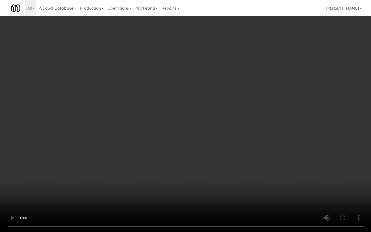
click at [199, 170] on video at bounding box center [185, 116] width 371 height 232
click at [199, 169] on video at bounding box center [185, 116] width 371 height 232
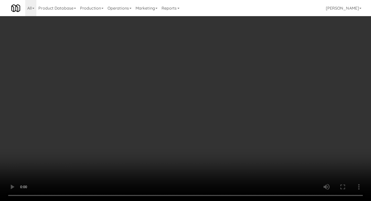
scroll to position [408, 0]
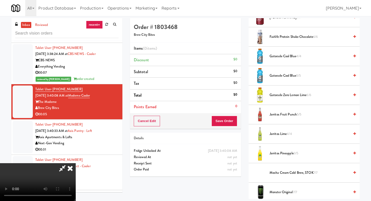
click at [278, 74] on span "Gatorade Cool Blue 5/5" at bounding box center [309, 76] width 80 height 6
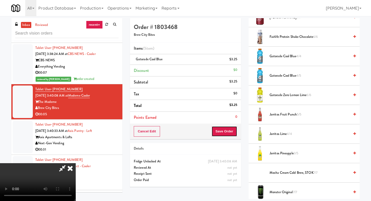
click at [232, 131] on button "Save Order" at bounding box center [224, 131] width 26 height 11
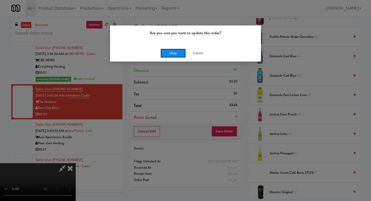
click at [171, 52] on button "Okay" at bounding box center [172, 53] width 25 height 9
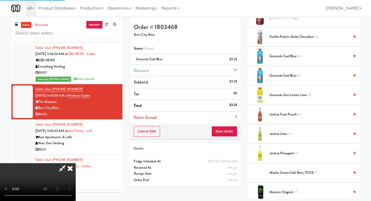
scroll to position [21, 0]
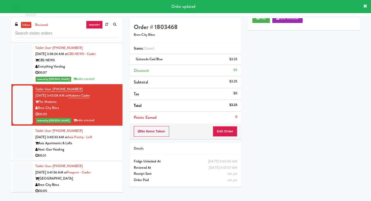
click at [107, 153] on div "00:31" at bounding box center [76, 156] width 83 height 6
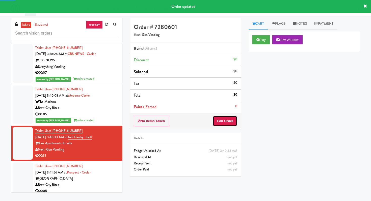
click at [226, 123] on button "Edit Order" at bounding box center [225, 121] width 24 height 11
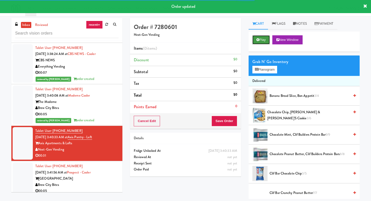
click at [260, 41] on button "Play" at bounding box center [260, 39] width 17 height 9
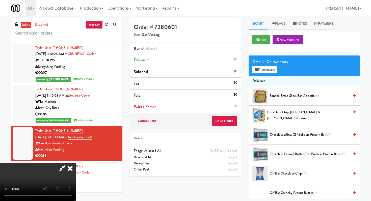
scroll to position [35, 0]
click at [76, 163] on video at bounding box center [38, 182] width 76 height 38
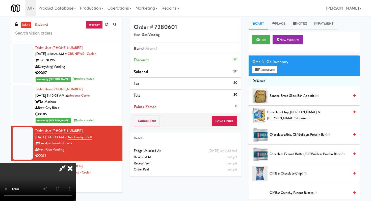
click at [76, 163] on video at bounding box center [38, 182] width 76 height 38
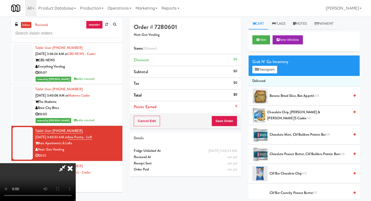
click at [76, 163] on video at bounding box center [38, 182] width 76 height 38
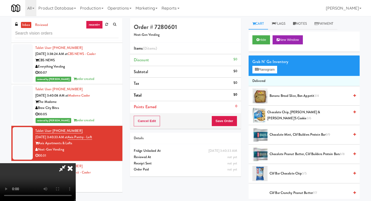
click at [76, 163] on video at bounding box center [38, 182] width 76 height 38
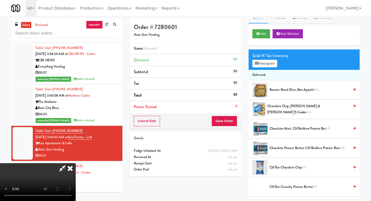
scroll to position [15, 0]
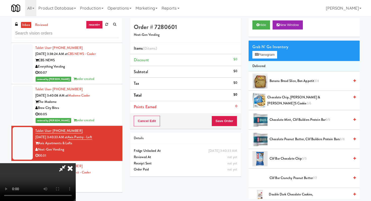
click at [76, 163] on video at bounding box center [38, 182] width 76 height 38
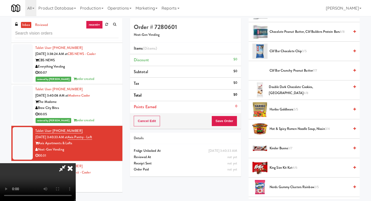
scroll to position [136, 0]
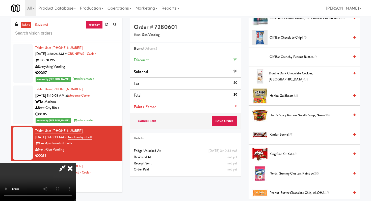
click at [280, 155] on span "King Size Kit Kat 4/6" at bounding box center [309, 154] width 80 height 6
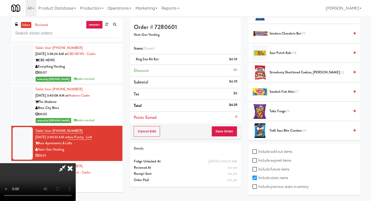
scroll to position [0, 0]
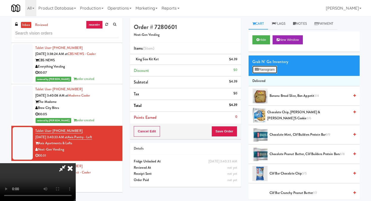
click at [271, 71] on button "Planogram" at bounding box center [264, 70] width 25 height 8
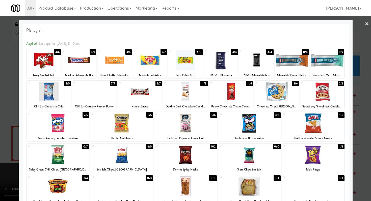
click at [67, 157] on div at bounding box center [58, 154] width 63 height 19
click at [0, 136] on div at bounding box center [185, 100] width 371 height 201
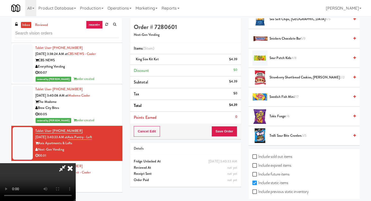
scroll to position [451, 0]
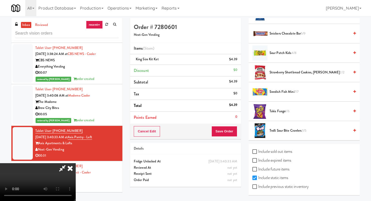
click at [258, 187] on label "Include previous static inventory" at bounding box center [280, 187] width 56 height 8
click at [258, 187] on input "Include previous static inventory" at bounding box center [255, 187] width 6 height 4
checkbox input "true"
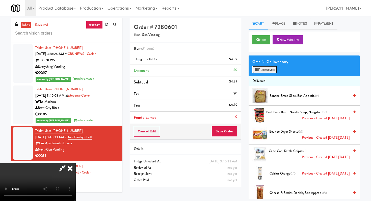
click at [262, 73] on button "Planogram" at bounding box center [264, 70] width 25 height 8
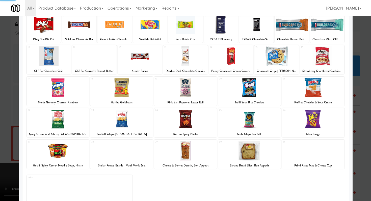
scroll to position [47, 0]
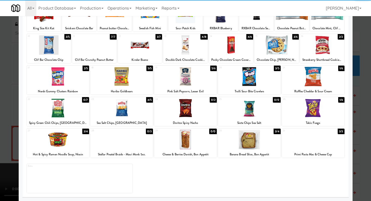
click at [69, 102] on div at bounding box center [58, 107] width 63 height 19
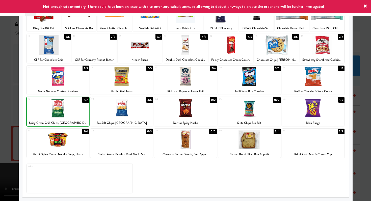
click at [11, 111] on div at bounding box center [185, 100] width 371 height 201
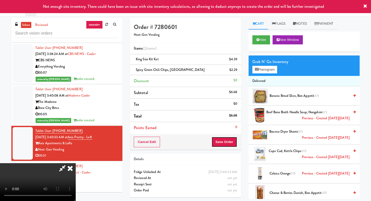
click at [227, 145] on button "Save Order" at bounding box center [224, 142] width 26 height 11
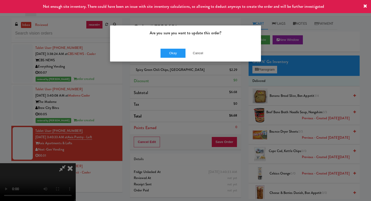
click at [170, 47] on div "Okay Cancel" at bounding box center [185, 53] width 151 height 17
click at [175, 55] on button "Okay" at bounding box center [172, 53] width 25 height 9
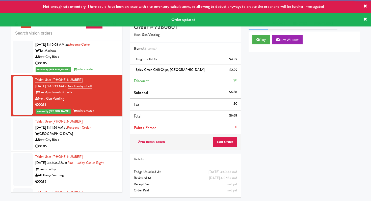
scroll to position [2668, 0]
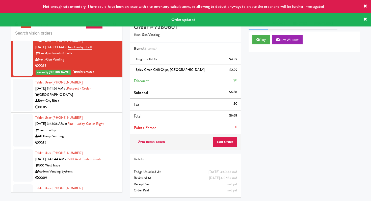
click at [107, 98] on div "Brew City Bites" at bounding box center [76, 101] width 83 height 6
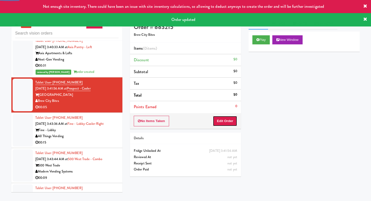
click at [228, 119] on button "Edit Order" at bounding box center [225, 121] width 24 height 11
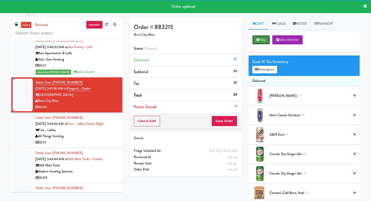
click at [264, 42] on button "Play" at bounding box center [260, 39] width 17 height 9
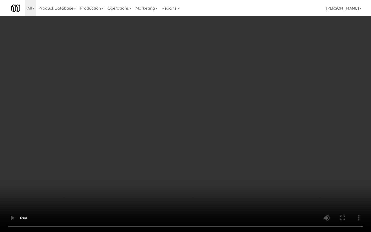
click at [188, 172] on video at bounding box center [185, 116] width 371 height 232
click at [188, 171] on video at bounding box center [185, 116] width 371 height 232
click at [189, 167] on video at bounding box center [185, 116] width 371 height 232
click at [190, 165] on video at bounding box center [185, 116] width 371 height 232
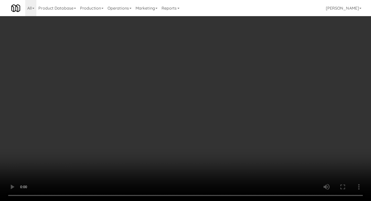
scroll to position [171, 0]
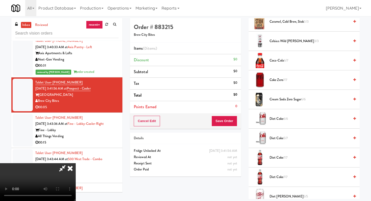
click at [275, 121] on span "Diet Coke 6/6" at bounding box center [309, 119] width 80 height 6
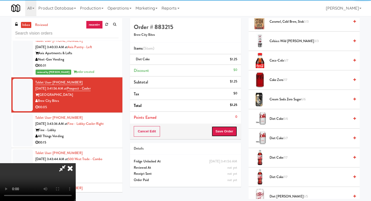
click at [226, 128] on button "Save Order" at bounding box center [224, 131] width 26 height 11
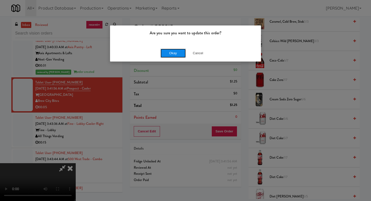
click at [184, 55] on button "Okay" at bounding box center [172, 53] width 25 height 9
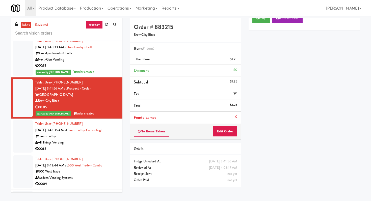
scroll to position [21, 0]
click at [97, 139] on div "All Things Vending" at bounding box center [76, 142] width 83 height 6
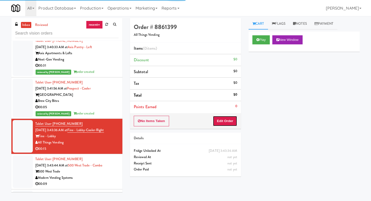
click at [224, 123] on button "Edit Order" at bounding box center [225, 121] width 24 height 11
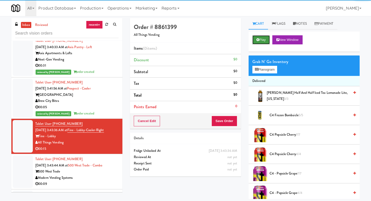
click at [260, 36] on button "Play" at bounding box center [260, 39] width 17 height 9
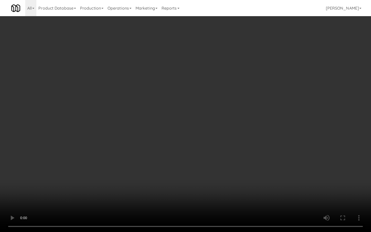
click at [142, 145] on video at bounding box center [185, 116] width 371 height 232
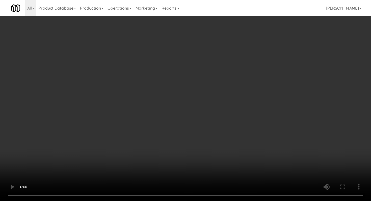
scroll to position [171, 0]
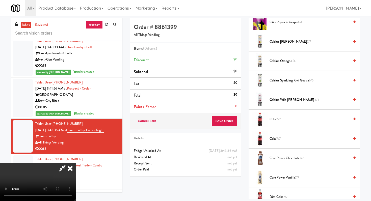
click at [76, 163] on video at bounding box center [38, 182] width 76 height 38
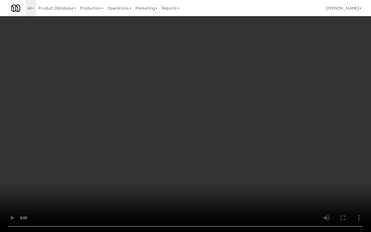
click at [209, 156] on video at bounding box center [185, 116] width 371 height 232
click at [209, 154] on video at bounding box center [185, 116] width 371 height 232
click at [340, 201] on video at bounding box center [185, 116] width 371 height 232
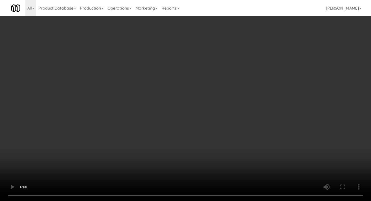
click at [278, 45] on li "Celsius Mango Lemonade 7/7" at bounding box center [303, 41] width 111 height 19
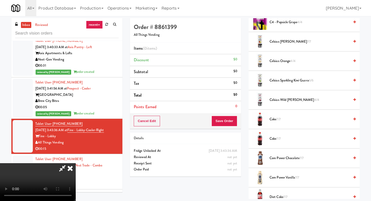
click at [279, 45] on span "Celsius Mango Lemonade 7/7" at bounding box center [309, 42] width 80 height 6
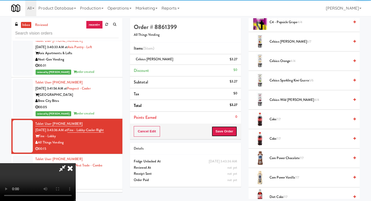
click at [230, 128] on button "Save Order" at bounding box center [224, 131] width 26 height 11
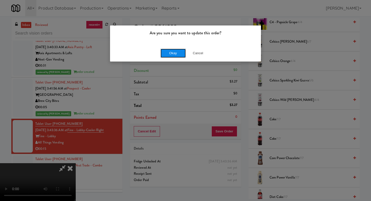
click at [169, 50] on button "Okay" at bounding box center [172, 53] width 25 height 9
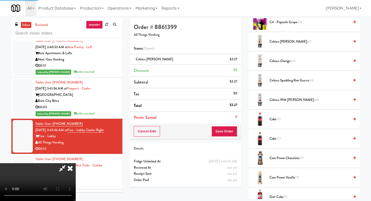
scroll to position [21, 0]
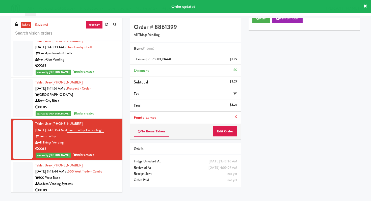
click at [88, 187] on div "00:09" at bounding box center [76, 190] width 83 height 6
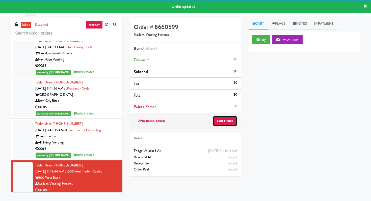
click at [233, 124] on button "Edit Order" at bounding box center [225, 121] width 24 height 11
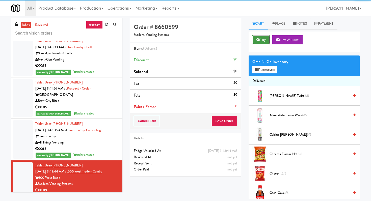
click at [265, 40] on button "Play" at bounding box center [260, 39] width 17 height 9
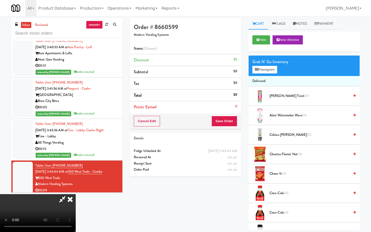
click at [76, 194] on video at bounding box center [38, 213] width 76 height 38
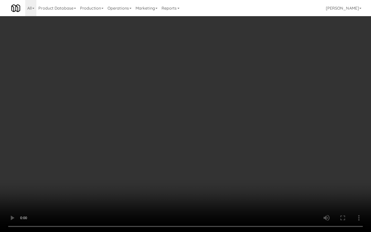
click at [192, 174] on video at bounding box center [185, 116] width 371 height 232
click at [192, 173] on video at bounding box center [185, 116] width 371 height 232
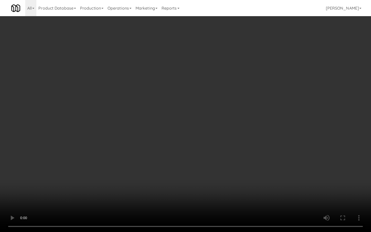
click at [192, 173] on video at bounding box center [185, 116] width 371 height 232
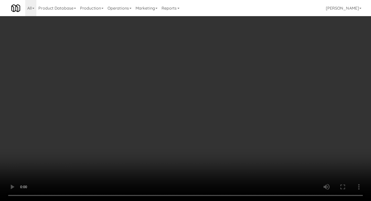
scroll to position [225, 0]
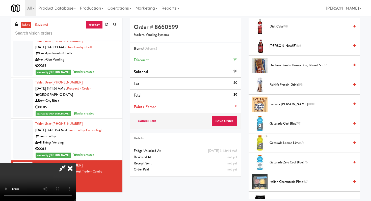
click at [282, 144] on span "Gatorade Lemon Lime 6/7" at bounding box center [309, 143] width 80 height 6
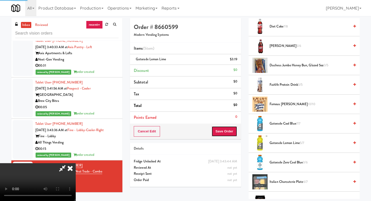
click at [229, 132] on button "Save Order" at bounding box center [224, 131] width 26 height 11
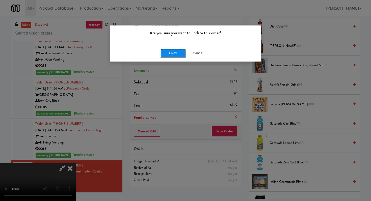
click at [170, 55] on button "Okay" at bounding box center [172, 53] width 25 height 9
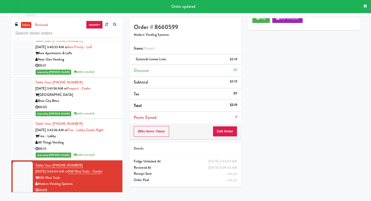
scroll to position [2747, 0]
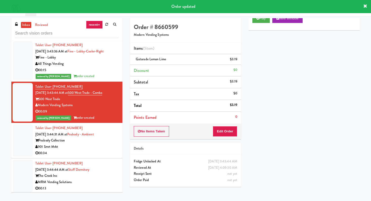
click at [95, 146] on li "Tablet User · (270) 349-8290 [DATE] 3:44:31 AM at Peabody - Ambient Peabody Col…" at bounding box center [66, 140] width 111 height 35
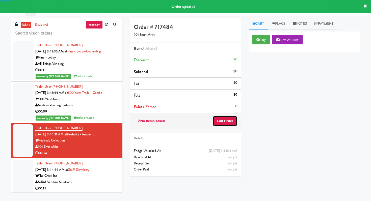
click at [226, 125] on button "Edit Order" at bounding box center [225, 121] width 24 height 11
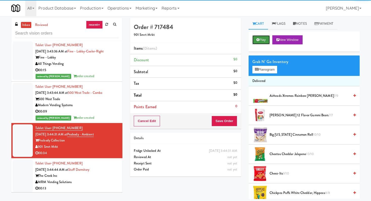
click at [262, 38] on button "Play" at bounding box center [260, 39] width 17 height 9
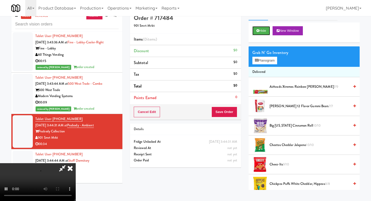
scroll to position [16, 0]
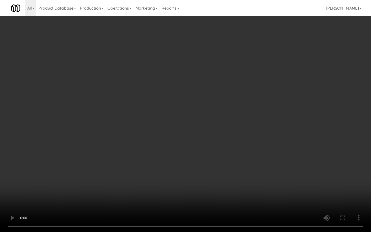
click at [179, 145] on video at bounding box center [185, 116] width 371 height 232
click at [179, 144] on video at bounding box center [185, 116] width 371 height 232
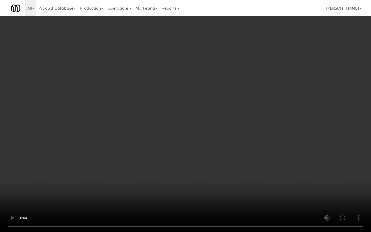
click at [179, 143] on video at bounding box center [185, 116] width 371 height 232
click at [179, 142] on video at bounding box center [185, 116] width 371 height 232
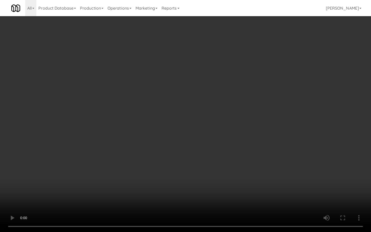
click at [179, 142] on video at bounding box center [185, 116] width 371 height 232
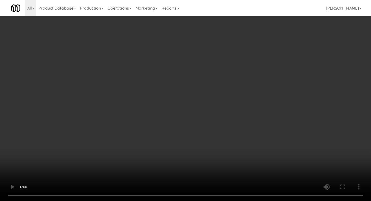
click at [273, 58] on div "Grab N' Go Inventory Planogram" at bounding box center [303, 49] width 111 height 20
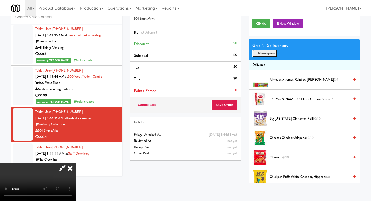
click at [272, 56] on button "Planogram" at bounding box center [264, 54] width 25 height 8
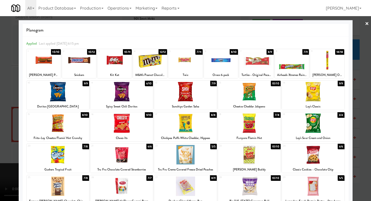
click at [323, 60] on div at bounding box center [327, 59] width 34 height 19
click at [181, 121] on div at bounding box center [185, 122] width 63 height 19
click at [121, 161] on div at bounding box center [121, 154] width 63 height 19
click at [14, 144] on div at bounding box center [185, 100] width 371 height 201
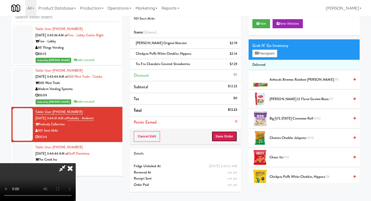
click at [228, 133] on button "Save Order" at bounding box center [224, 136] width 26 height 11
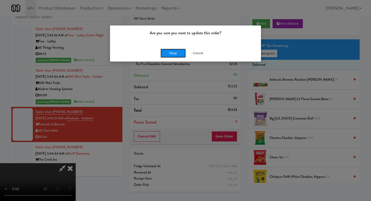
click at [176, 51] on button "Okay" at bounding box center [172, 53] width 25 height 9
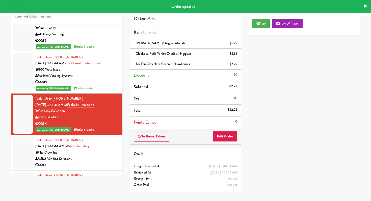
scroll to position [2823, 0]
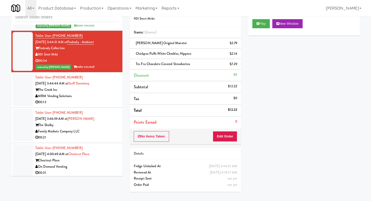
click at [102, 93] on div "MRM Vending Solutions" at bounding box center [76, 96] width 83 height 6
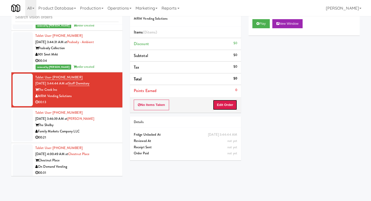
click at [226, 107] on button "Edit Order" at bounding box center [225, 105] width 24 height 11
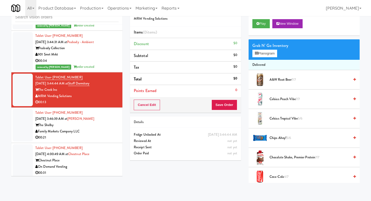
click at [265, 19] on div "Play New Window" at bounding box center [303, 25] width 111 height 20
click at [264, 22] on button "Play" at bounding box center [260, 23] width 17 height 9
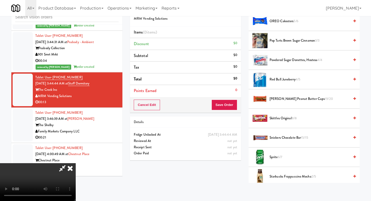
click at [288, 136] on span "Snickers Chocolate Bar 15/15" at bounding box center [309, 138] width 80 height 6
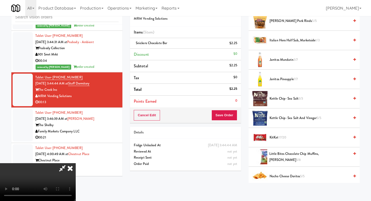
scroll to position [174, 0]
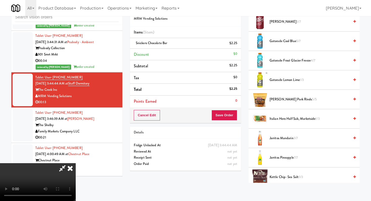
click at [277, 158] on span "Jarritos Pineapple 7/7" at bounding box center [309, 158] width 80 height 6
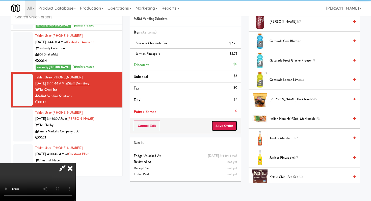
click at [229, 123] on button "Save Order" at bounding box center [224, 126] width 26 height 11
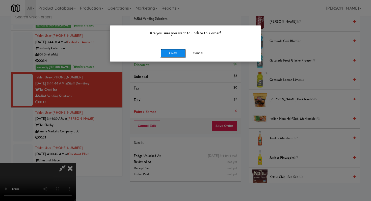
click at [167, 50] on button "Okay" at bounding box center [172, 53] width 25 height 9
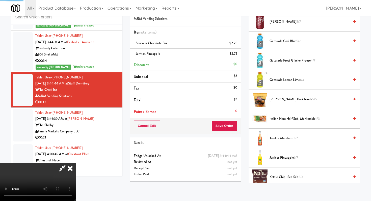
scroll to position [21, 0]
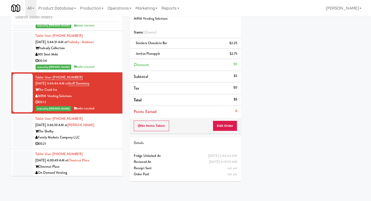
click at [120, 116] on li "Tablet User · (571) 426-3828 [DATE] 3:46:39 AM at Shelby Combo The Shelby Famil…" at bounding box center [66, 131] width 111 height 35
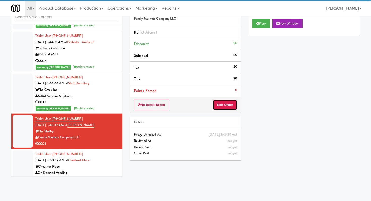
click at [220, 104] on button "Edit Order" at bounding box center [225, 105] width 24 height 11
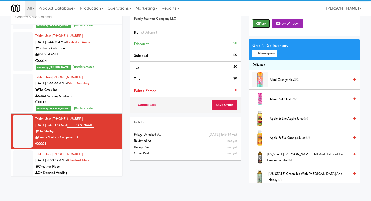
click at [265, 25] on button "Play" at bounding box center [260, 23] width 17 height 9
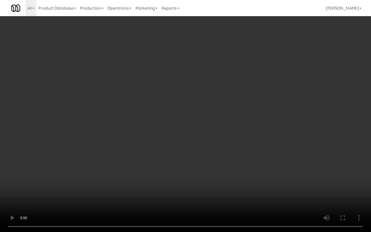
click at [78, 145] on video at bounding box center [185, 116] width 371 height 232
click at [192, 140] on video at bounding box center [185, 116] width 371 height 232
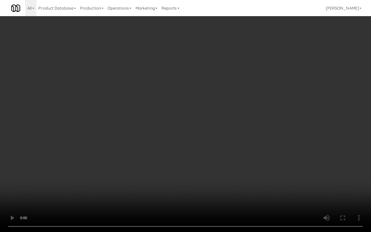
click at [192, 140] on video at bounding box center [185, 116] width 371 height 232
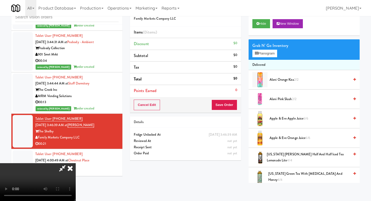
click at [280, 155] on span "[US_STATE] [PERSON_NAME] Half and Half Iced Tea Lemonade Lite 4/4" at bounding box center [308, 157] width 83 height 12
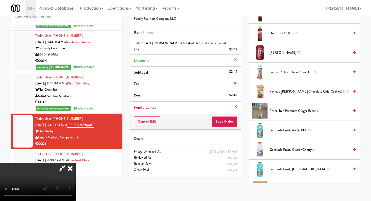
scroll to position [408, 0]
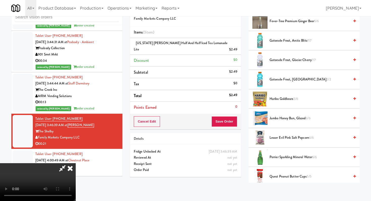
click at [278, 100] on span "Haribo Goldbears 5/6" at bounding box center [309, 99] width 80 height 6
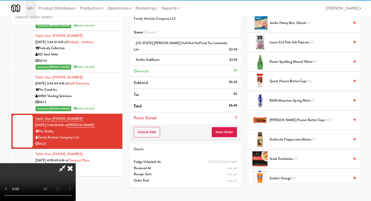
scroll to position [593, 0]
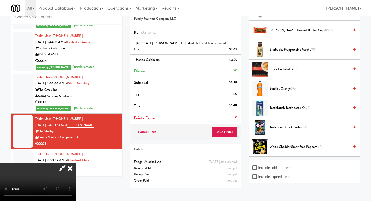
drag, startPoint x: 276, startPoint y: 88, endPoint x: 270, endPoint y: 94, distance: 7.8
click at [276, 89] on span "Sunkist Orange 6/6" at bounding box center [309, 88] width 80 height 6
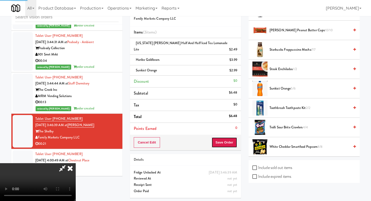
click at [234, 137] on button "Save Order" at bounding box center [224, 142] width 26 height 11
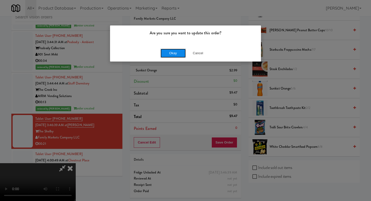
click at [164, 52] on button "Okay" at bounding box center [172, 53] width 25 height 9
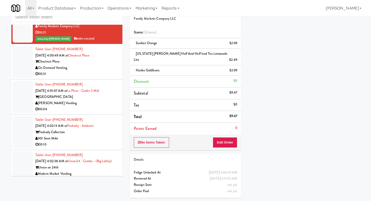
scroll to position [2872, 0]
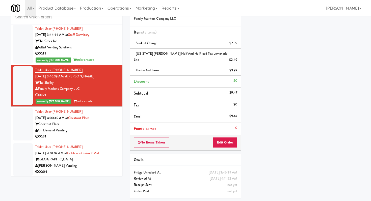
click at [99, 121] on div "Chestnut Place" at bounding box center [76, 124] width 83 height 6
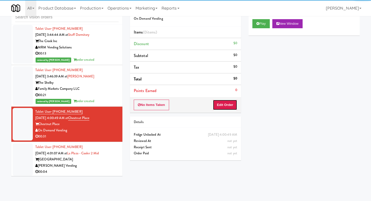
click at [230, 105] on button "Edit Order" at bounding box center [225, 105] width 24 height 11
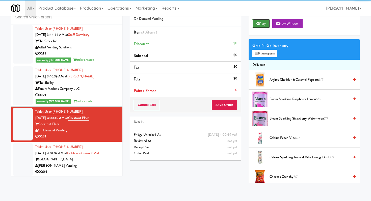
click at [262, 24] on button "Play" at bounding box center [260, 23] width 17 height 9
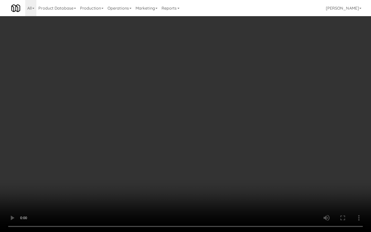
click at [198, 187] on video at bounding box center [185, 116] width 371 height 232
click at [198, 185] on video at bounding box center [185, 116] width 371 height 232
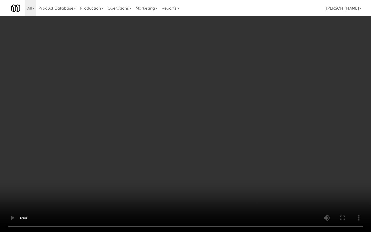
click at [198, 185] on video at bounding box center [185, 116] width 371 height 232
click at [203, 166] on video at bounding box center [185, 116] width 371 height 232
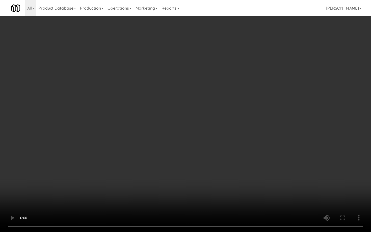
click at [203, 166] on video at bounding box center [185, 116] width 371 height 232
click at [273, 183] on video at bounding box center [185, 116] width 371 height 232
click at [284, 182] on video at bounding box center [185, 116] width 371 height 232
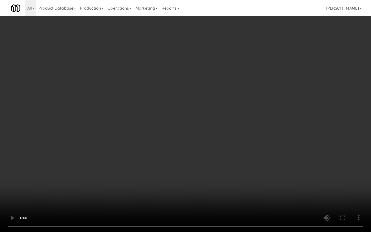
click at [220, 176] on video at bounding box center [185, 116] width 371 height 232
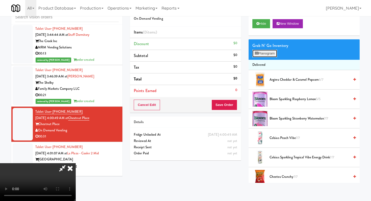
click at [265, 55] on button "Planogram" at bounding box center [264, 54] width 25 height 8
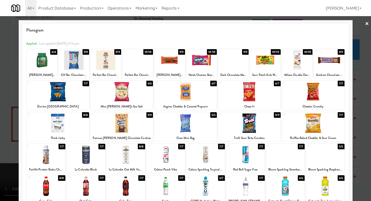
click at [186, 132] on div at bounding box center [185, 122] width 63 height 19
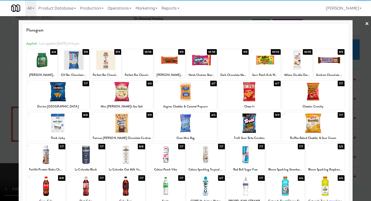
click at [306, 90] on div at bounding box center [313, 91] width 63 height 19
click at [34, 63] on div at bounding box center [42, 59] width 31 height 19
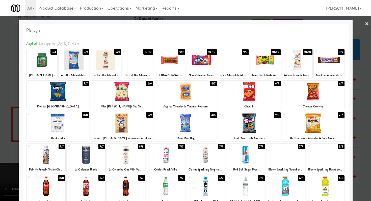
click at [240, 83] on div "14" at bounding box center [234, 83] width 30 height 4
click at [0, 85] on div at bounding box center [185, 100] width 371 height 201
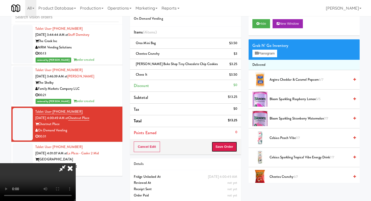
click at [235, 148] on button "Save Order" at bounding box center [224, 146] width 26 height 11
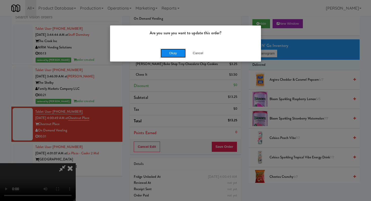
click at [168, 51] on button "Okay" at bounding box center [172, 53] width 25 height 9
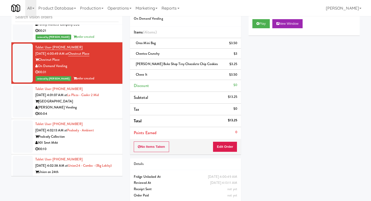
scroll to position [2968, 0]
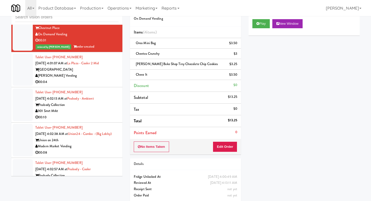
click at [87, 79] on div "00:04" at bounding box center [76, 82] width 83 height 6
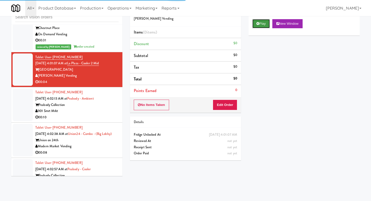
click at [263, 22] on button "Play" at bounding box center [260, 23] width 17 height 9
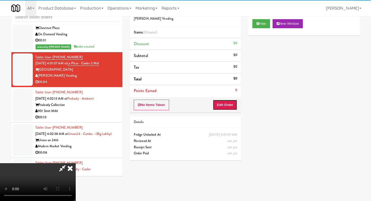
click at [227, 106] on button "Edit Order" at bounding box center [225, 105] width 24 height 11
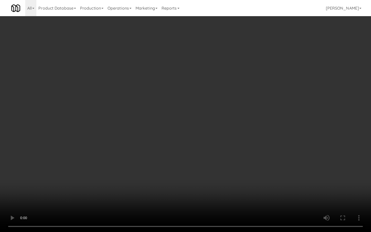
click at [186, 170] on video at bounding box center [185, 116] width 371 height 232
click at [186, 169] on video at bounding box center [185, 116] width 371 height 232
click at [186, 168] on video at bounding box center [185, 116] width 371 height 232
click at [186, 167] on video at bounding box center [185, 116] width 371 height 232
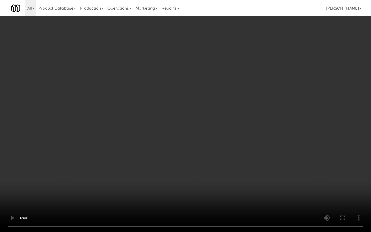
click at [186, 167] on video at bounding box center [185, 116] width 371 height 232
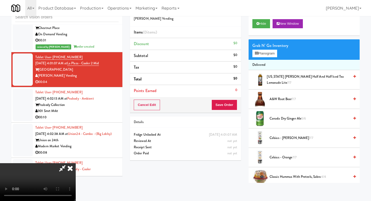
click at [297, 119] on span "Canada Dry Ginger Ale 5/6" at bounding box center [309, 118] width 80 height 6
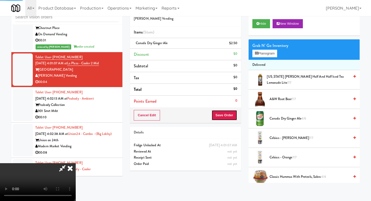
click at [236, 116] on button "Save Order" at bounding box center [224, 115] width 26 height 11
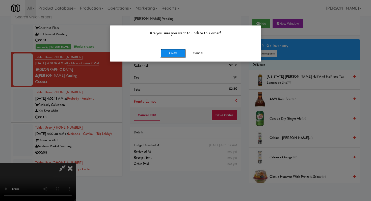
click at [168, 52] on button "Okay" at bounding box center [172, 53] width 25 height 9
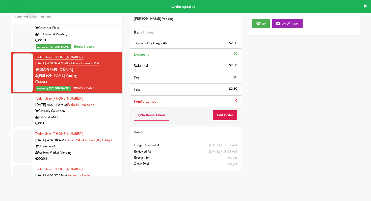
click at [89, 120] on div "00:10" at bounding box center [76, 123] width 83 height 6
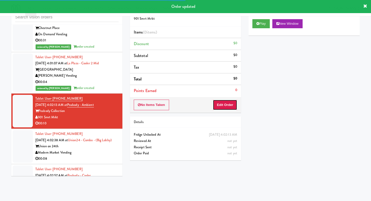
click at [226, 104] on button "Edit Order" at bounding box center [225, 105] width 24 height 11
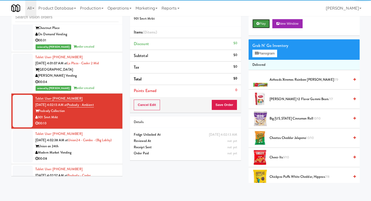
click at [258, 19] on button "Play" at bounding box center [260, 23] width 17 height 9
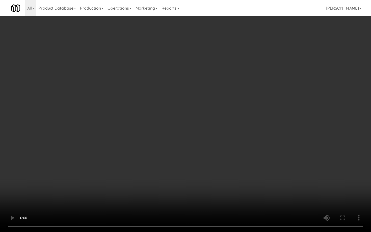
click at [272, 160] on video at bounding box center [185, 116] width 371 height 232
click at [224, 132] on video at bounding box center [185, 116] width 371 height 232
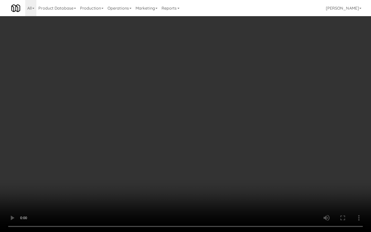
click at [224, 132] on video at bounding box center [185, 116] width 371 height 232
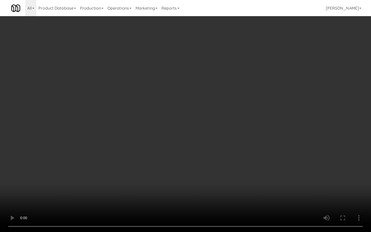
click at [224, 132] on video at bounding box center [185, 116] width 371 height 232
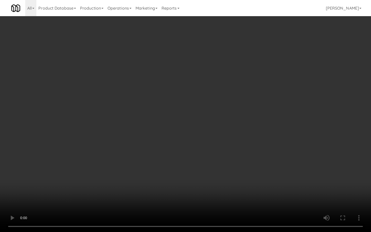
click at [224, 132] on video at bounding box center [185, 116] width 371 height 232
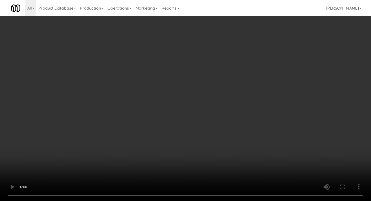
scroll to position [138, 0]
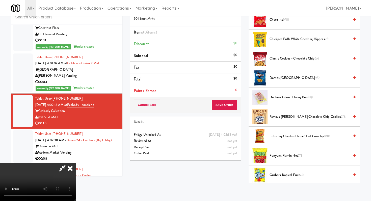
click at [283, 139] on span "Frito-Lay Cheetos Flamin' Hot Crunchy 8/10" at bounding box center [309, 136] width 80 height 6
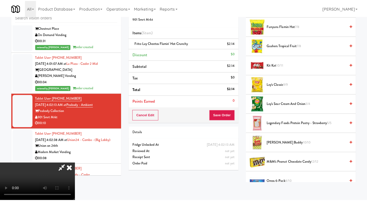
scroll to position [285, 0]
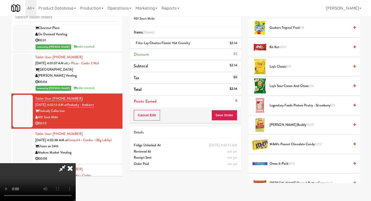
click at [273, 62] on li "Lay's Classic 9/9" at bounding box center [303, 66] width 111 height 19
click at [274, 68] on span "Lay's Classic 9/9" at bounding box center [309, 67] width 80 height 6
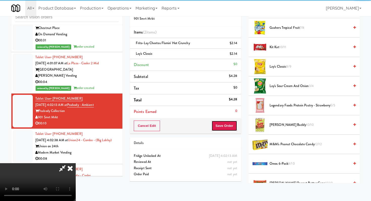
click at [233, 126] on button "Save Order" at bounding box center [224, 126] width 26 height 11
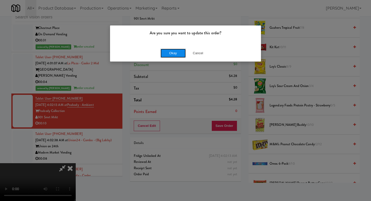
click at [170, 53] on button "Okay" at bounding box center [172, 53] width 25 height 9
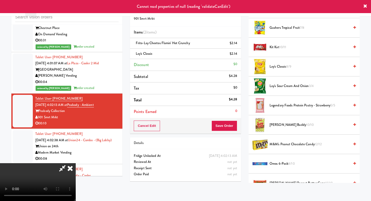
click at [76, 163] on icon at bounding box center [70, 168] width 11 height 10
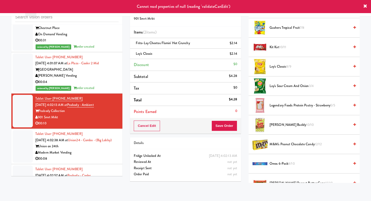
click at [86, 144] on div "Union on 24th" at bounding box center [76, 146] width 83 height 6
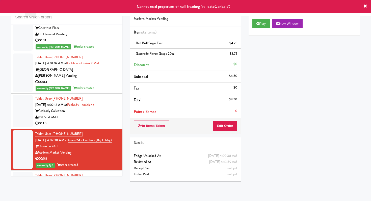
click at [94, 120] on div "00:10" at bounding box center [76, 123] width 83 height 6
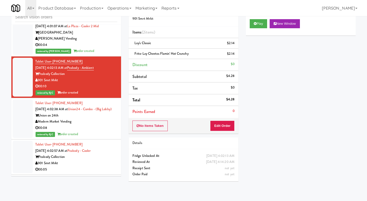
scroll to position [3108, 0]
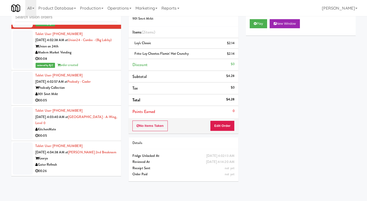
click at [97, 100] on div "00:05" at bounding box center [76, 100] width 82 height 6
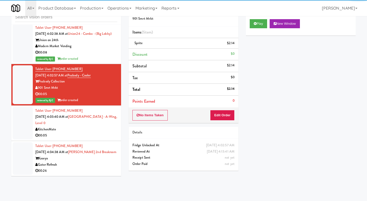
click at [86, 139] on div "00:05" at bounding box center [76, 135] width 82 height 6
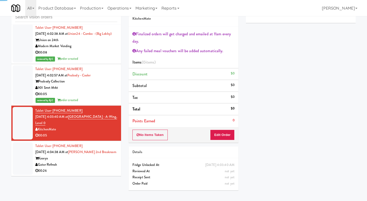
scroll to position [3114, 0]
click at [86, 169] on div "00:26" at bounding box center [76, 171] width 82 height 6
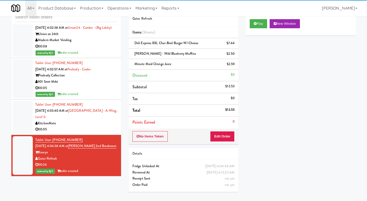
scroll to position [3120, 0]
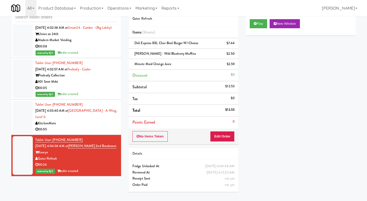
click at [94, 129] on div "00:05" at bounding box center [76, 129] width 82 height 6
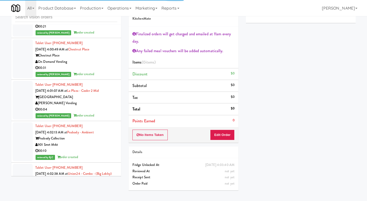
scroll to position [2781, 0]
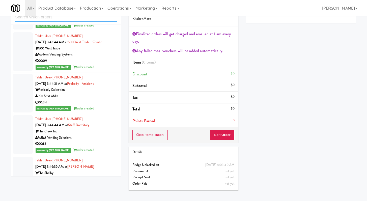
click at [78, 19] on input "text" at bounding box center [66, 17] width 102 height 9
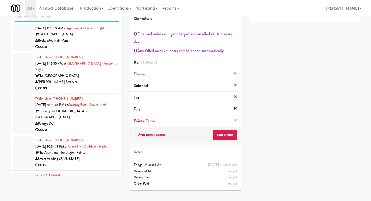
scroll to position [303, 0]
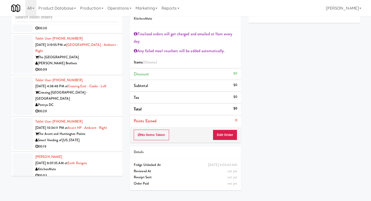
click at [92, 59] on div "The [GEOGRAPHIC_DATA]" at bounding box center [76, 57] width 83 height 6
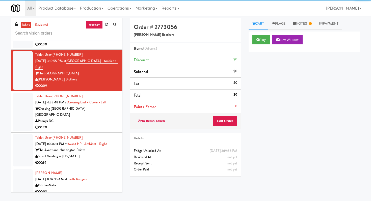
scroll to position [776, 0]
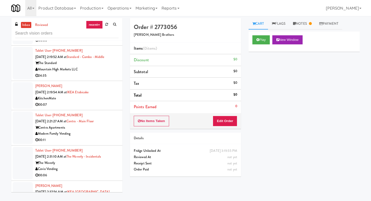
click at [97, 137] on div "00:11" at bounding box center [76, 140] width 83 height 6
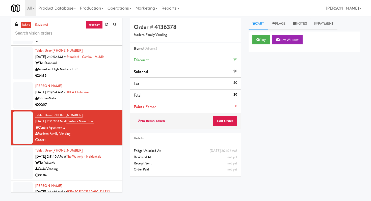
click at [259, 35] on div "Play New Window" at bounding box center [303, 42] width 111 height 20
click at [259, 39] on button "Play" at bounding box center [260, 39] width 17 height 9
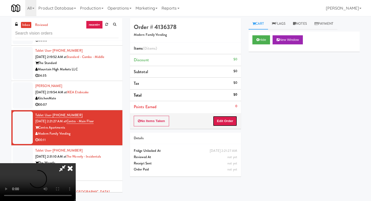
click at [227, 124] on button "Edit Order" at bounding box center [225, 121] width 24 height 11
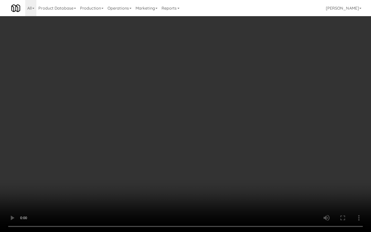
click at [242, 161] on video at bounding box center [185, 116] width 371 height 232
click at [241, 161] on video at bounding box center [185, 116] width 371 height 232
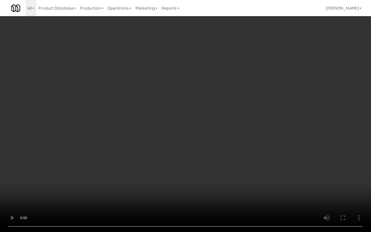
click at [241, 161] on video at bounding box center [185, 116] width 371 height 232
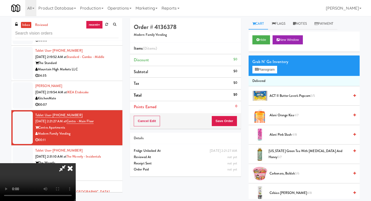
click at [283, 154] on span "[US_STATE] Green Tea with [MEDICAL_DATA] and Honey 5/7" at bounding box center [308, 154] width 81 height 12
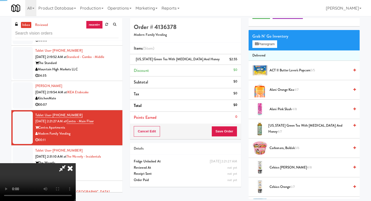
scroll to position [95, 0]
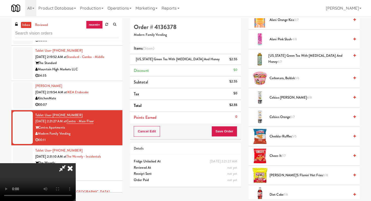
click at [281, 115] on span "Celsius Orange 6/7" at bounding box center [309, 117] width 80 height 6
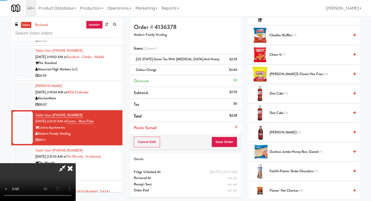
scroll to position [567, 0]
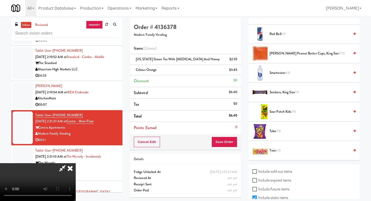
click at [275, 67] on li "Smartwater 4/8" at bounding box center [303, 72] width 111 height 19
click at [276, 73] on span "Smartwater 4/8" at bounding box center [309, 73] width 80 height 6
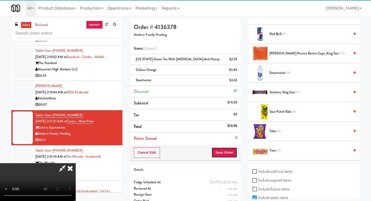
click at [231, 154] on button "Save Order" at bounding box center [224, 152] width 26 height 11
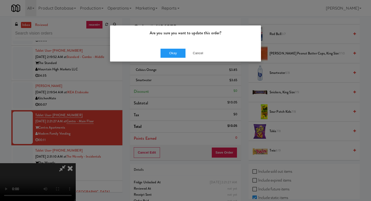
click at [172, 45] on div "Okay Cancel" at bounding box center [185, 53] width 151 height 17
click at [172, 50] on button "Okay" at bounding box center [172, 53] width 25 height 9
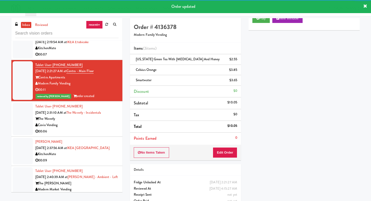
scroll to position [848, 0]
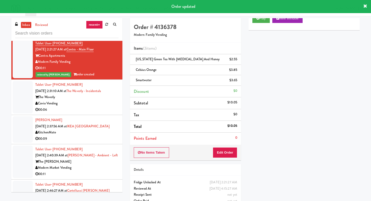
click at [102, 107] on div "00:06" at bounding box center [76, 110] width 83 height 6
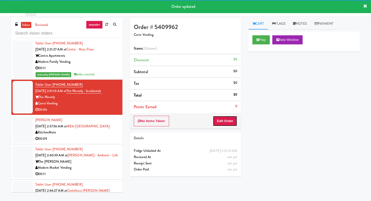
drag, startPoint x: 229, startPoint y: 123, endPoint x: 243, endPoint y: 100, distance: 26.7
click at [229, 123] on button "Edit Order" at bounding box center [225, 121] width 24 height 11
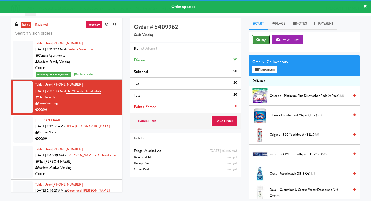
click at [262, 42] on button "Play" at bounding box center [260, 39] width 17 height 9
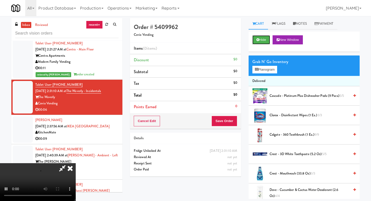
scroll to position [50, 0]
click at [76, 163] on video at bounding box center [38, 182] width 76 height 38
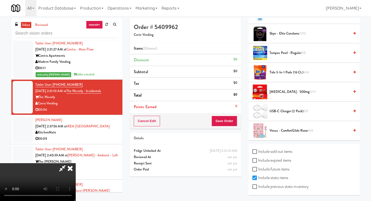
click at [275, 72] on span "Tide 3-in-1 Pods (16 ct.) 4/4" at bounding box center [309, 72] width 80 height 6
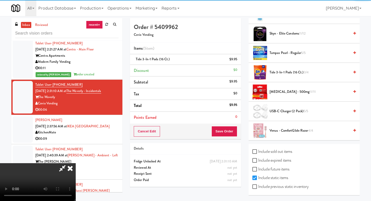
click at [231, 137] on div "Cancel Edit Save Order" at bounding box center [185, 132] width 111 height 16
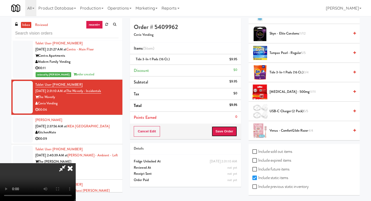
click at [232, 132] on button "Save Order" at bounding box center [224, 131] width 26 height 11
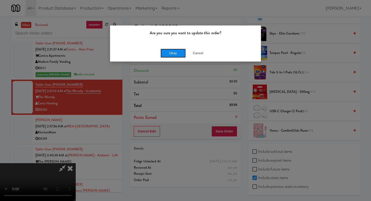
click at [177, 56] on button "Okay" at bounding box center [172, 53] width 25 height 9
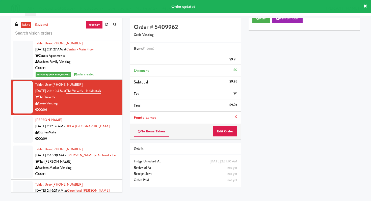
scroll to position [0, 0]
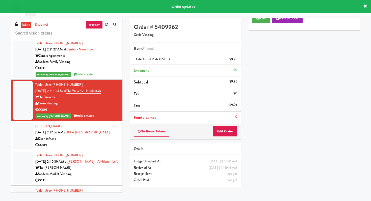
click at [108, 177] on div "00:11" at bounding box center [76, 180] width 83 height 6
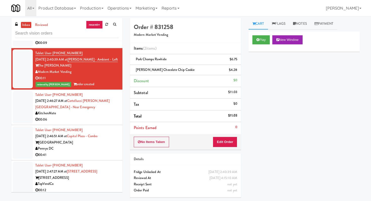
scroll to position [966, 0]
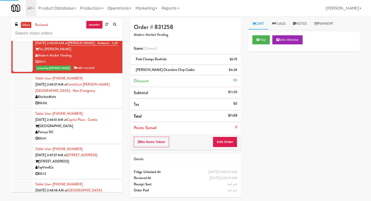
click at [104, 100] on div "00:06" at bounding box center [76, 103] width 83 height 6
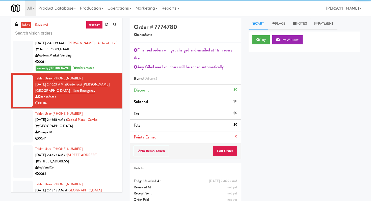
click at [103, 135] on div "00:41" at bounding box center [76, 138] width 83 height 6
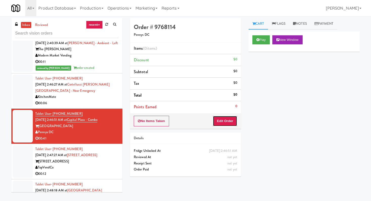
click at [225, 121] on button "Edit Order" at bounding box center [225, 121] width 24 height 11
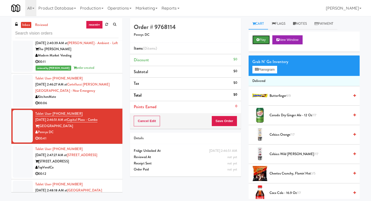
click at [260, 40] on button "Play" at bounding box center [260, 39] width 17 height 9
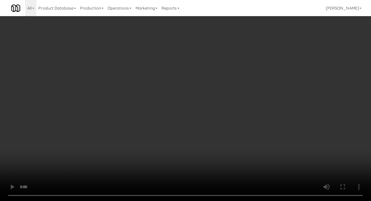
scroll to position [169, 0]
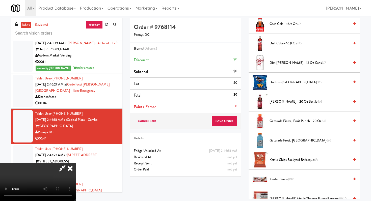
click at [283, 160] on span "Kettle Chips Backyard Barbeque 6/7" at bounding box center [309, 160] width 80 height 6
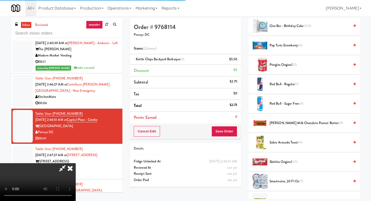
scroll to position [574, 0]
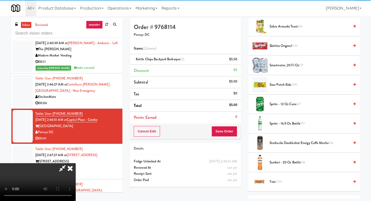
click at [283, 160] on span "Sunkist - 20 oz bottle 5/6" at bounding box center [309, 162] width 80 height 6
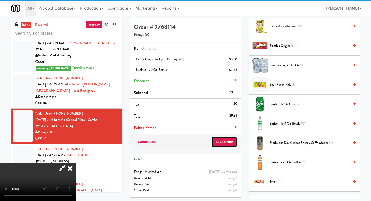
click at [231, 141] on button "Save Order" at bounding box center [224, 142] width 26 height 11
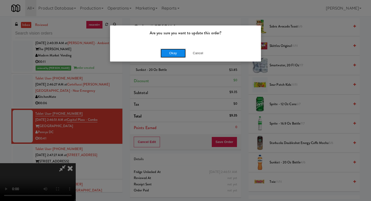
click at [184, 54] on button "Okay" at bounding box center [172, 53] width 25 height 9
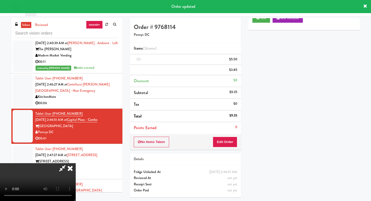
scroll to position [21, 0]
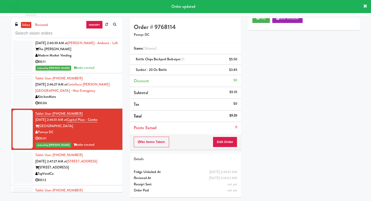
click at [91, 153] on div "Tablet User · (585) 520-6181 [DATE] 2:47:27 AM at [GEOGRAPHIC_DATA][STREET_ADDR…" at bounding box center [76, 167] width 83 height 31
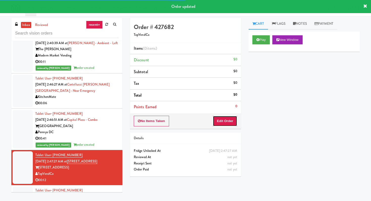
click at [234, 121] on button "Edit Order" at bounding box center [225, 121] width 24 height 11
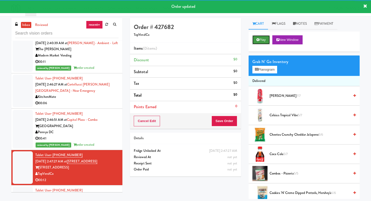
click at [264, 36] on button "Play" at bounding box center [260, 39] width 17 height 9
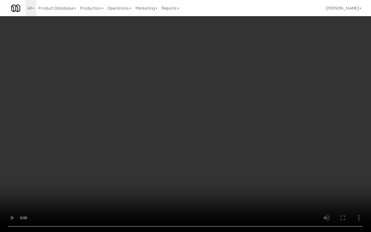
click at [198, 184] on video at bounding box center [185, 116] width 371 height 232
click at [236, 179] on video at bounding box center [185, 116] width 371 height 232
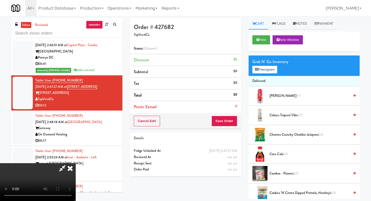
click at [76, 163] on video at bounding box center [38, 182] width 76 height 38
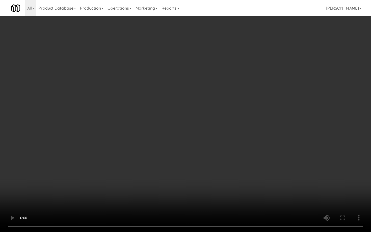
click at [248, 189] on video at bounding box center [185, 116] width 371 height 232
click at [247, 189] on video at bounding box center [185, 116] width 371 height 232
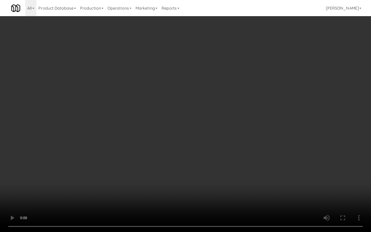
click at [246, 188] on video at bounding box center [185, 116] width 371 height 232
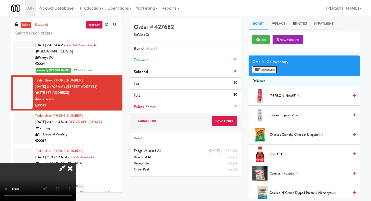
click at [260, 69] on button "Planogram" at bounding box center [264, 70] width 25 height 8
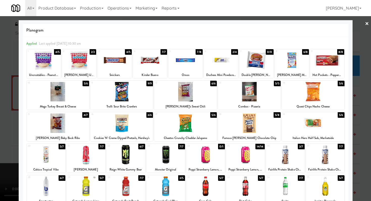
scroll to position [9, 0]
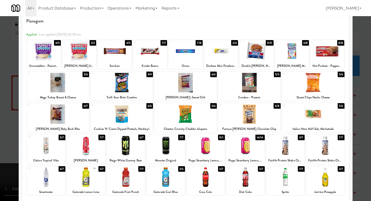
click at [253, 178] on div at bounding box center [245, 176] width 39 height 19
click at [155, 58] on div at bounding box center [150, 50] width 34 height 19
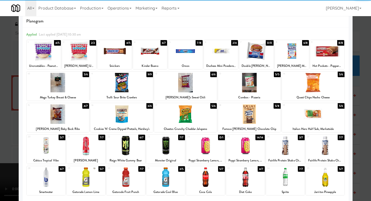
click at [198, 120] on div at bounding box center [185, 113] width 63 height 19
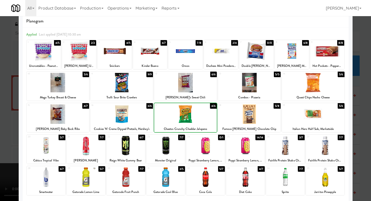
click at [0, 119] on div at bounding box center [185, 100] width 371 height 201
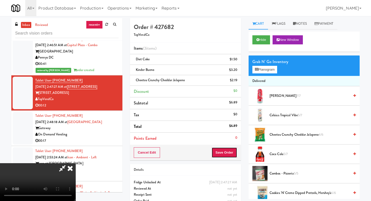
click at [229, 153] on button "Save Order" at bounding box center [224, 152] width 26 height 11
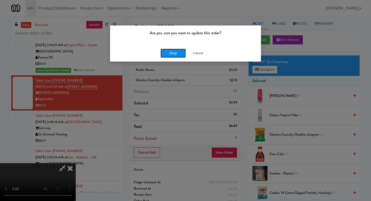
click at [173, 55] on button "Okay" at bounding box center [172, 53] width 25 height 9
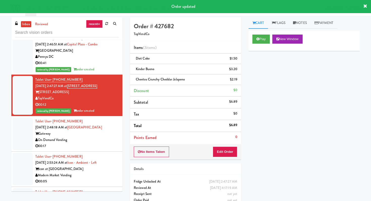
scroll to position [1, 0]
click at [116, 143] on div "00:17" at bounding box center [76, 146] width 83 height 6
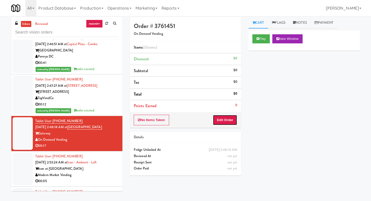
click at [222, 122] on button "Edit Order" at bounding box center [225, 120] width 24 height 11
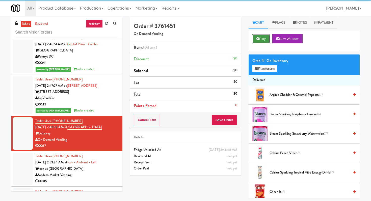
click at [259, 40] on button "Play" at bounding box center [260, 38] width 17 height 9
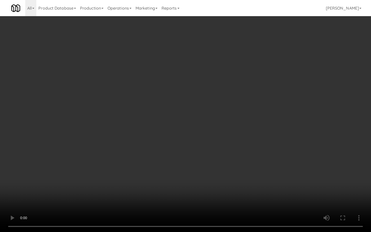
click at [194, 180] on video at bounding box center [185, 116] width 371 height 232
click at [194, 177] on video at bounding box center [185, 116] width 371 height 232
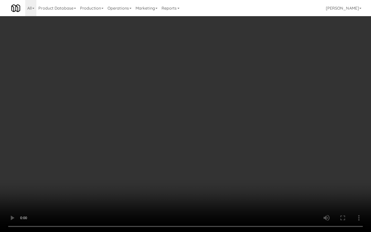
click at [194, 177] on video at bounding box center [185, 116] width 371 height 232
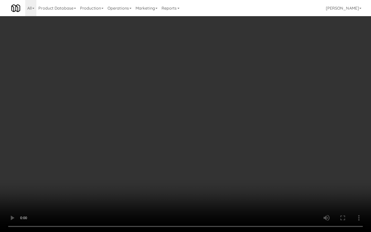
click at [194, 177] on video at bounding box center [185, 116] width 371 height 232
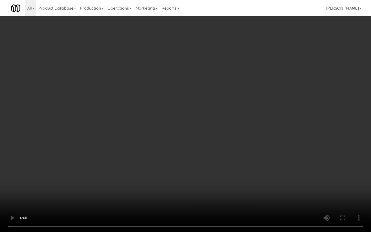
click at [194, 175] on video at bounding box center [185, 116] width 371 height 232
click at [194, 173] on video at bounding box center [185, 116] width 371 height 232
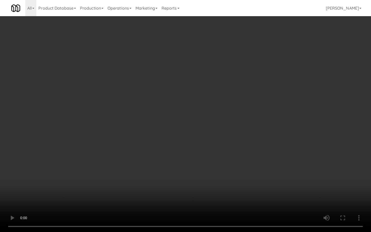
click at [194, 172] on video at bounding box center [185, 116] width 371 height 232
click at [194, 167] on video at bounding box center [185, 116] width 371 height 232
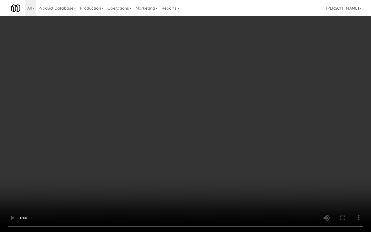
click at [194, 167] on video at bounding box center [185, 116] width 371 height 232
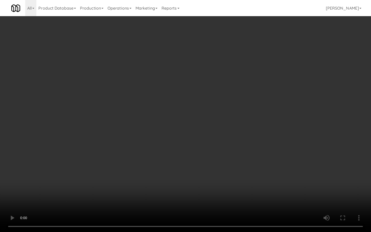
click at [194, 167] on video at bounding box center [185, 116] width 371 height 232
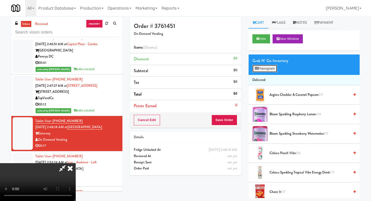
click at [262, 68] on button "Planogram" at bounding box center [264, 69] width 25 height 8
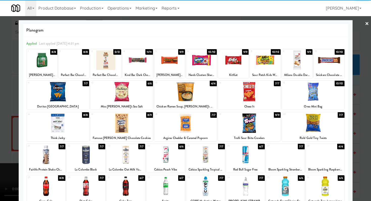
click at [294, 64] on div at bounding box center [297, 59] width 31 height 19
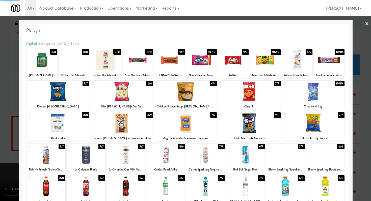
click at [294, 64] on div at bounding box center [297, 59] width 31 height 19
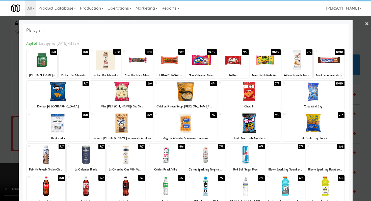
click at [190, 126] on div at bounding box center [185, 122] width 63 height 19
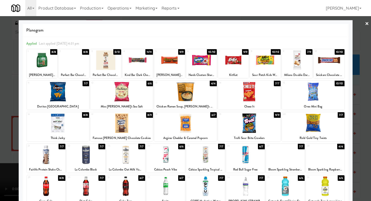
click at [174, 57] on div at bounding box center [169, 59] width 31 height 19
click at [0, 130] on div at bounding box center [185, 100] width 371 height 201
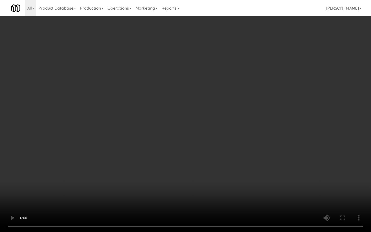
click at [214, 187] on video at bounding box center [185, 116] width 371 height 232
click at [212, 183] on video at bounding box center [185, 116] width 371 height 232
click at [211, 182] on video at bounding box center [185, 116] width 371 height 232
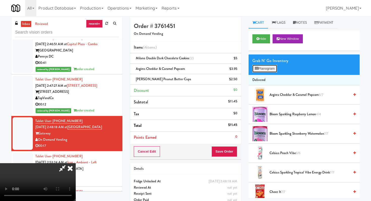
click at [267, 69] on button "Planogram" at bounding box center [264, 69] width 25 height 8
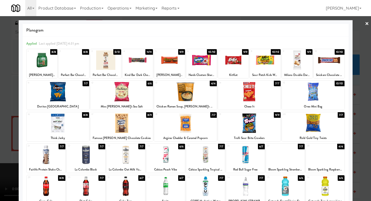
click at [312, 96] on div at bounding box center [313, 91] width 63 height 19
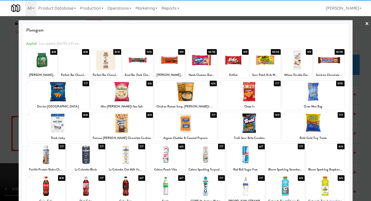
click at [0, 96] on div at bounding box center [185, 100] width 371 height 201
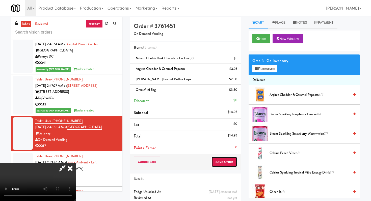
click at [235, 165] on button "Save Order" at bounding box center [224, 162] width 26 height 11
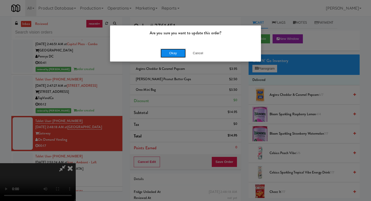
click at [178, 52] on button "Okay" at bounding box center [172, 53] width 25 height 9
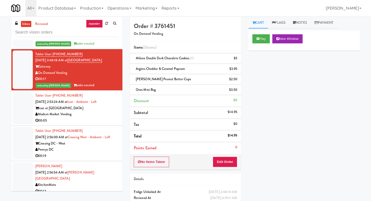
scroll to position [1125, 0]
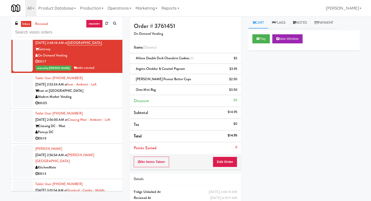
click at [93, 100] on div "00:05" at bounding box center [76, 103] width 83 height 6
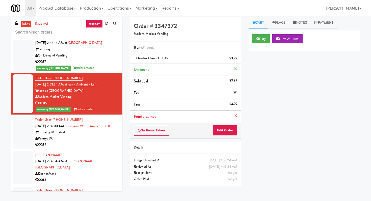
click at [118, 129] on div "Crossing DC - West" at bounding box center [76, 132] width 83 height 6
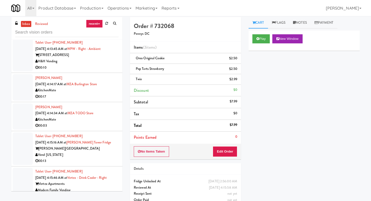
scroll to position [1760, 0]
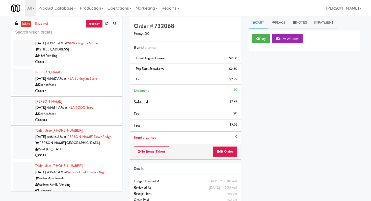
click at [109, 117] on div "00:03" at bounding box center [76, 120] width 83 height 6
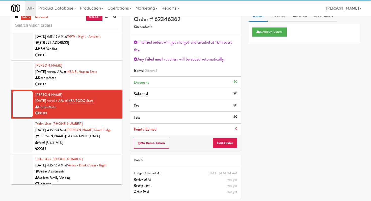
scroll to position [16, 0]
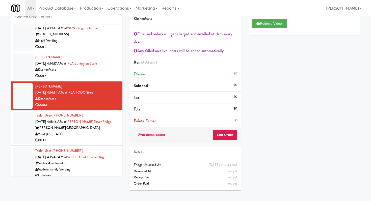
click at [107, 131] on div "Vend [US_STATE]" at bounding box center [76, 134] width 83 height 6
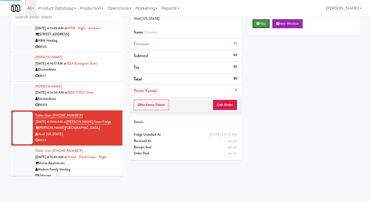
click at [261, 24] on button "Play" at bounding box center [260, 23] width 17 height 9
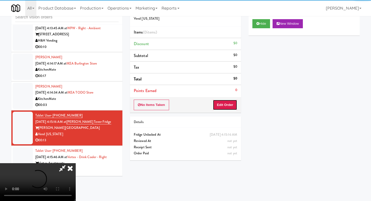
click at [228, 106] on button "Edit Order" at bounding box center [225, 105] width 24 height 11
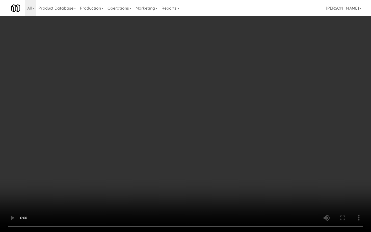
click at [202, 188] on video at bounding box center [185, 116] width 371 height 232
click at [201, 186] on video at bounding box center [185, 116] width 371 height 232
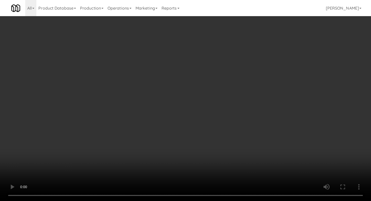
scroll to position [631, 0]
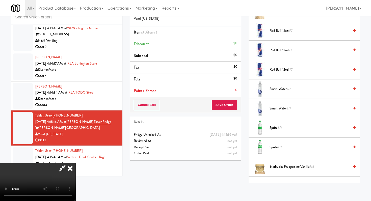
click at [279, 90] on span "Smart Water 7/7" at bounding box center [309, 89] width 80 height 6
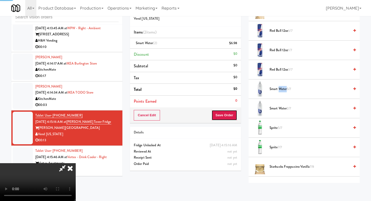
click at [231, 112] on button "Save Order" at bounding box center [224, 115] width 26 height 11
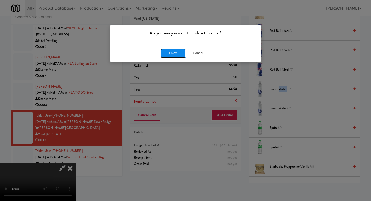
click at [172, 51] on button "Okay" at bounding box center [172, 53] width 25 height 9
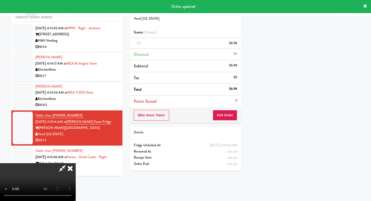
scroll to position [21, 0]
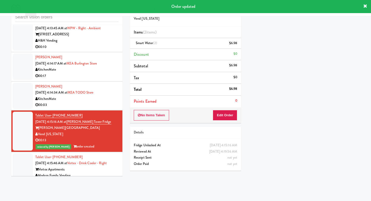
click at [90, 172] on div "Modern Family Vending" at bounding box center [76, 175] width 83 height 6
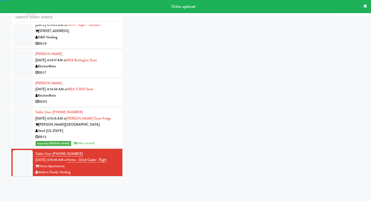
scroll to position [1766, 0]
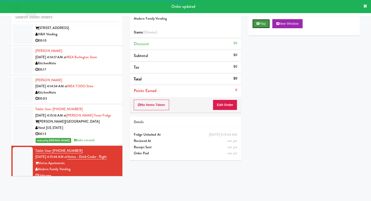
click at [254, 25] on button "Play" at bounding box center [260, 23] width 17 height 9
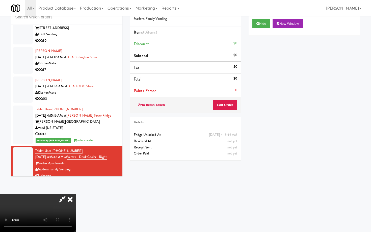
click at [76, 194] on video at bounding box center [38, 213] width 76 height 38
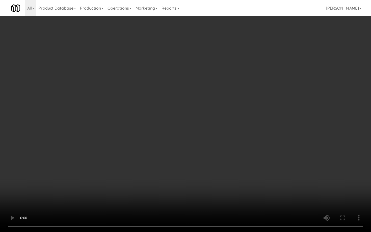
click at [253, 172] on video at bounding box center [185, 116] width 371 height 232
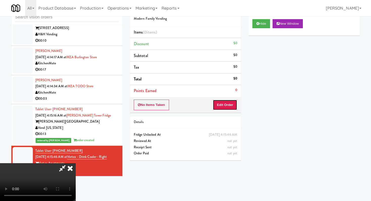
click at [225, 101] on button "Edit Order" at bounding box center [225, 105] width 24 height 11
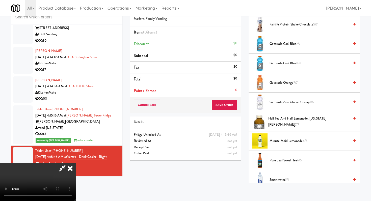
scroll to position [337, 0]
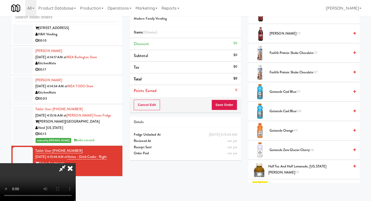
click at [296, 35] on span "7/7" at bounding box center [298, 33] width 4 height 5
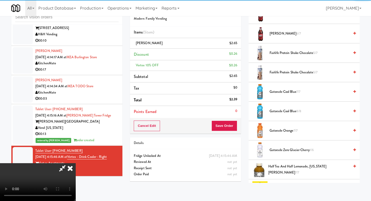
click at [231, 112] on li "Points Earned 0" at bounding box center [185, 112] width 111 height 12
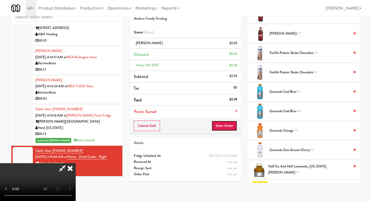
click at [231, 126] on button "Save Order" at bounding box center [224, 126] width 26 height 11
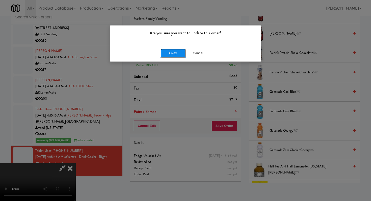
click at [180, 51] on button "Okay" at bounding box center [172, 53] width 25 height 9
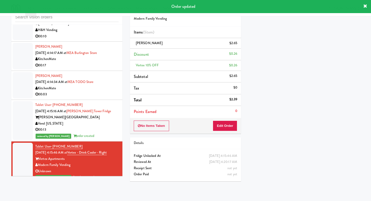
scroll to position [1773, 0]
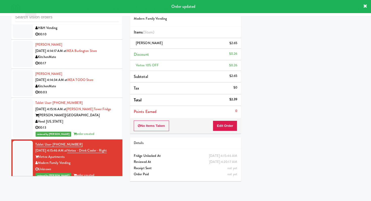
click at [100, 83] on div "KitchenMate" at bounding box center [76, 86] width 83 height 6
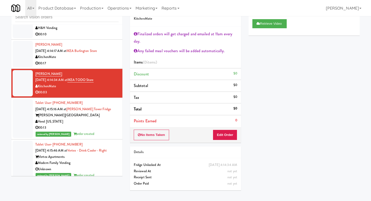
scroll to position [1691, 0]
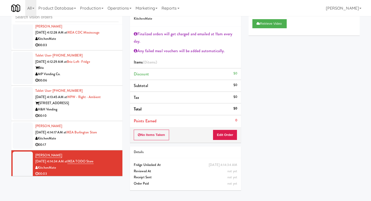
click at [85, 106] on div "H&H Vending" at bounding box center [76, 109] width 83 height 6
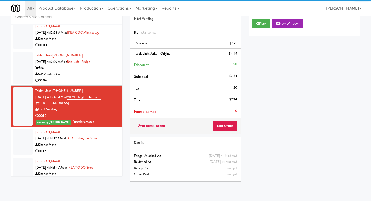
click at [91, 79] on li "Tablet User · (669) 252-6591 [DATE] 4:12:29 AM at Brio-Left- Fridge Brio MP Ven…" at bounding box center [66, 67] width 111 height 35
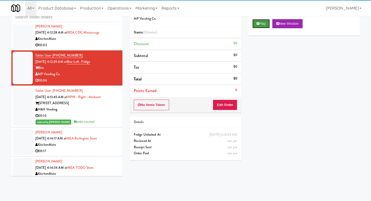
click at [258, 24] on icon at bounding box center [257, 23] width 3 height 3
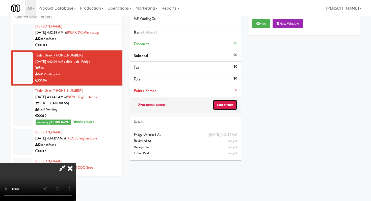
click at [230, 103] on button "Edit Order" at bounding box center [225, 105] width 24 height 11
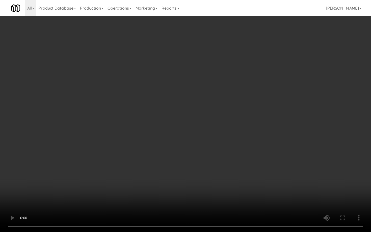
click at [260, 181] on video at bounding box center [185, 116] width 371 height 232
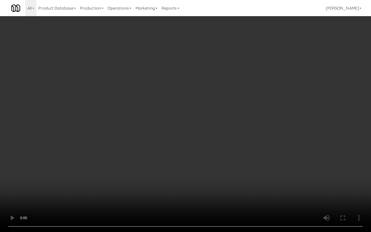
click at [260, 182] on video at bounding box center [185, 116] width 371 height 232
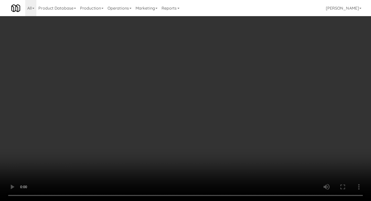
scroll to position [528, 0]
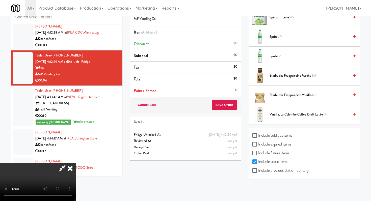
click at [282, 95] on span "Starbucks Frappuccino Vanilla 4/7" at bounding box center [309, 95] width 80 height 6
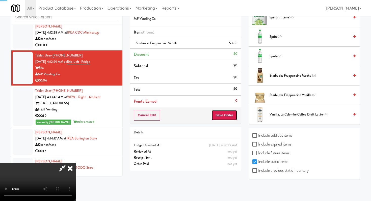
click at [227, 115] on button "Save Order" at bounding box center [224, 115] width 26 height 11
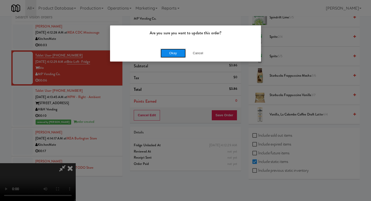
click at [173, 51] on button "Okay" at bounding box center [172, 53] width 25 height 9
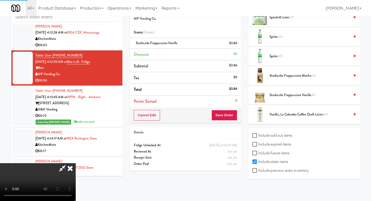
scroll to position [21, 0]
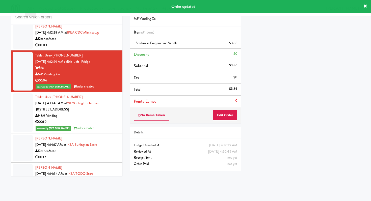
click at [81, 42] on div "00:03" at bounding box center [76, 45] width 83 height 6
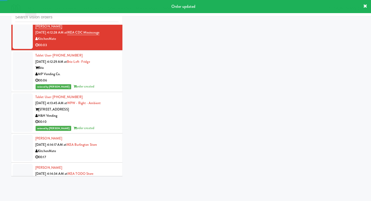
scroll to position [1603, 0]
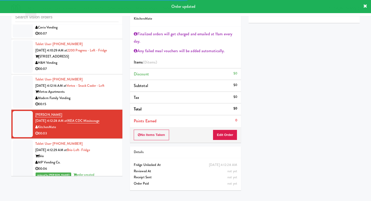
click at [87, 90] on div "Vertex Apartments" at bounding box center [76, 92] width 83 height 6
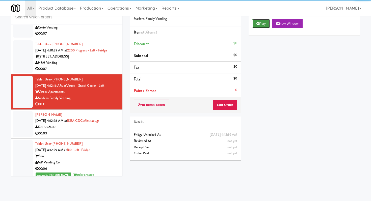
click at [254, 23] on button "Play" at bounding box center [260, 23] width 17 height 9
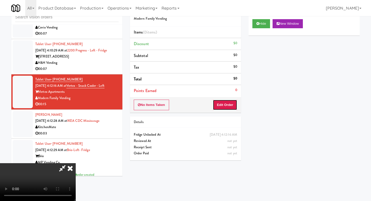
click at [228, 100] on button "Edit Order" at bounding box center [225, 105] width 24 height 11
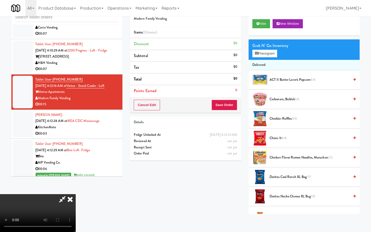
click at [76, 194] on video at bounding box center [38, 213] width 76 height 38
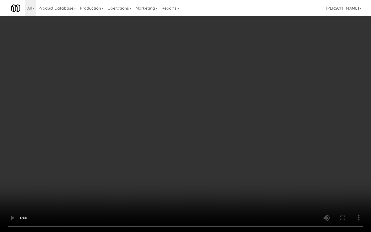
click at [179, 170] on video at bounding box center [185, 116] width 371 height 232
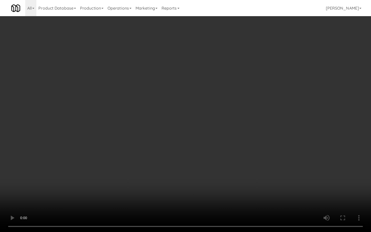
click at [179, 170] on video at bounding box center [185, 116] width 371 height 232
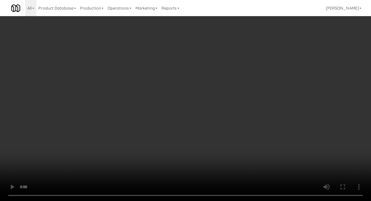
click at [178, 158] on video at bounding box center [185, 100] width 371 height 201
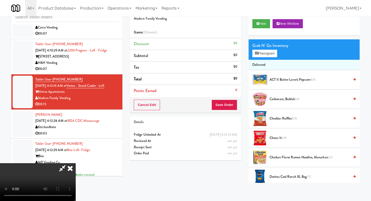
click at [76, 163] on video at bounding box center [38, 182] width 76 height 38
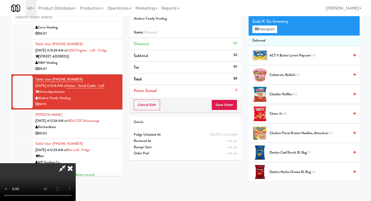
scroll to position [76, 0]
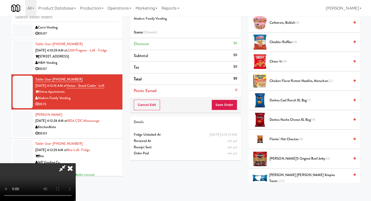
click at [279, 142] on span "Flamin’ Hot Cheetos 6/8" at bounding box center [309, 139] width 80 height 6
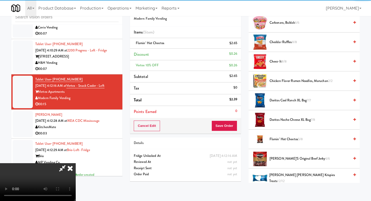
scroll to position [288, 0]
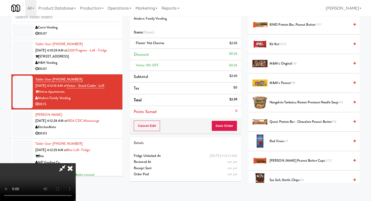
click at [275, 44] on span "Kit Kat 12/13" at bounding box center [309, 44] width 80 height 6
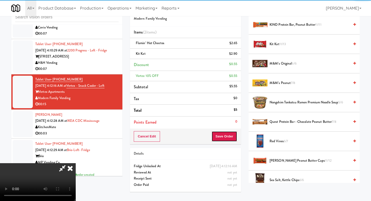
click at [232, 138] on button "Save Order" at bounding box center [224, 136] width 26 height 11
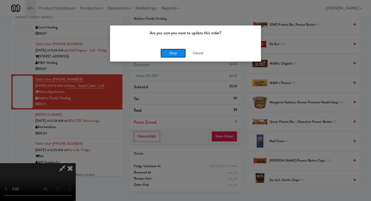
click at [173, 51] on button "Okay" at bounding box center [172, 53] width 25 height 9
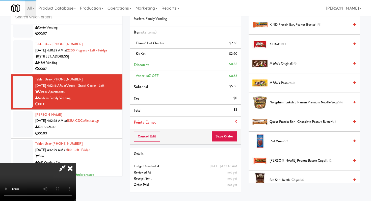
scroll to position [21, 0]
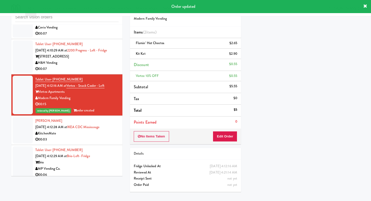
click at [84, 60] on div "H&H Vending" at bounding box center [76, 63] width 83 height 6
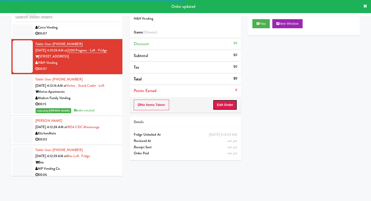
click at [226, 102] on button "Edit Order" at bounding box center [225, 105] width 24 height 11
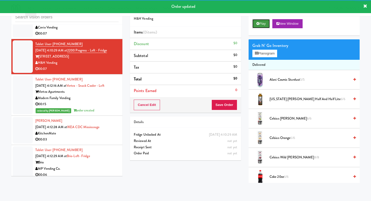
click at [256, 27] on button "Play" at bounding box center [260, 23] width 17 height 9
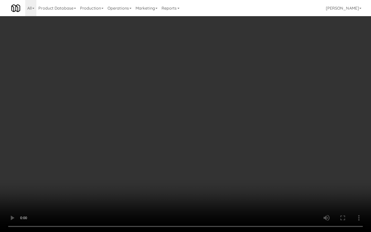
click at [277, 193] on video at bounding box center [185, 116] width 371 height 232
click at [160, 160] on video at bounding box center [185, 116] width 371 height 232
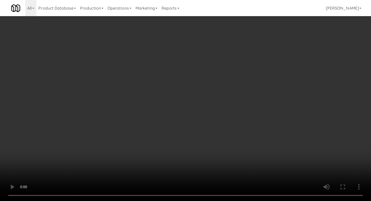
scroll to position [489, 0]
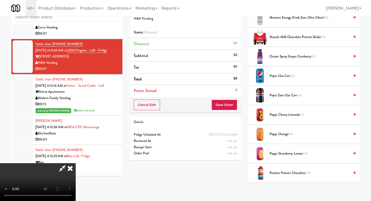
click at [280, 114] on span "Poppi Cherry Limeade 3/3" at bounding box center [309, 115] width 80 height 6
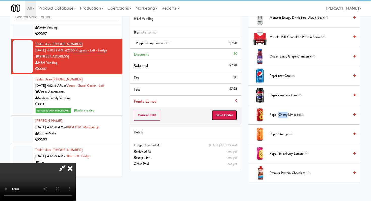
click at [232, 114] on button "Save Order" at bounding box center [224, 115] width 26 height 11
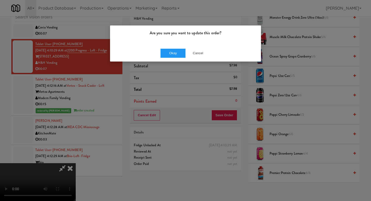
click at [159, 46] on div "Okay Cancel" at bounding box center [185, 53] width 151 height 17
click at [174, 51] on button "Okay" at bounding box center [172, 53] width 25 height 9
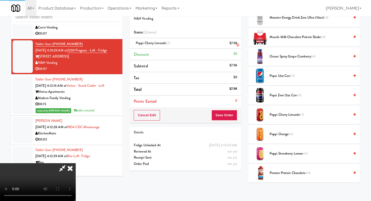
scroll to position [21, 0]
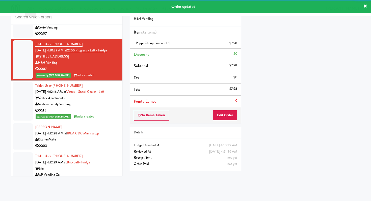
click at [89, 33] on li "Tablet User · (646) 625-8593 [DATE] 4:10:20 AM at The Waverly - Drinks The Wave…" at bounding box center [66, 21] width 111 height 35
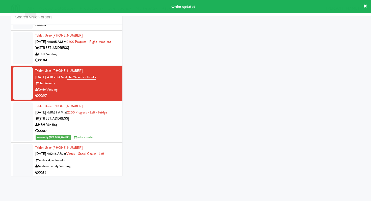
scroll to position [1512, 0]
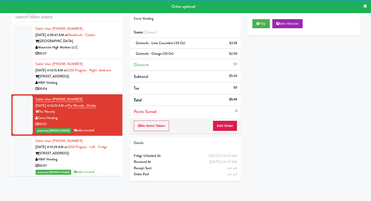
click at [87, 80] on div "H&H Vending" at bounding box center [76, 83] width 83 height 6
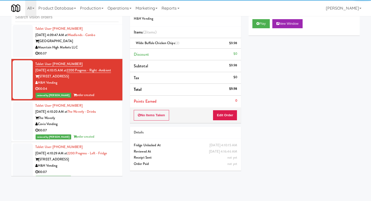
click at [89, 50] on div "00:37" at bounding box center [76, 53] width 83 height 6
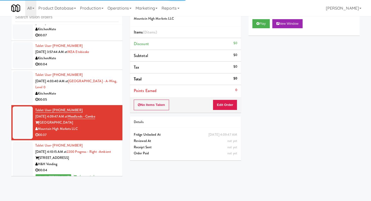
scroll to position [1428, 0]
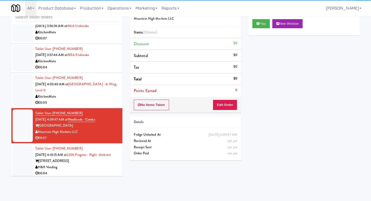
click at [118, 94] on div "KitchenMate" at bounding box center [76, 97] width 83 height 6
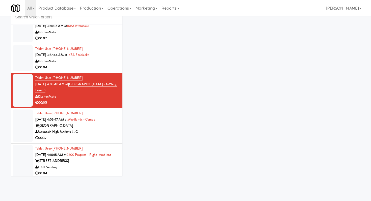
click at [97, 58] on div "KitchenMate" at bounding box center [76, 61] width 83 height 6
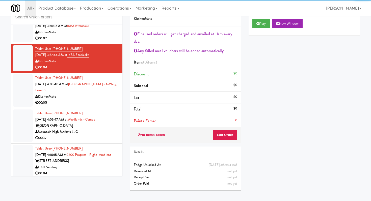
click at [99, 135] on div "00:37" at bounding box center [76, 138] width 83 height 6
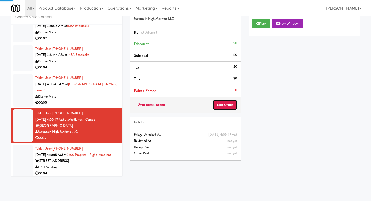
click at [226, 104] on button "Edit Order" at bounding box center [225, 105] width 24 height 11
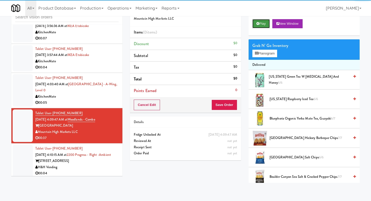
click at [263, 20] on button "Play" at bounding box center [260, 23] width 17 height 9
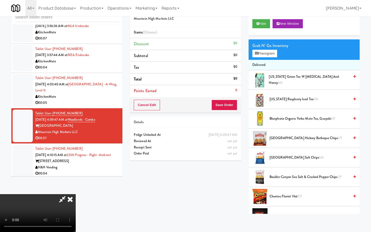
click at [76, 194] on video at bounding box center [38, 213] width 76 height 38
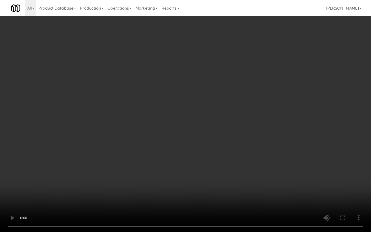
click at [197, 163] on video at bounding box center [185, 116] width 371 height 232
click at [122, 173] on video at bounding box center [185, 116] width 371 height 232
click at [148, 157] on video at bounding box center [185, 116] width 371 height 232
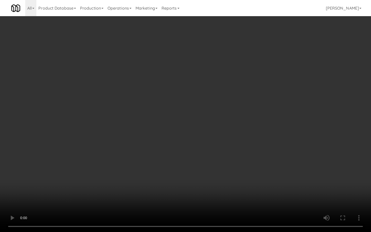
click at [148, 157] on video at bounding box center [185, 116] width 371 height 232
click at [156, 146] on video at bounding box center [185, 116] width 371 height 232
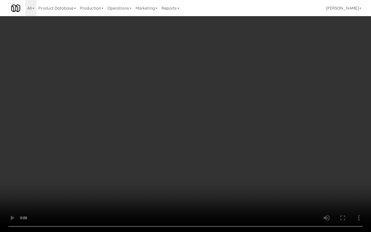
click at [156, 146] on video at bounding box center [185, 116] width 371 height 232
click at [175, 119] on video at bounding box center [185, 116] width 371 height 232
click at [184, 106] on video at bounding box center [185, 116] width 371 height 232
click at [183, 107] on video at bounding box center [185, 116] width 371 height 232
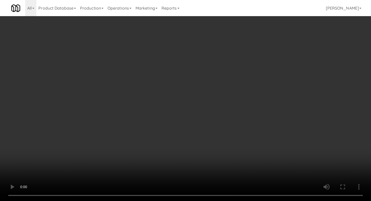
click at [270, 60] on div "Grab N' Go Inventory Planogram" at bounding box center [303, 49] width 111 height 20
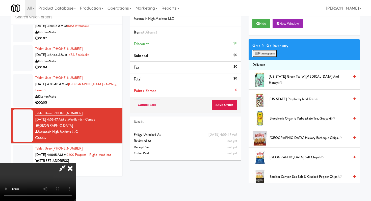
click at [270, 54] on button "Planogram" at bounding box center [264, 54] width 25 height 8
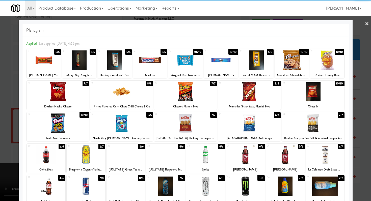
click at [290, 57] on div at bounding box center [292, 59] width 34 height 19
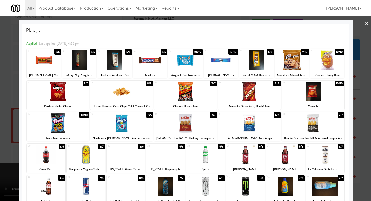
click at [190, 92] on div at bounding box center [185, 91] width 63 height 19
click at [139, 91] on div at bounding box center [121, 91] width 63 height 19
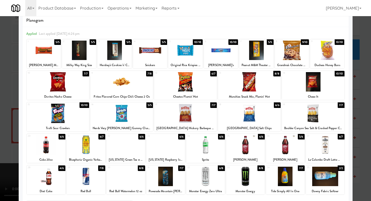
scroll to position [15, 0]
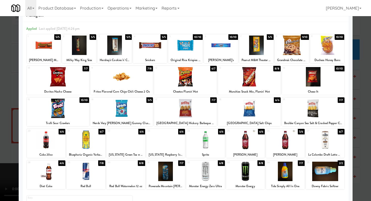
click at [0, 133] on div at bounding box center [185, 100] width 371 height 201
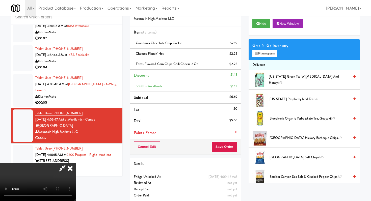
click at [76, 163] on video at bounding box center [38, 182] width 76 height 38
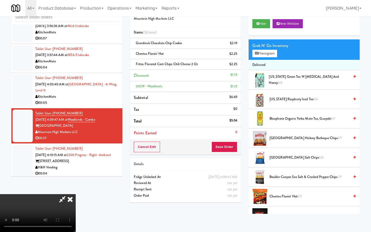
click at [76, 194] on video at bounding box center [38, 213] width 76 height 38
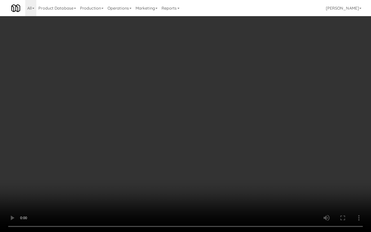
click at [313, 193] on video at bounding box center [185, 116] width 371 height 232
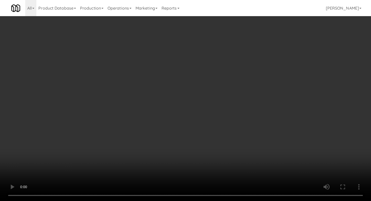
scroll to position [475, 0]
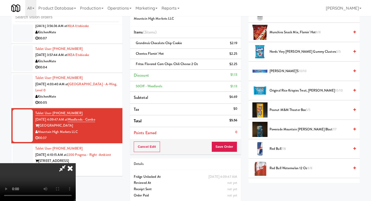
click at [281, 131] on span "Powerade Mountain [PERSON_NAME] Blast 7/7" at bounding box center [309, 129] width 80 height 6
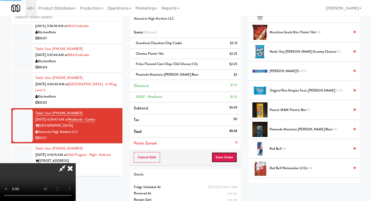
click at [223, 160] on button "Save Order" at bounding box center [224, 157] width 26 height 11
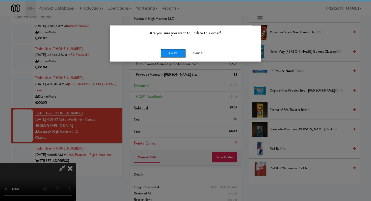
click at [173, 52] on button "Okay" at bounding box center [172, 53] width 25 height 9
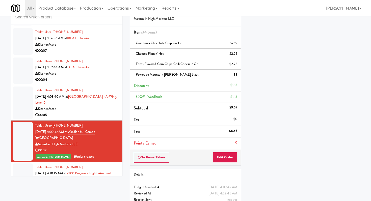
scroll to position [1406, 0]
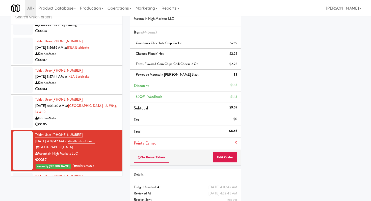
click at [95, 80] on div "KitchenMate" at bounding box center [76, 83] width 83 height 6
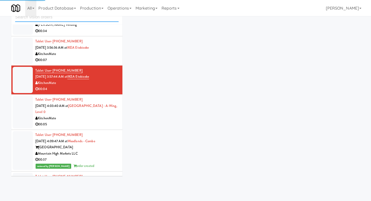
click at [80, 22] on input "text" at bounding box center [66, 17] width 103 height 9
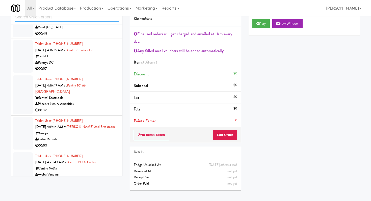
scroll to position [1356, 0]
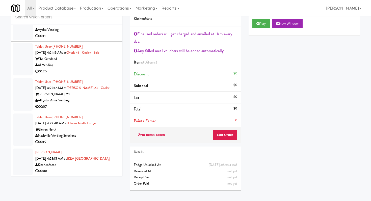
click at [96, 88] on li "Tablet User · (469) 496-7289 [DATE] 4:22:17 AM at [GEOGRAPHIC_DATA] 23 - Cooler…" at bounding box center [66, 94] width 111 height 35
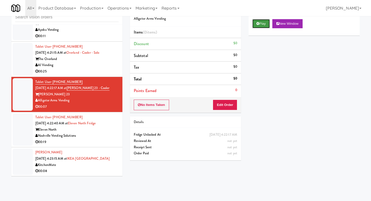
click at [264, 26] on button "Play" at bounding box center [260, 23] width 17 height 9
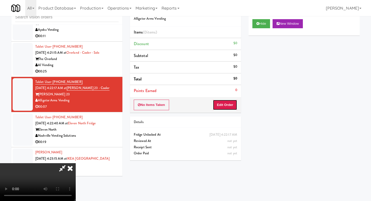
click at [229, 103] on button "Edit Order" at bounding box center [225, 105] width 24 height 11
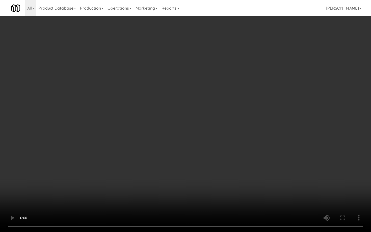
click at [197, 170] on video at bounding box center [185, 116] width 371 height 232
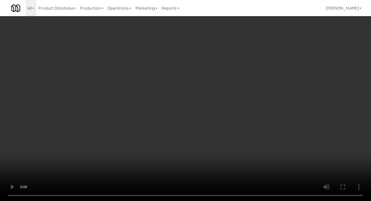
scroll to position [722, 0]
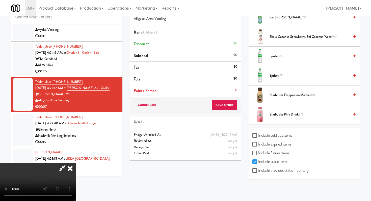
click at [278, 75] on span "6/7" at bounding box center [280, 75] width 4 height 5
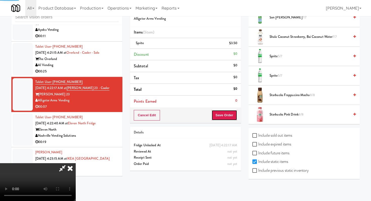
click at [232, 118] on button "Save Order" at bounding box center [224, 115] width 26 height 11
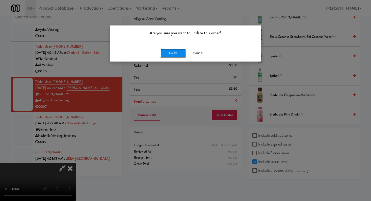
click at [181, 49] on button "Okay" at bounding box center [172, 53] width 25 height 9
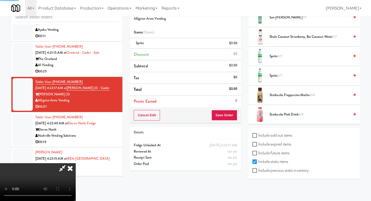
scroll to position [21, 0]
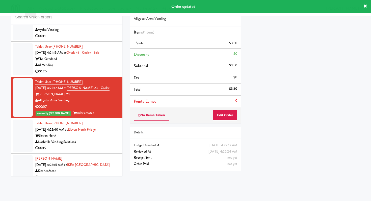
click at [104, 156] on div "[PERSON_NAME] [DATE] 4:23:15 AM at [GEOGRAPHIC_DATA] KitchenMate 00:08" at bounding box center [76, 168] width 83 height 25
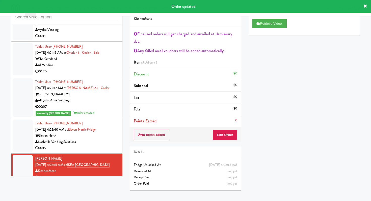
click at [105, 154] on li "[PERSON_NAME] [DATE] 4:23:15 AM at [GEOGRAPHIC_DATA] KitchenMate 00:08" at bounding box center [66, 168] width 111 height 29
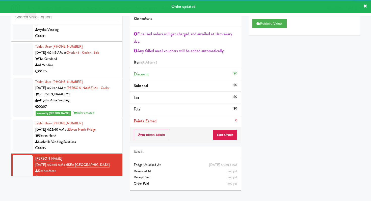
click at [108, 133] on div "Eleven North" at bounding box center [76, 136] width 83 height 6
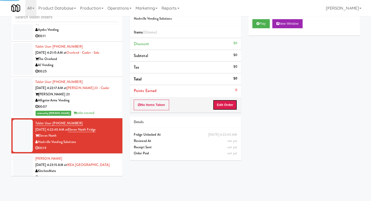
click at [229, 105] on button "Edit Order" at bounding box center [225, 105] width 24 height 11
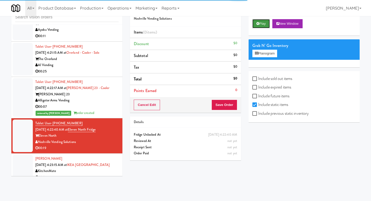
click at [261, 24] on button "Play" at bounding box center [260, 23] width 17 height 9
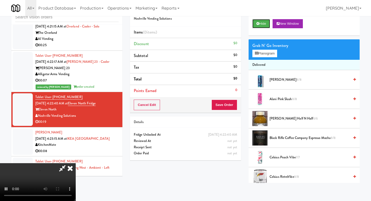
scroll to position [1403, 0]
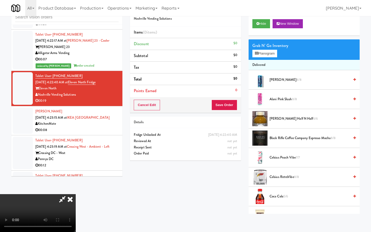
click at [76, 194] on video at bounding box center [38, 213] width 76 height 38
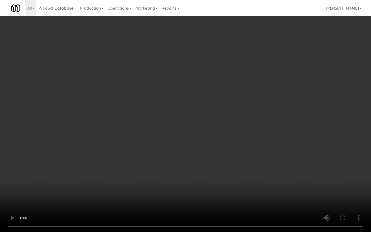
click at [205, 190] on video at bounding box center [185, 116] width 371 height 232
click at [204, 189] on video at bounding box center [185, 116] width 371 height 232
click at [204, 188] on video at bounding box center [185, 116] width 371 height 232
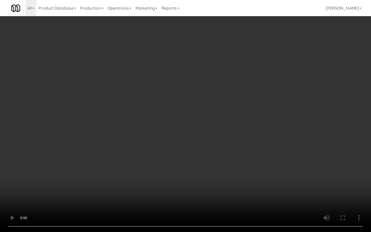
click at [203, 188] on video at bounding box center [185, 116] width 371 height 232
click at [192, 187] on video at bounding box center [185, 116] width 371 height 232
click at [118, 194] on video at bounding box center [185, 116] width 371 height 232
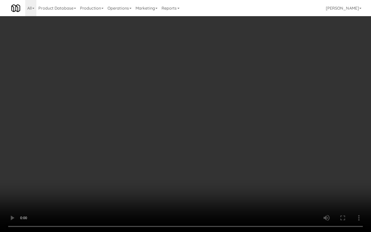
click at [118, 194] on video at bounding box center [185, 116] width 371 height 232
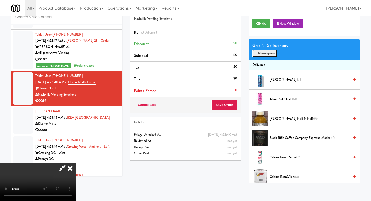
click at [258, 55] on button "Planogram" at bounding box center [264, 54] width 25 height 8
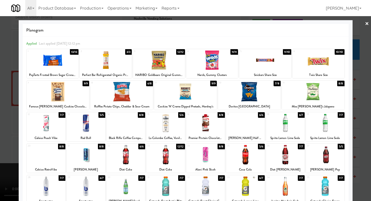
click at [201, 149] on div at bounding box center [205, 154] width 39 height 19
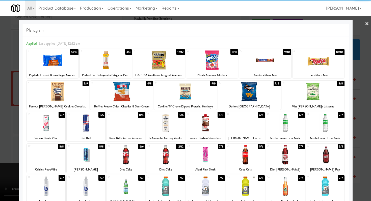
click at [125, 50] on div "3/3" at bounding box center [128, 52] width 7 height 6
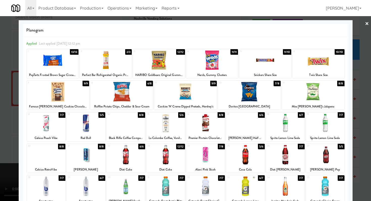
click at [0, 62] on div at bounding box center [185, 100] width 371 height 201
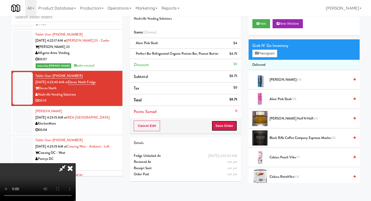
click at [229, 125] on button "Save Order" at bounding box center [224, 126] width 26 height 11
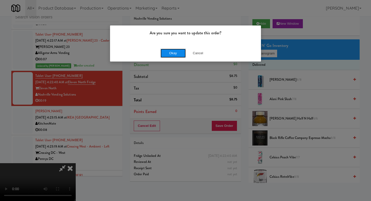
click at [183, 53] on button "Okay" at bounding box center [172, 53] width 25 height 9
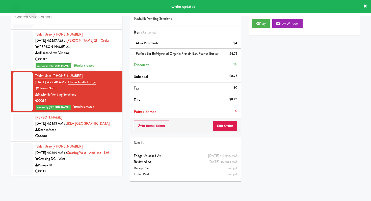
click at [94, 162] on div "Pennys DC" at bounding box center [76, 165] width 83 height 6
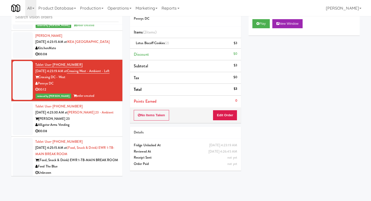
scroll to position [1499, 0]
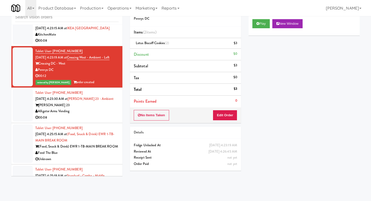
click at [73, 139] on li "Tablet User · (516) 469-7402 [DATE] 4:25:15 AM at (Food, Snack & Drink) EWR 1-T…" at bounding box center [66, 144] width 111 height 42
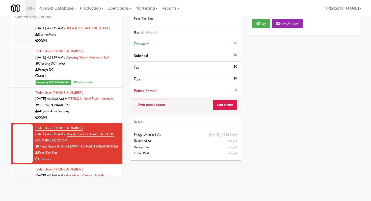
click at [80, 114] on div "00:08" at bounding box center [76, 117] width 83 height 6
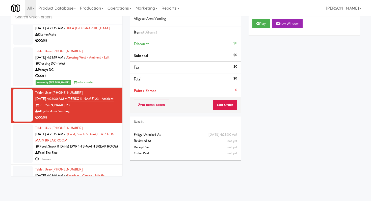
click at [95, 156] on div "Unknown" at bounding box center [76, 159] width 83 height 6
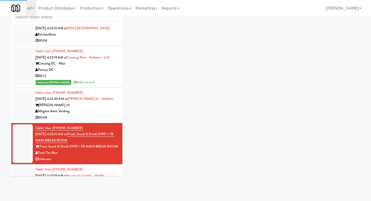
click at [105, 108] on div "Alligator Arms Vending" at bounding box center [76, 111] width 83 height 6
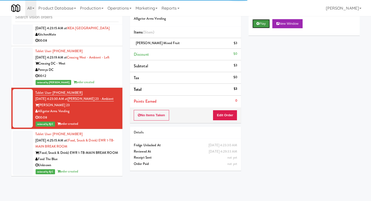
click at [265, 26] on button "Play" at bounding box center [260, 23] width 17 height 9
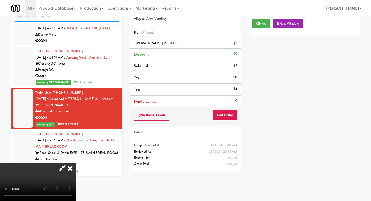
click at [77, 18] on input "text" at bounding box center [66, 17] width 103 height 9
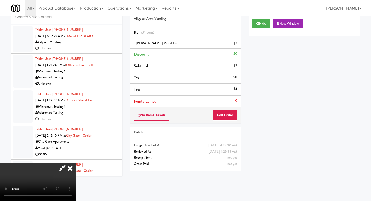
click at [68, 163] on icon at bounding box center [62, 168] width 12 height 10
click at [76, 163] on icon at bounding box center [70, 168] width 11 height 10
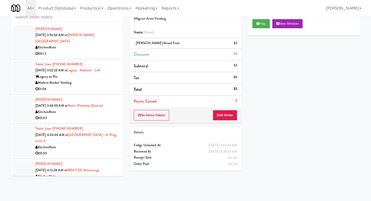
scroll to position [685, 0]
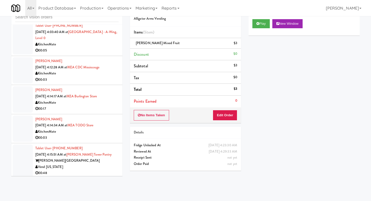
click at [94, 170] on div "00:48" at bounding box center [76, 173] width 83 height 6
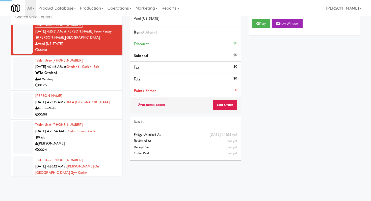
scroll to position [885, 0]
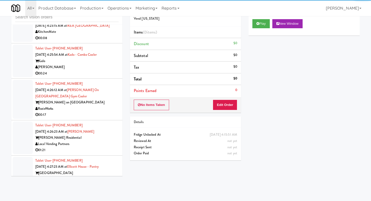
click at [92, 70] on div "00:24" at bounding box center [76, 73] width 83 height 6
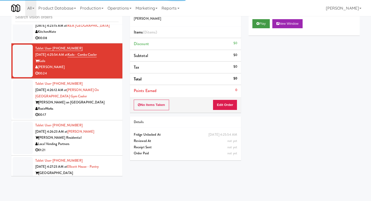
click at [251, 22] on div "Play New Window" at bounding box center [303, 25] width 111 height 20
click at [256, 22] on button "Play" at bounding box center [260, 23] width 17 height 9
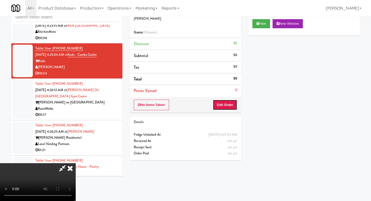
click at [232, 106] on button "Edit Order" at bounding box center [225, 105] width 24 height 11
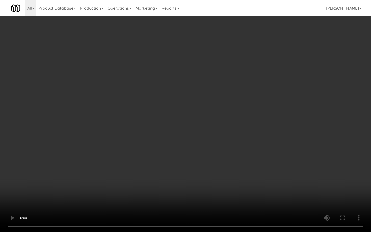
click at [204, 190] on video at bounding box center [185, 116] width 371 height 232
click at [205, 190] on video at bounding box center [185, 116] width 371 height 232
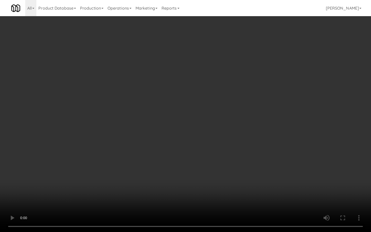
click at [205, 190] on video at bounding box center [185, 116] width 371 height 232
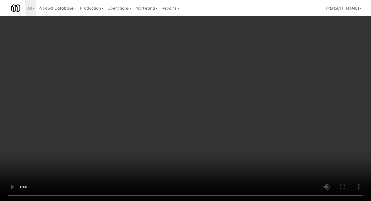
scroll to position [314, 0]
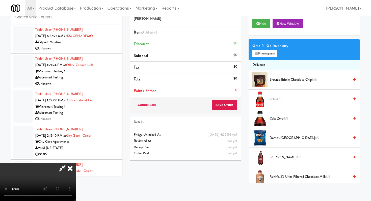
scroll to position [230, 0]
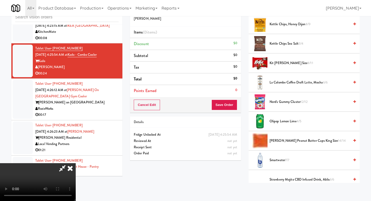
click at [293, 66] on span "Kit [PERSON_NAME] Size 8/11" at bounding box center [309, 63] width 80 height 6
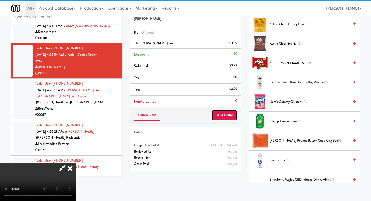
click at [226, 114] on button "Save Order" at bounding box center [224, 115] width 26 height 11
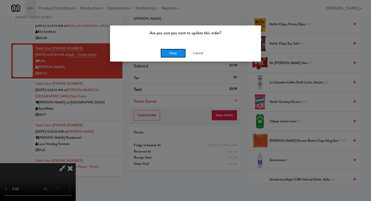
click at [165, 49] on button "Okay" at bounding box center [172, 53] width 25 height 9
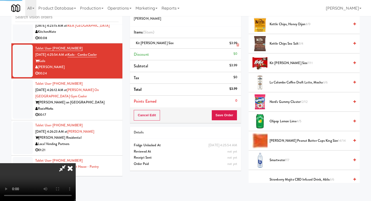
scroll to position [21, 0]
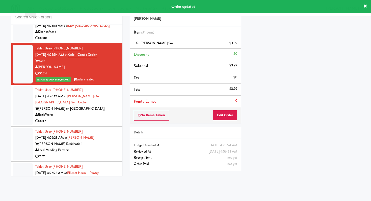
click at [98, 112] on div "RozieWorks" at bounding box center [76, 115] width 83 height 6
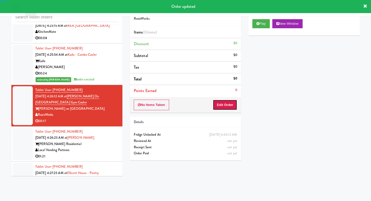
click at [227, 105] on button "Edit Order" at bounding box center [225, 105] width 24 height 11
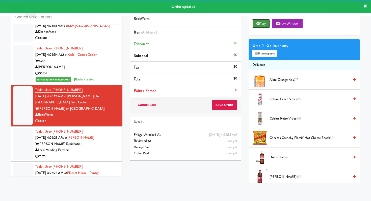
click at [259, 23] on button "Play" at bounding box center [260, 23] width 17 height 9
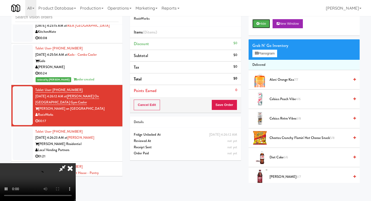
scroll to position [50, 0]
click at [76, 163] on video at bounding box center [38, 182] width 76 height 38
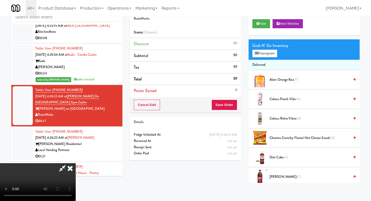
click at [76, 163] on video at bounding box center [38, 182] width 76 height 38
click at [263, 56] on button "Planogram" at bounding box center [264, 54] width 25 height 8
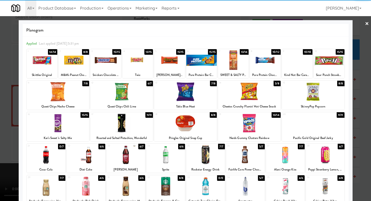
click at [198, 92] on div at bounding box center [185, 91] width 63 height 19
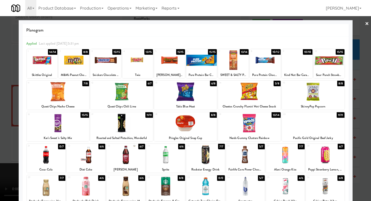
click at [53, 89] on div at bounding box center [58, 91] width 63 height 19
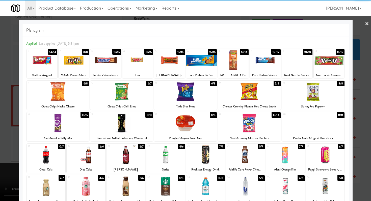
click at [256, 92] on div at bounding box center [249, 91] width 63 height 19
click at [0, 93] on div at bounding box center [185, 100] width 371 height 201
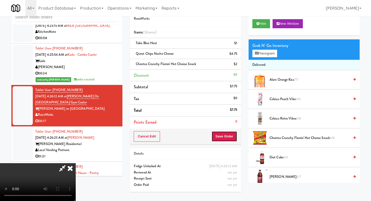
click at [225, 137] on button "Save Order" at bounding box center [224, 136] width 26 height 11
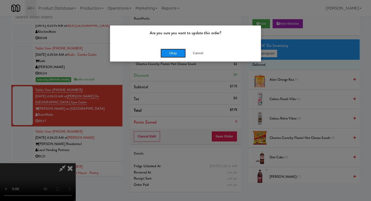
click at [177, 51] on button "Okay" at bounding box center [172, 53] width 25 height 9
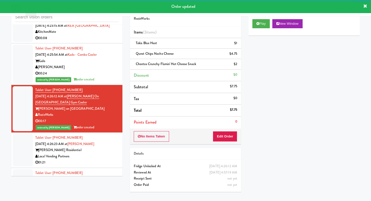
click at [103, 159] on div "01:21" at bounding box center [76, 162] width 83 height 6
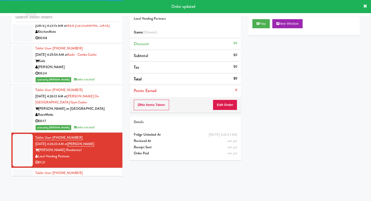
scroll to position [1079, 0]
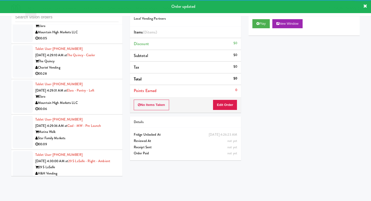
click at [98, 135] on div "Star Family Markets" at bounding box center [76, 138] width 83 height 6
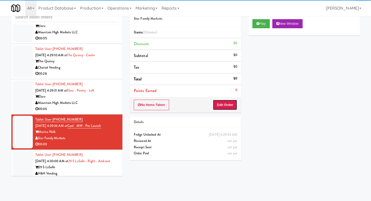
click at [222, 105] on button "Edit Order" at bounding box center [225, 105] width 24 height 11
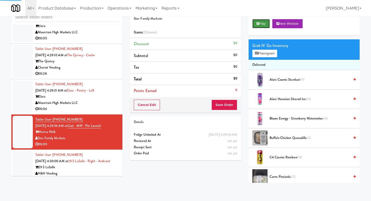
click at [262, 23] on button "Play" at bounding box center [260, 23] width 17 height 9
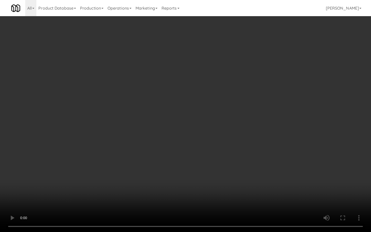
click at [201, 187] on video at bounding box center [185, 116] width 371 height 232
click at [201, 185] on video at bounding box center [185, 116] width 371 height 232
click at [202, 183] on video at bounding box center [185, 116] width 371 height 232
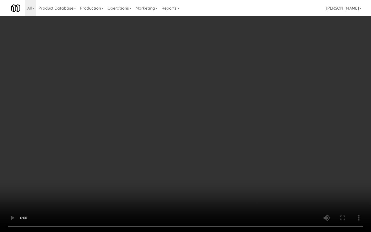
click at [218, 195] on video at bounding box center [185, 116] width 371 height 232
click at [226, 164] on video at bounding box center [185, 116] width 371 height 232
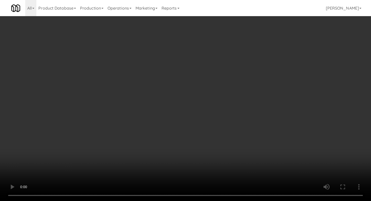
scroll to position [98, 0]
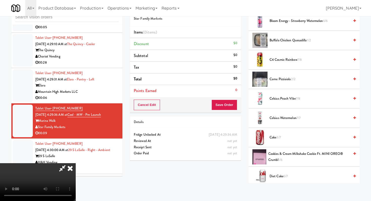
click at [274, 179] on span "Diet Coke 6/7" at bounding box center [309, 176] width 80 height 6
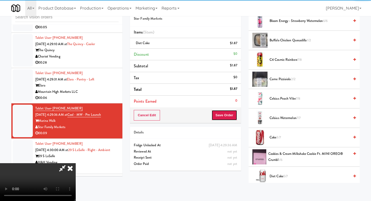
click at [229, 115] on button "Save Order" at bounding box center [224, 115] width 26 height 11
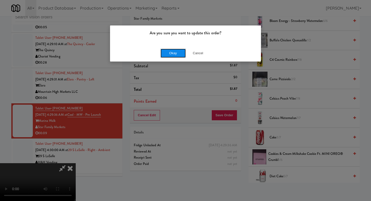
click at [169, 49] on button "Okay" at bounding box center [172, 53] width 25 height 9
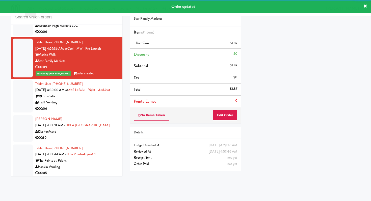
scroll to position [1174, 0]
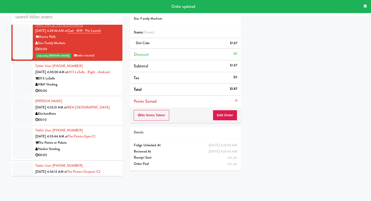
drag, startPoint x: 89, startPoint y: 73, endPoint x: 92, endPoint y: 74, distance: 3.0
click at [89, 88] on div "00:06" at bounding box center [76, 91] width 83 height 6
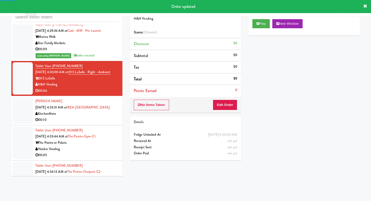
click at [210, 102] on div "No Items Taken Edit Order" at bounding box center [185, 105] width 111 height 16
click at [214, 103] on button "Edit Order" at bounding box center [225, 105] width 24 height 11
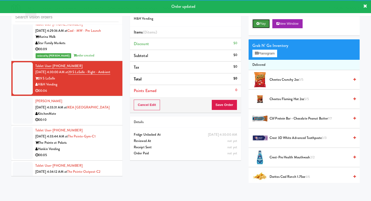
click at [264, 19] on button "Play" at bounding box center [260, 23] width 17 height 9
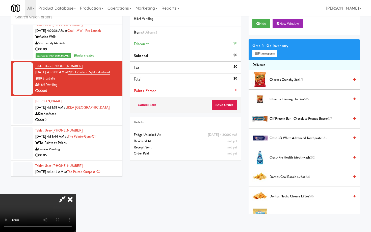
click at [76, 194] on video at bounding box center [38, 213] width 76 height 38
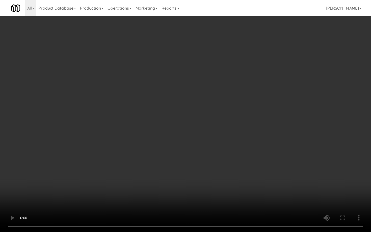
click at [190, 164] on video at bounding box center [185, 116] width 371 height 232
click at [190, 163] on video at bounding box center [185, 116] width 371 height 232
click at [189, 163] on video at bounding box center [185, 116] width 371 height 232
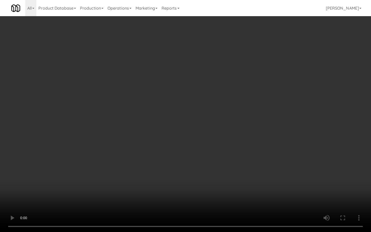
click at [189, 162] on video at bounding box center [185, 116] width 371 height 232
click at [218, 169] on video at bounding box center [185, 116] width 371 height 232
click at [218, 168] on video at bounding box center [185, 116] width 371 height 232
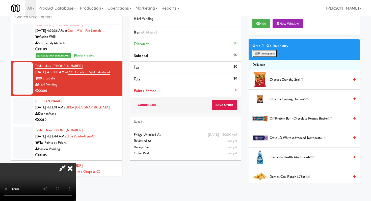
click at [275, 55] on button "Planogram" at bounding box center [264, 54] width 25 height 8
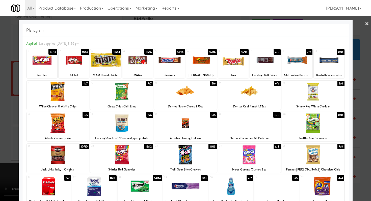
click at [0, 69] on div at bounding box center [185, 100] width 371 height 201
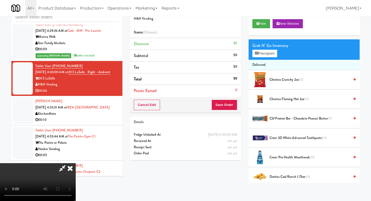
click at [76, 163] on icon at bounding box center [70, 168] width 11 height 10
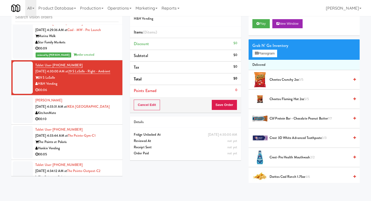
scroll to position [1175, 0]
click at [104, 145] on div "Honkin Vending" at bounding box center [76, 148] width 83 height 6
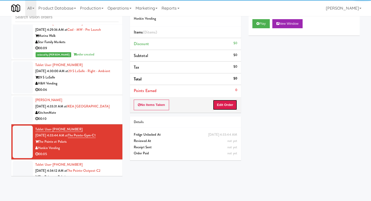
click at [233, 106] on button "Edit Order" at bounding box center [225, 105] width 24 height 11
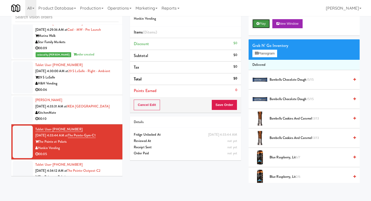
click at [260, 26] on button "Play" at bounding box center [260, 23] width 17 height 9
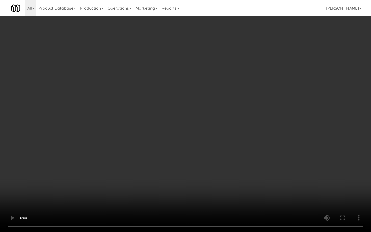
click at [185, 168] on video at bounding box center [185, 116] width 371 height 232
click at [186, 167] on video at bounding box center [185, 116] width 371 height 232
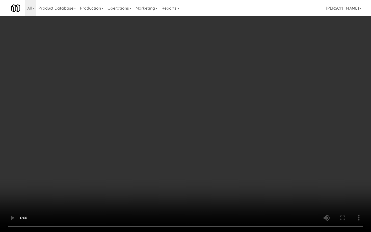
click at [186, 167] on video at bounding box center [185, 116] width 371 height 232
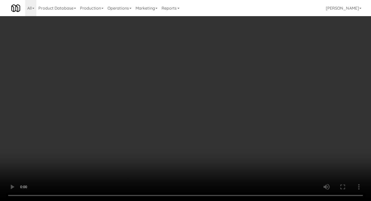
scroll to position [329, 0]
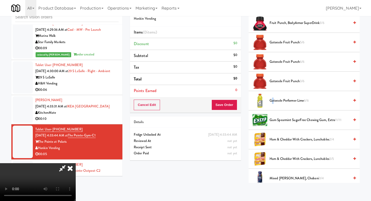
click at [272, 101] on span "Gatorade Performer Lime 6/6" at bounding box center [309, 101] width 80 height 6
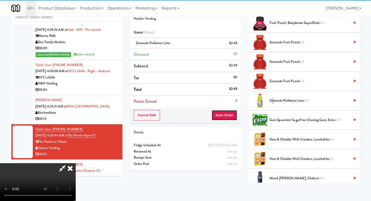
click at [225, 117] on button "Save Order" at bounding box center [224, 115] width 26 height 11
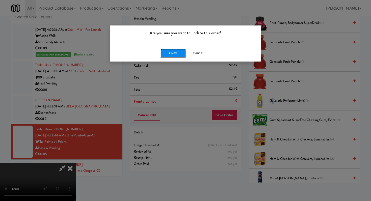
click at [165, 55] on button "Okay" at bounding box center [172, 53] width 25 height 9
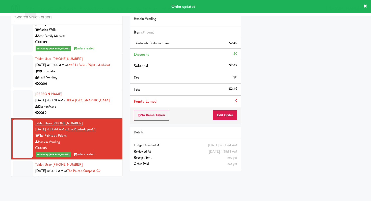
scroll to position [1189, 0]
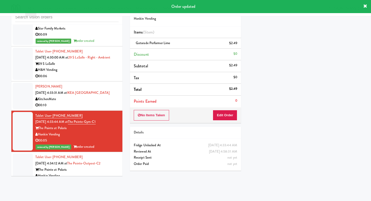
click at [97, 179] on div "00:07" at bounding box center [76, 182] width 83 height 6
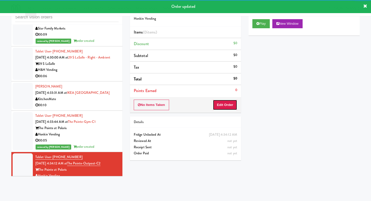
click at [227, 104] on button "Edit Order" at bounding box center [225, 105] width 24 height 11
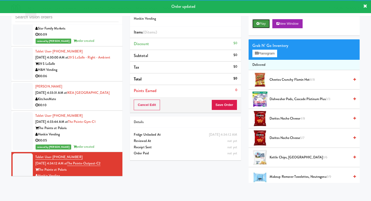
click at [258, 23] on icon at bounding box center [257, 23] width 3 height 3
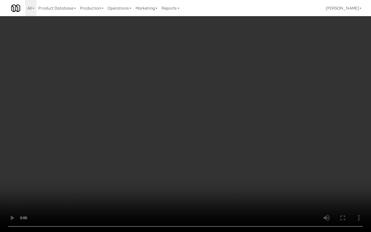
click at [186, 150] on video at bounding box center [185, 116] width 371 height 232
click at [186, 149] on video at bounding box center [185, 116] width 371 height 232
click at [186, 146] on video at bounding box center [185, 116] width 371 height 232
click at [187, 144] on video at bounding box center [185, 116] width 371 height 232
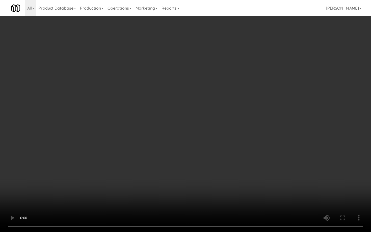
click at [187, 144] on video at bounding box center [185, 116] width 371 height 232
click at [187, 141] on video at bounding box center [185, 116] width 371 height 232
click at [201, 172] on video at bounding box center [185, 116] width 371 height 232
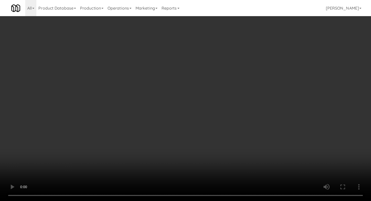
scroll to position [16, 0]
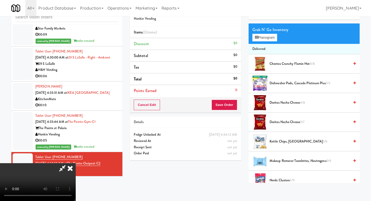
click at [288, 105] on span "Doritos Nacho Cheese 4/8" at bounding box center [309, 103] width 80 height 6
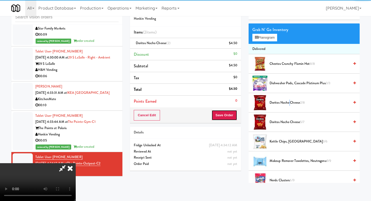
click at [230, 116] on button "Save Order" at bounding box center [224, 115] width 26 height 11
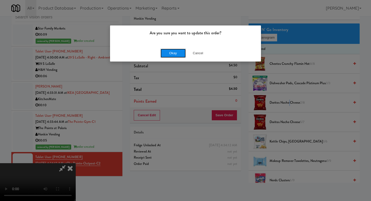
click at [169, 51] on button "Okay" at bounding box center [172, 53] width 25 height 9
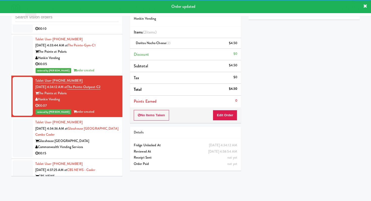
scroll to position [1269, 0]
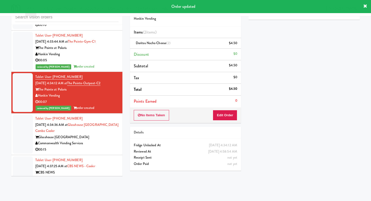
click at [102, 146] on div "00:15" at bounding box center [76, 149] width 83 height 6
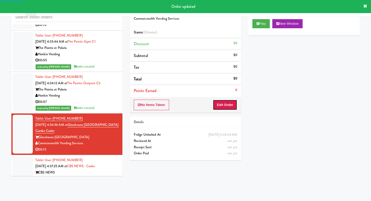
click at [231, 105] on button "Edit Order" at bounding box center [225, 105] width 24 height 11
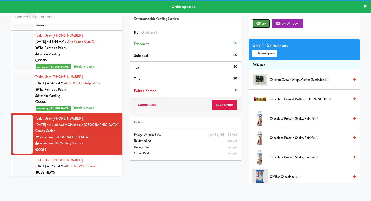
click at [259, 21] on button "Play" at bounding box center [260, 23] width 17 height 9
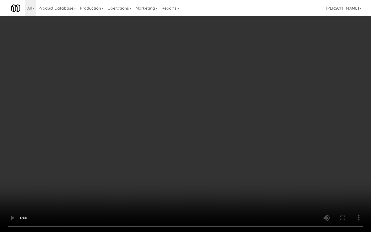
click at [206, 174] on video at bounding box center [185, 116] width 371 height 232
click at [206, 173] on video at bounding box center [185, 116] width 371 height 232
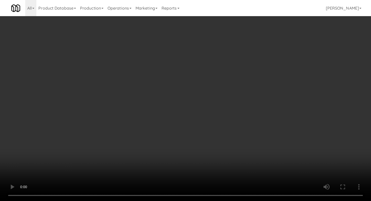
scroll to position [268, 0]
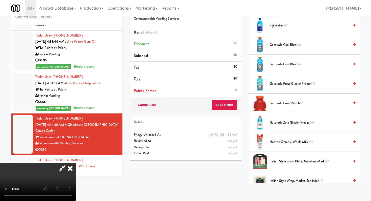
click at [282, 48] on li "Gatorade Cool Blue 5/6" at bounding box center [303, 44] width 111 height 19
click at [283, 46] on span "Gatorade Cool Blue 5/6" at bounding box center [309, 45] width 80 height 6
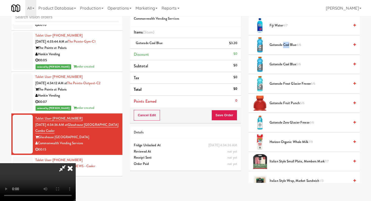
click at [283, 46] on span "Gatorade Cool Blue 4/6" at bounding box center [309, 45] width 80 height 6
click at [283, 46] on span "Gatorade Cool Blue 3/6" at bounding box center [309, 45] width 80 height 6
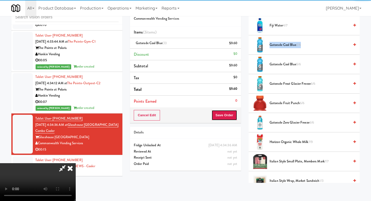
click at [234, 114] on button "Save Order" at bounding box center [224, 115] width 26 height 11
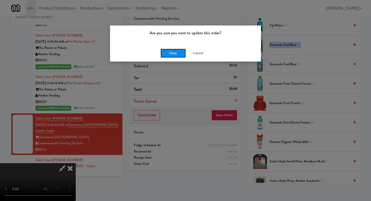
click at [174, 53] on button "Okay" at bounding box center [172, 53] width 25 height 9
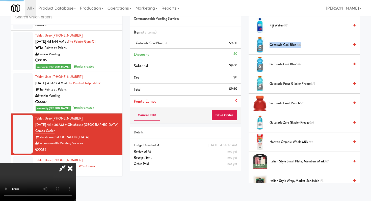
scroll to position [21, 0]
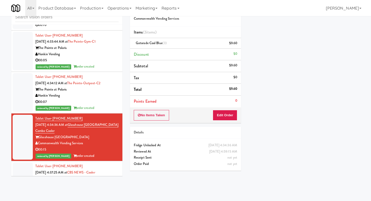
click at [85, 188] on div "00:05" at bounding box center [76, 191] width 83 height 6
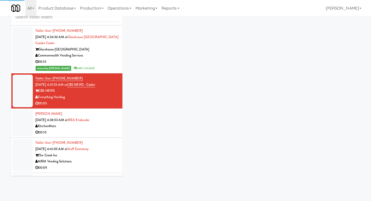
scroll to position [1357, 0]
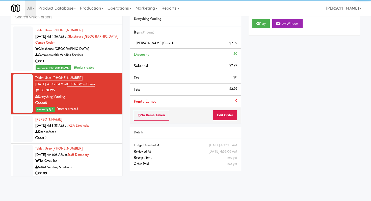
click at [88, 143] on li "Tablet User · (484) 535-1849 Aug 29, 2025 4:41:05 AM at Staff Dormitory The Cre…" at bounding box center [66, 160] width 111 height 35
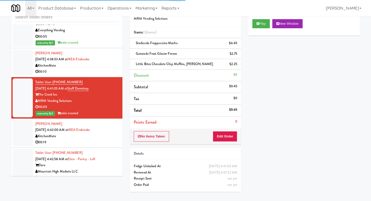
scroll to position [1548, 0]
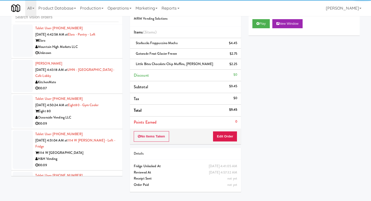
click at [98, 85] on div "00:07" at bounding box center [76, 88] width 83 height 6
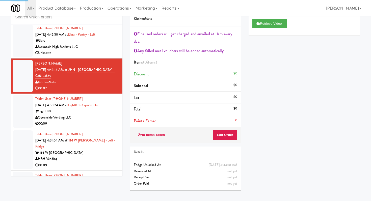
scroll to position [1590, 0]
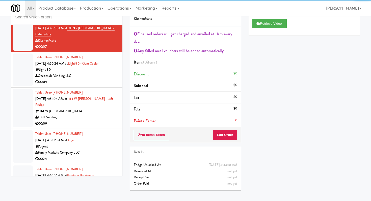
click at [97, 121] on div "00:09" at bounding box center [76, 124] width 83 height 6
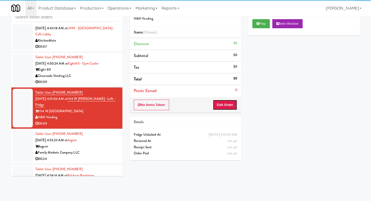
click at [229, 104] on button "Edit Order" at bounding box center [225, 105] width 24 height 11
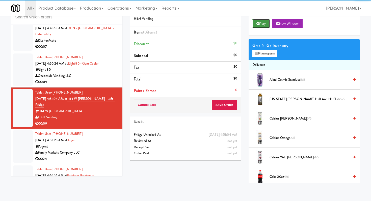
click at [260, 20] on button "Play" at bounding box center [260, 23] width 17 height 9
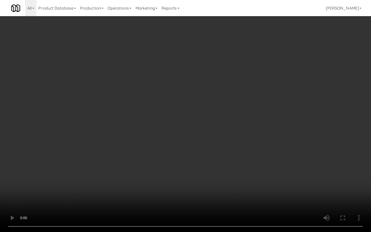
click at [197, 163] on video at bounding box center [185, 116] width 371 height 232
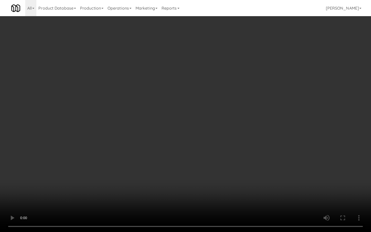
click at [197, 163] on video at bounding box center [185, 116] width 371 height 232
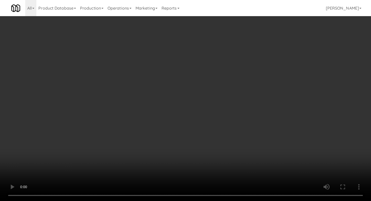
click at [258, 50] on div "Grab N' Go Inventory Planogram" at bounding box center [303, 49] width 111 height 20
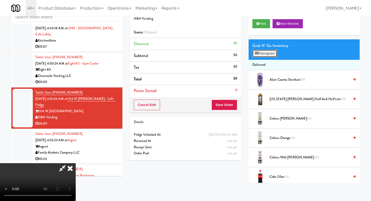
click at [258, 50] on button "Planogram" at bounding box center [264, 54] width 25 height 8
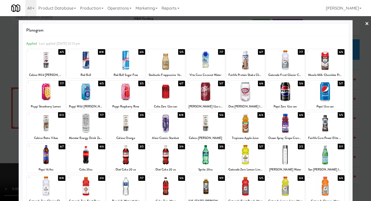
click at [292, 131] on div at bounding box center [285, 122] width 39 height 19
click at [0, 85] on div at bounding box center [185, 100] width 371 height 201
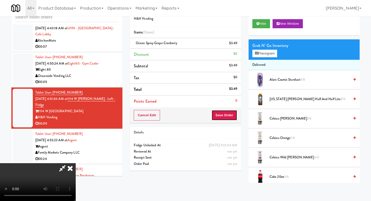
click at [228, 120] on button "Save Order" at bounding box center [224, 115] width 26 height 11
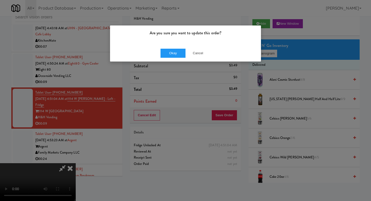
click at [172, 48] on div "Okay Cancel" at bounding box center [185, 53] width 151 height 17
click at [172, 50] on button "Okay" at bounding box center [172, 53] width 25 height 9
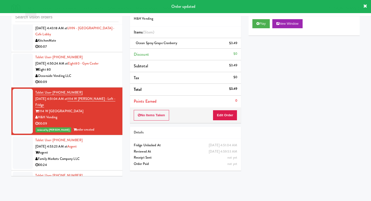
click at [106, 162] on div "00:24" at bounding box center [76, 165] width 83 height 6
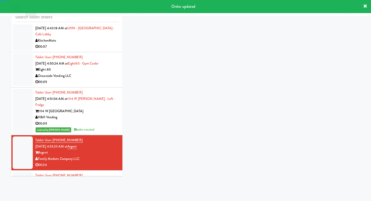
scroll to position [1596, 0]
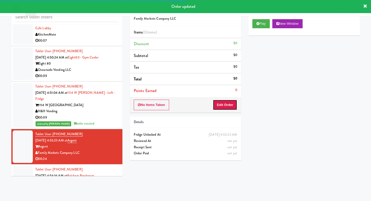
click at [225, 103] on button "Edit Order" at bounding box center [225, 105] width 24 height 11
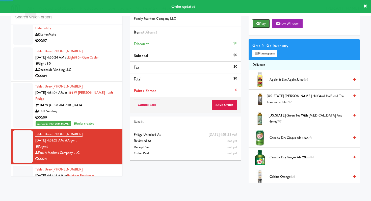
click at [261, 24] on button "Play" at bounding box center [260, 23] width 17 height 9
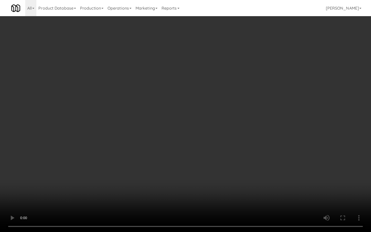
click at [220, 162] on video at bounding box center [185, 116] width 371 height 232
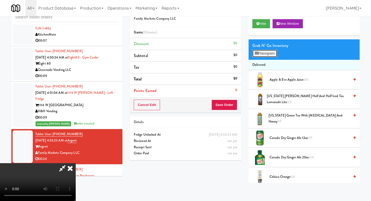
click at [265, 53] on button "Planogram" at bounding box center [264, 54] width 25 height 8
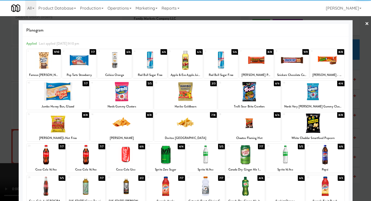
click at [317, 121] on div at bounding box center [313, 122] width 63 height 19
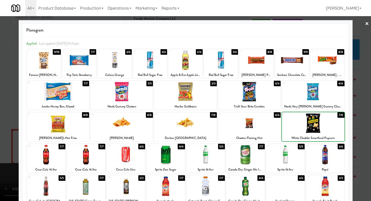
click at [317, 121] on div at bounding box center [313, 122] width 63 height 19
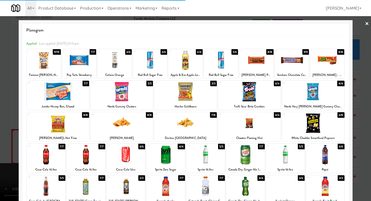
drag, startPoint x: 0, startPoint y: 111, endPoint x: 154, endPoint y: 100, distance: 154.2
click at [0, 111] on div at bounding box center [185, 100] width 371 height 201
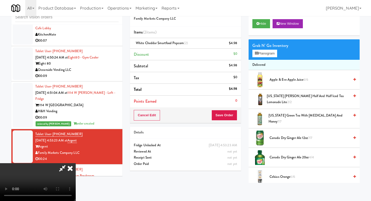
click at [235, 122] on div "Cancel Edit Save Order" at bounding box center [185, 115] width 111 height 16
click at [234, 116] on button "Save Order" at bounding box center [224, 115] width 26 height 11
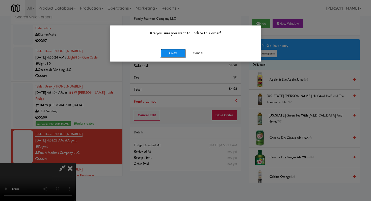
click at [171, 50] on button "Okay" at bounding box center [172, 53] width 25 height 9
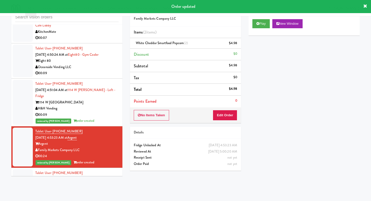
scroll to position [1602, 0]
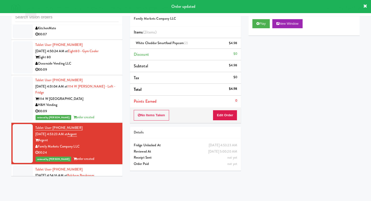
click at [98, 185] on div "Interstellar Vending" at bounding box center [76, 188] width 83 height 6
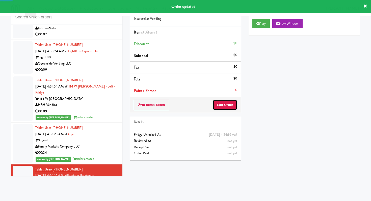
click at [227, 102] on button "Edit Order" at bounding box center [225, 105] width 24 height 11
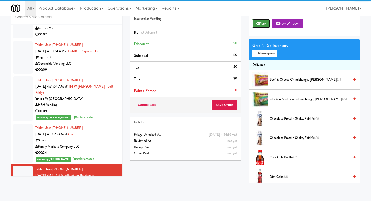
click at [266, 19] on button "Play" at bounding box center [260, 23] width 17 height 9
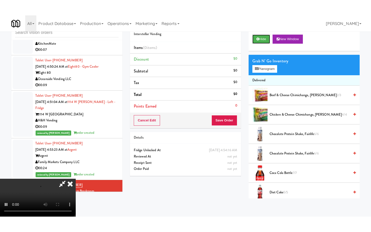
scroll to position [50, 0]
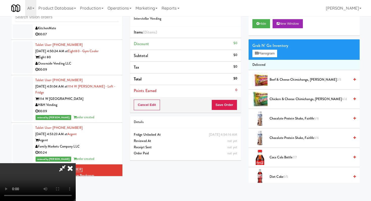
click at [76, 163] on video at bounding box center [38, 182] width 76 height 38
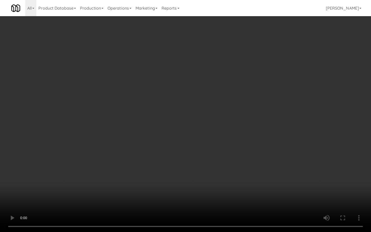
click at [187, 169] on video at bounding box center [185, 116] width 371 height 232
click at [193, 158] on video at bounding box center [185, 116] width 371 height 232
click at [193, 157] on video at bounding box center [185, 116] width 371 height 232
click at [192, 157] on video at bounding box center [185, 116] width 371 height 232
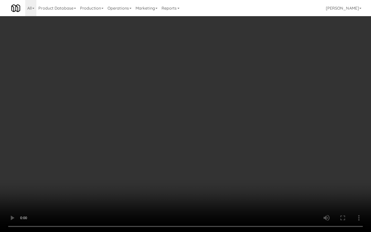
click at [192, 156] on video at bounding box center [185, 116] width 371 height 232
click at [200, 162] on video at bounding box center [185, 116] width 371 height 232
click at [216, 149] on video at bounding box center [185, 116] width 371 height 232
click at [196, 83] on video at bounding box center [185, 116] width 371 height 232
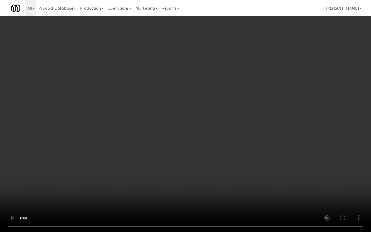
click at [196, 83] on video at bounding box center [185, 116] width 371 height 232
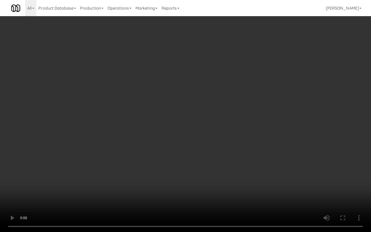
click at [196, 83] on video at bounding box center [185, 116] width 371 height 232
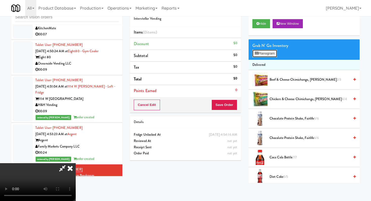
click at [266, 50] on button "Planogram" at bounding box center [264, 54] width 25 height 8
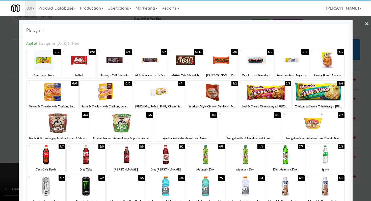
click at [104, 56] on div at bounding box center [114, 59] width 34 height 19
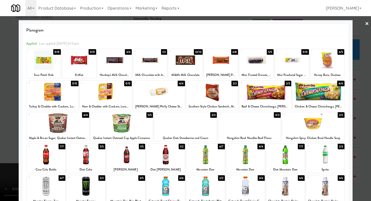
click at [230, 155] on div at bounding box center [245, 154] width 39 height 19
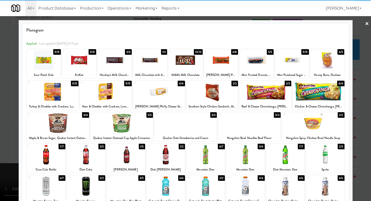
click at [0, 108] on div at bounding box center [185, 100] width 371 height 201
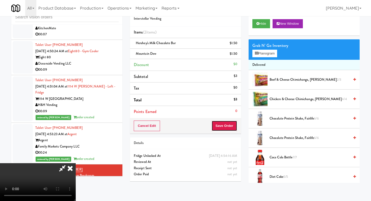
click at [229, 124] on button "Save Order" at bounding box center [224, 126] width 26 height 11
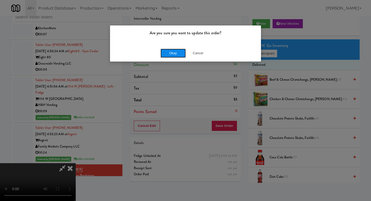
click at [175, 55] on button "Okay" at bounding box center [172, 53] width 25 height 9
